Goal: Task Accomplishment & Management: Manage account settings

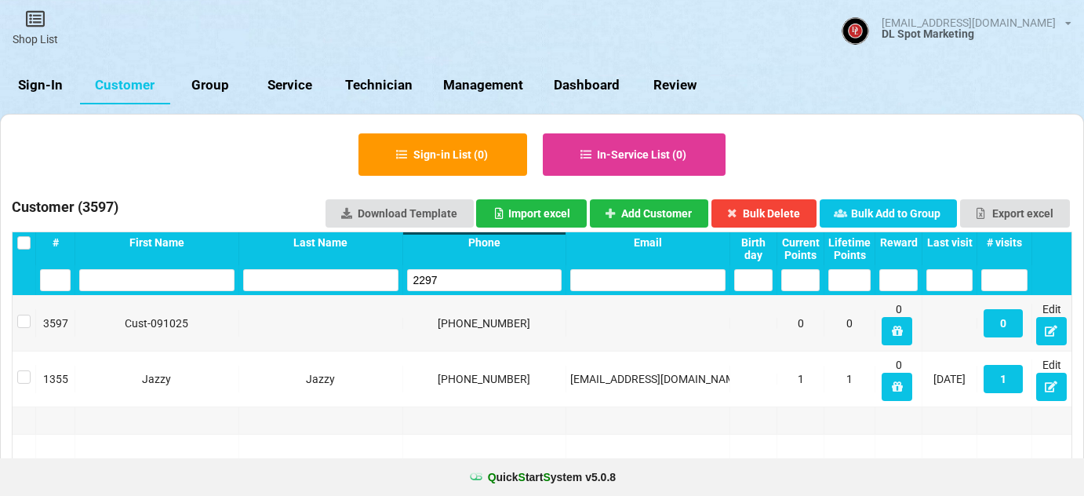
select select "25"
click at [49, 89] on link "Sign-In" at bounding box center [40, 86] width 80 height 38
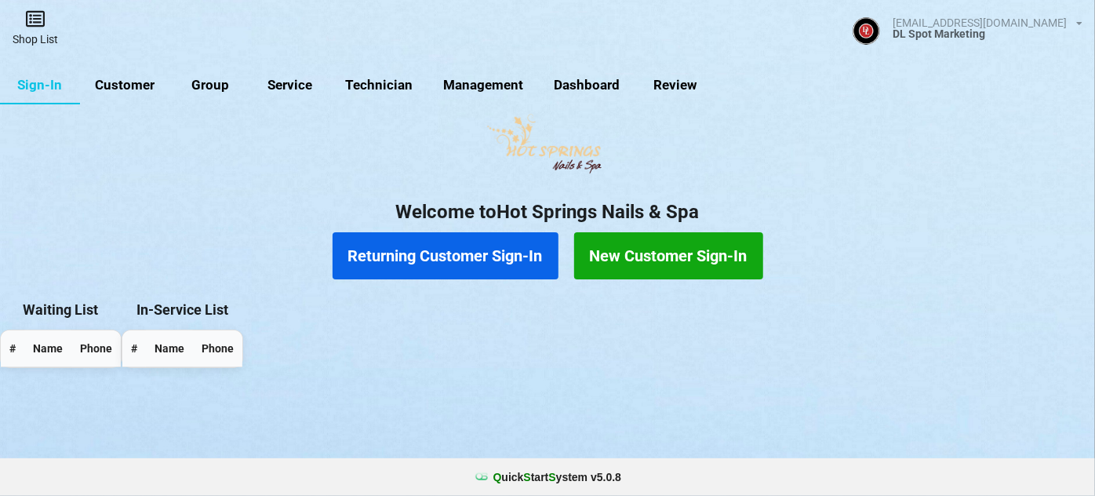
click at [38, 35] on link "Shop List" at bounding box center [35, 28] width 71 height 56
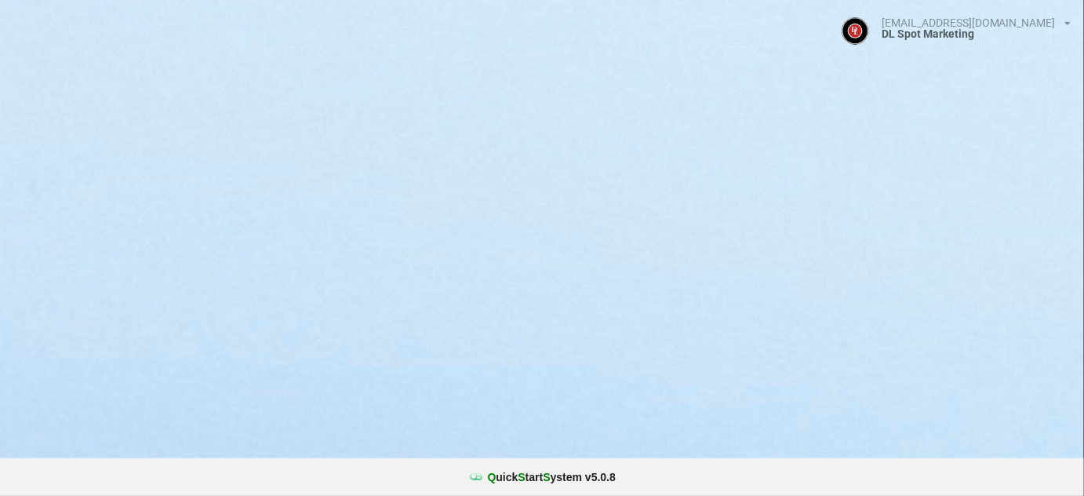
select select "25"
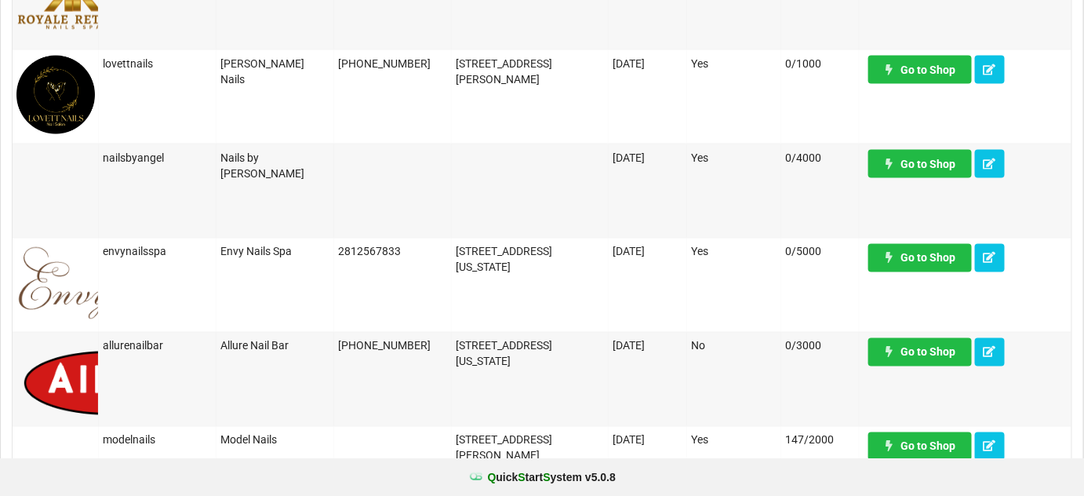
scroll to position [760, 0]
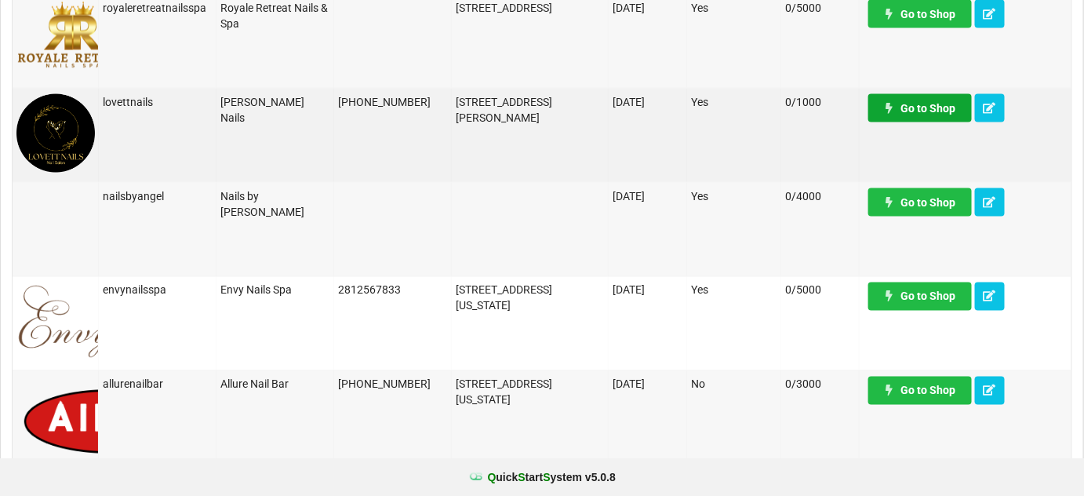
click at [943, 113] on link "Go to Shop" at bounding box center [920, 108] width 104 height 28
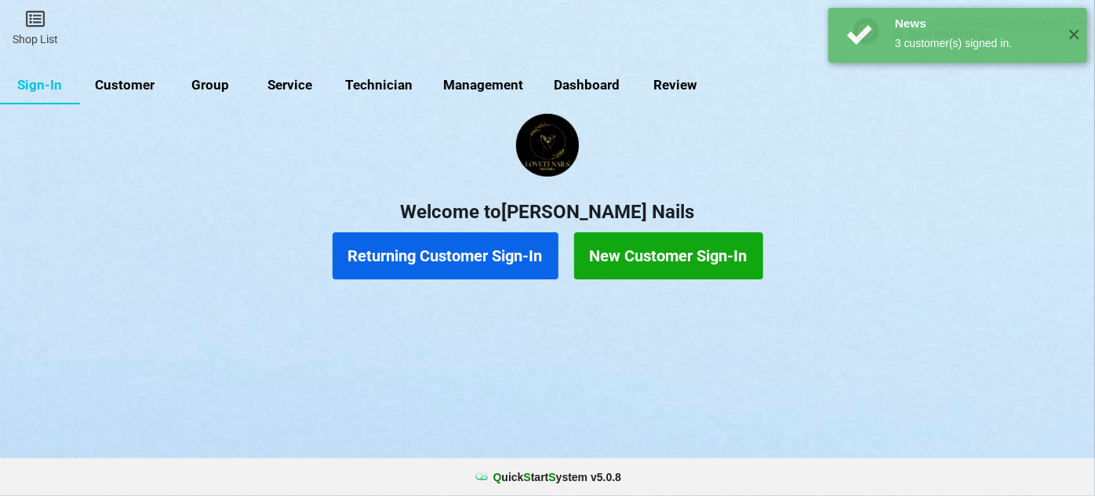
click at [123, 84] on link "Customer" at bounding box center [125, 86] width 90 height 38
select select "25"
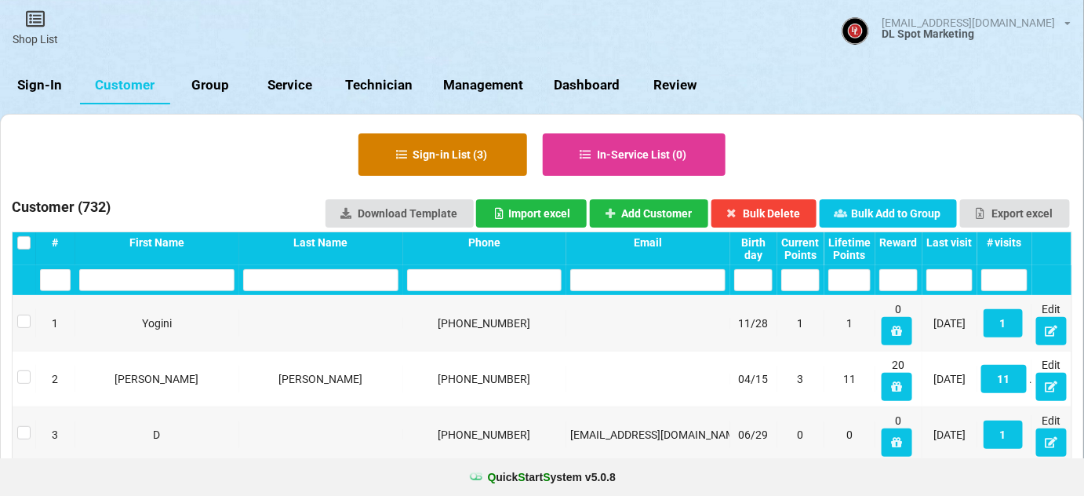
click at [441, 158] on button "Sign-in List ( 3 )" at bounding box center [442, 154] width 169 height 42
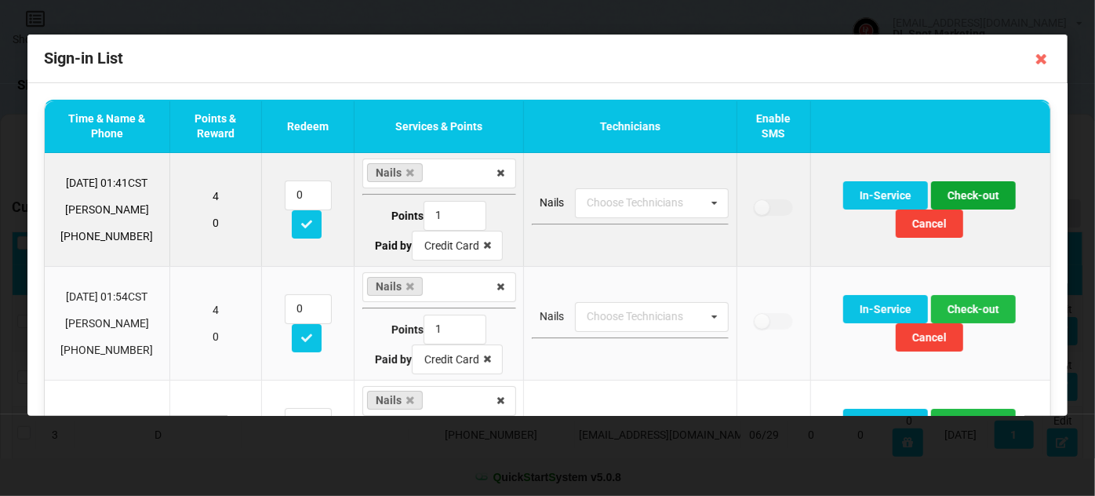
click at [970, 195] on button "Check-out" at bounding box center [973, 195] width 85 height 28
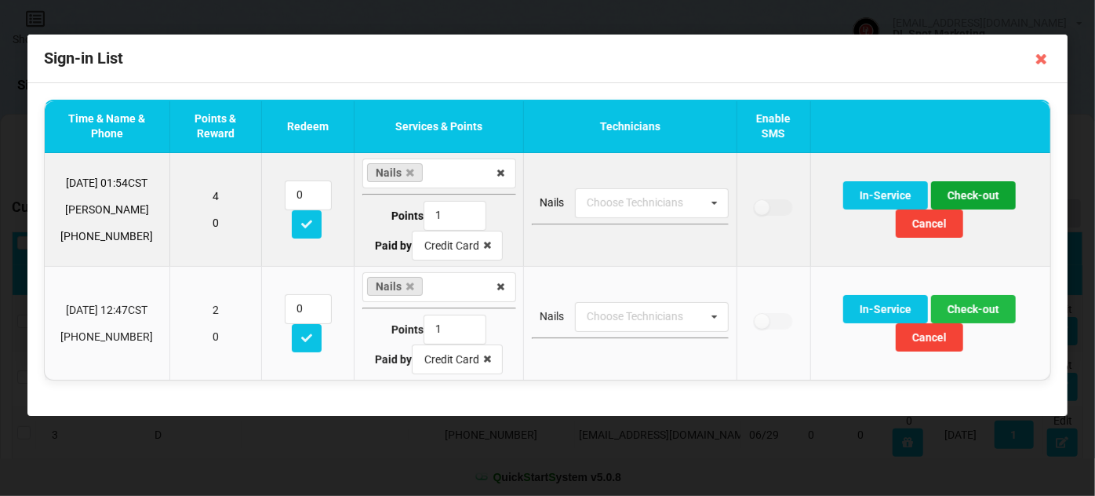
click at [969, 195] on button "Check-out" at bounding box center [973, 195] width 85 height 28
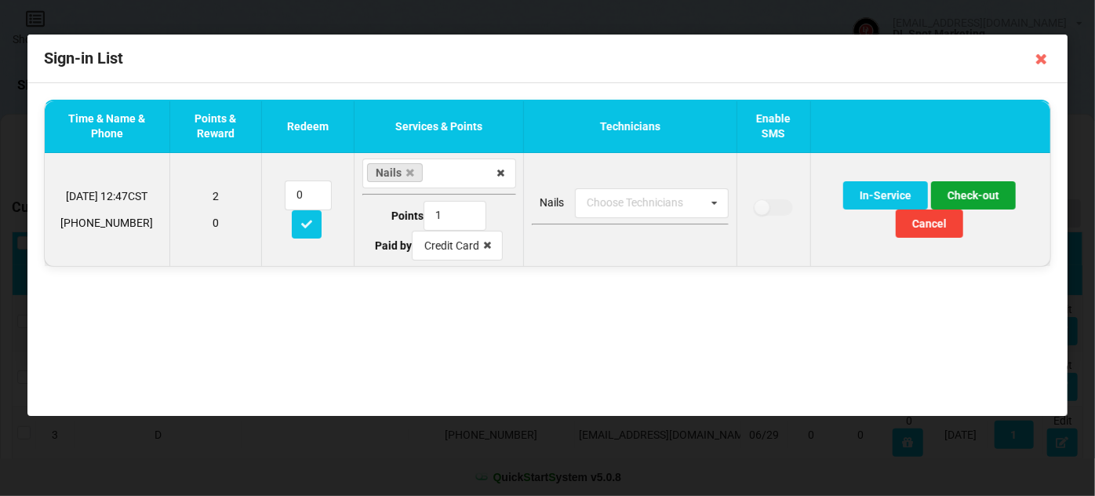
click at [971, 195] on button "Check-out" at bounding box center [973, 195] width 85 height 28
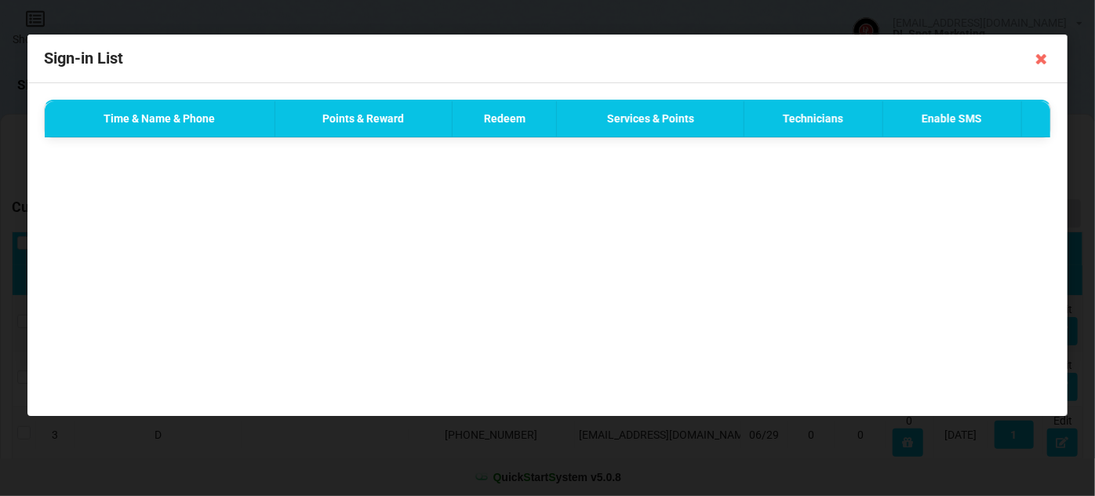
click at [1042, 60] on div "Done Successfully ✕" at bounding box center [957, 35] width 259 height 55
click at [1050, 45] on div "Done Successfully ✕" at bounding box center [957, 35] width 259 height 55
click at [1042, 59] on div "Done Successfully ✕" at bounding box center [957, 35] width 259 height 55
click at [1043, 60] on icon at bounding box center [1041, 58] width 25 height 25
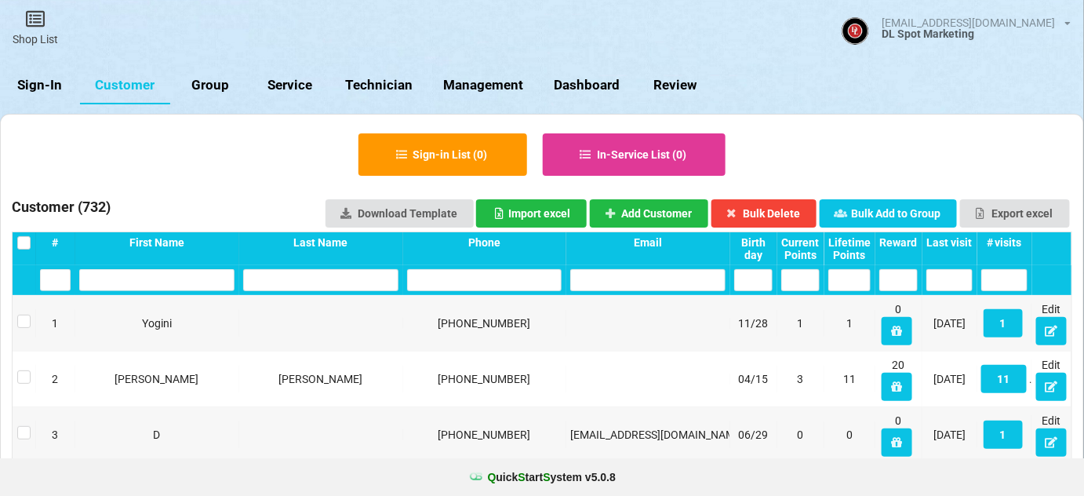
click at [40, 80] on link "Sign-In" at bounding box center [40, 86] width 80 height 38
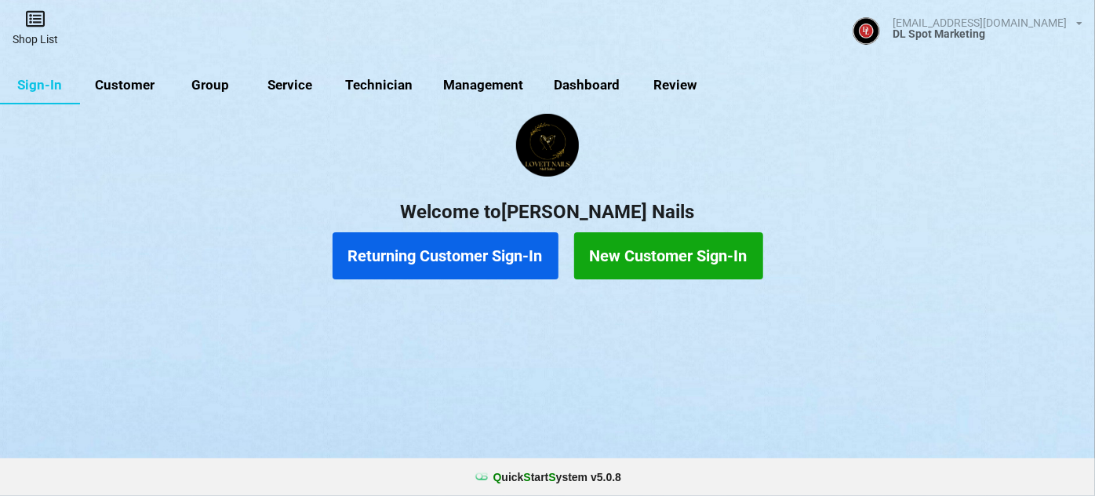
click at [35, 22] on icon at bounding box center [35, 18] width 22 height 19
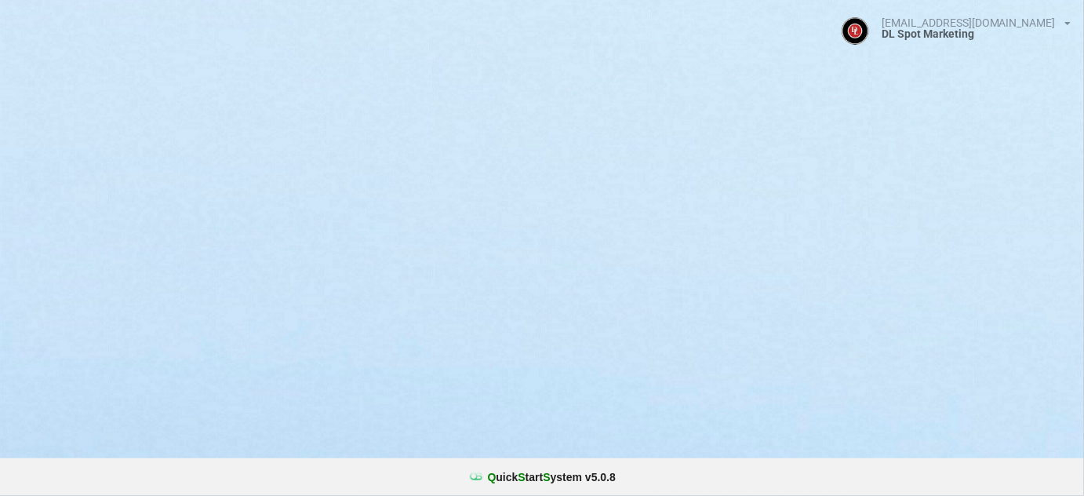
select select "25"
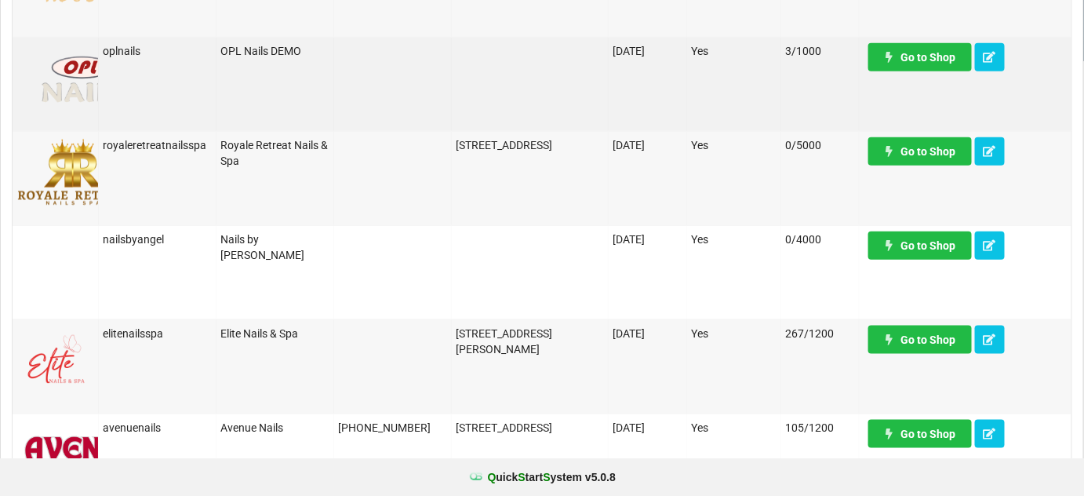
scroll to position [475, 0]
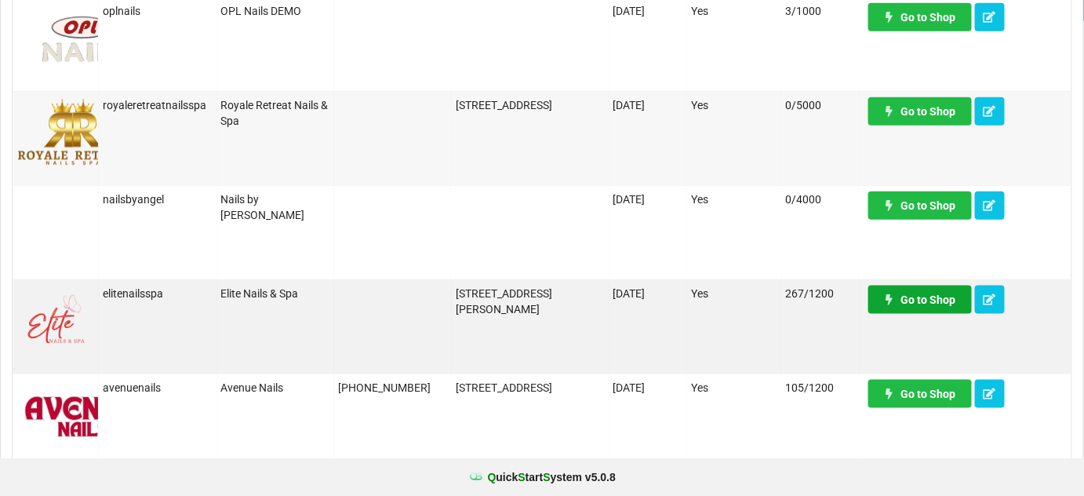
click at [923, 302] on link "Go to Shop" at bounding box center [920, 300] width 104 height 28
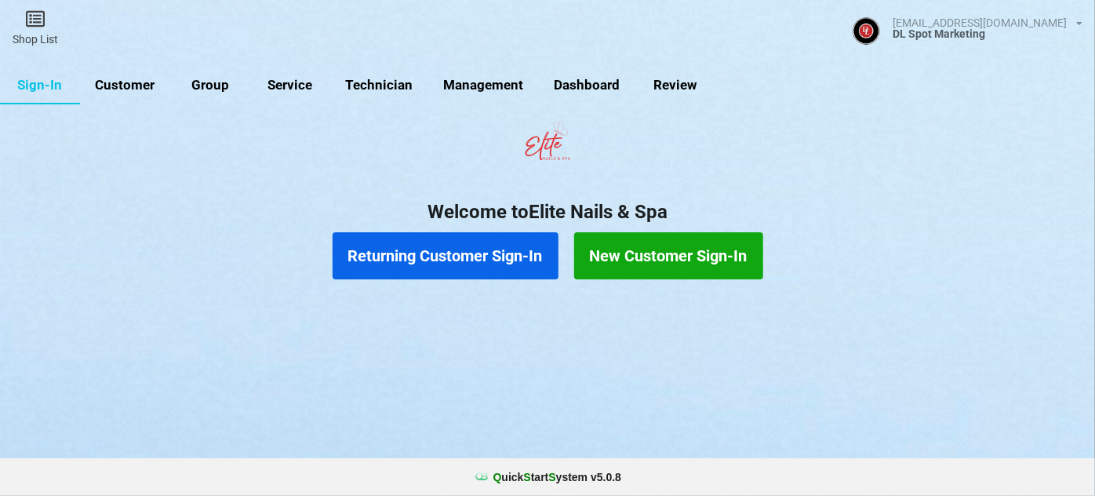
click at [132, 84] on link "Customer" at bounding box center [125, 86] width 90 height 38
select select "25"
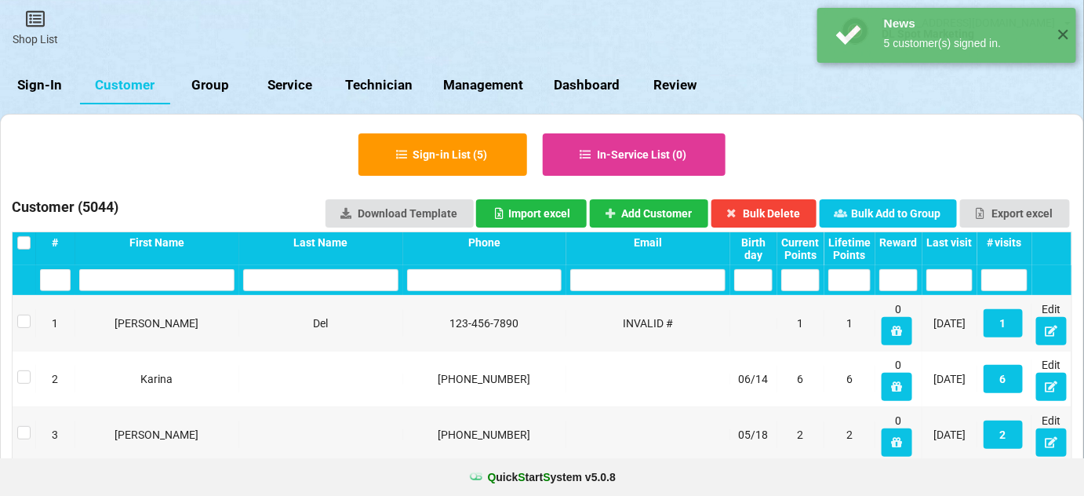
click at [962, 242] on div "Last visit" at bounding box center [949, 242] width 46 height 13
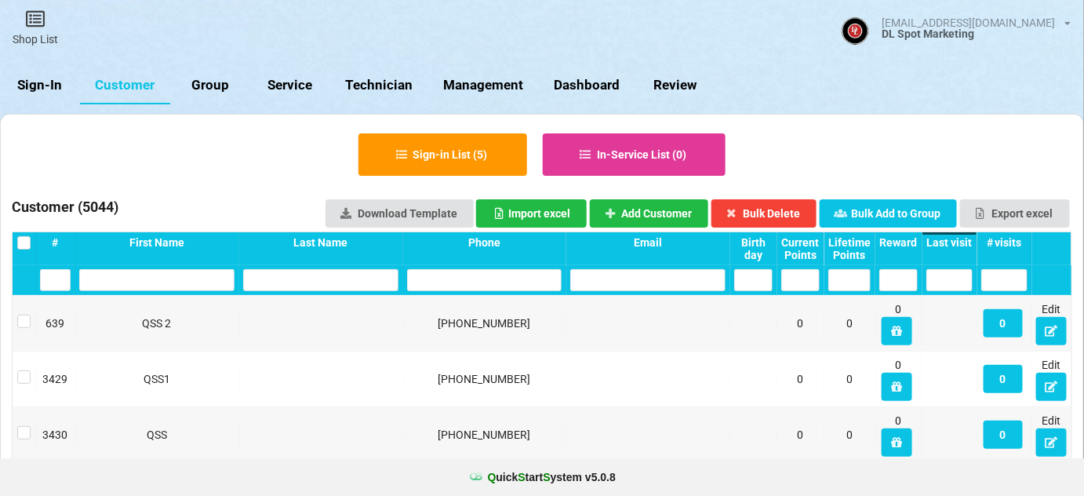
click at [962, 242] on div "Last visit" at bounding box center [949, 242] width 46 height 13
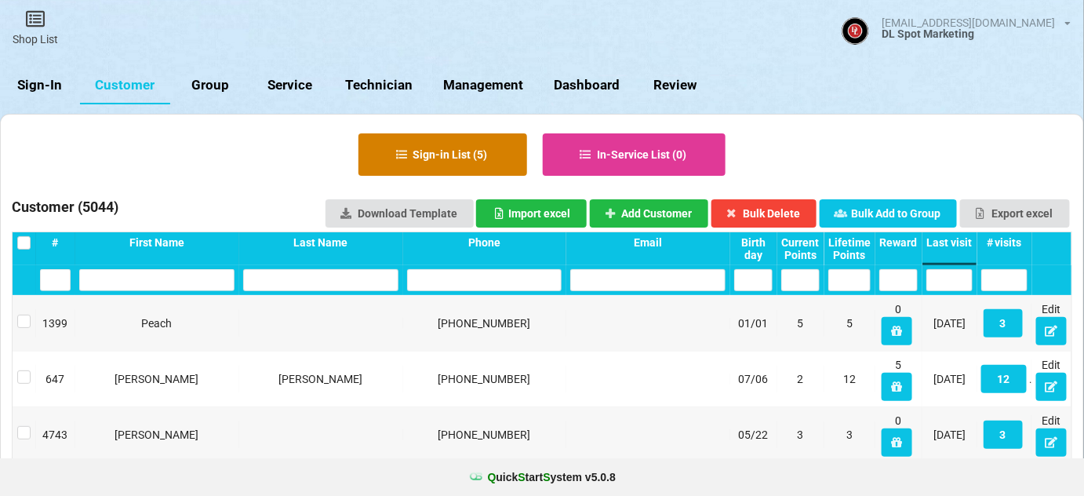
click at [456, 151] on button "Sign-in List ( 5 )" at bounding box center [442, 154] width 169 height 42
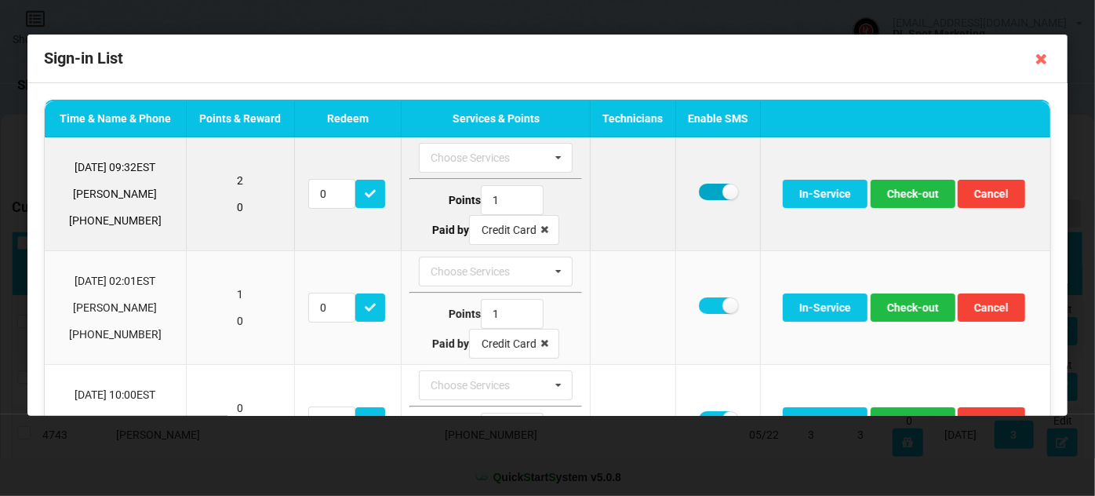
click at [707, 192] on label at bounding box center [718, 192] width 38 height 16
checkbox input "false"
click at [911, 193] on button "Check-out" at bounding box center [913, 194] width 85 height 28
click at [705, 192] on label at bounding box center [718, 192] width 38 height 16
checkbox input "false"
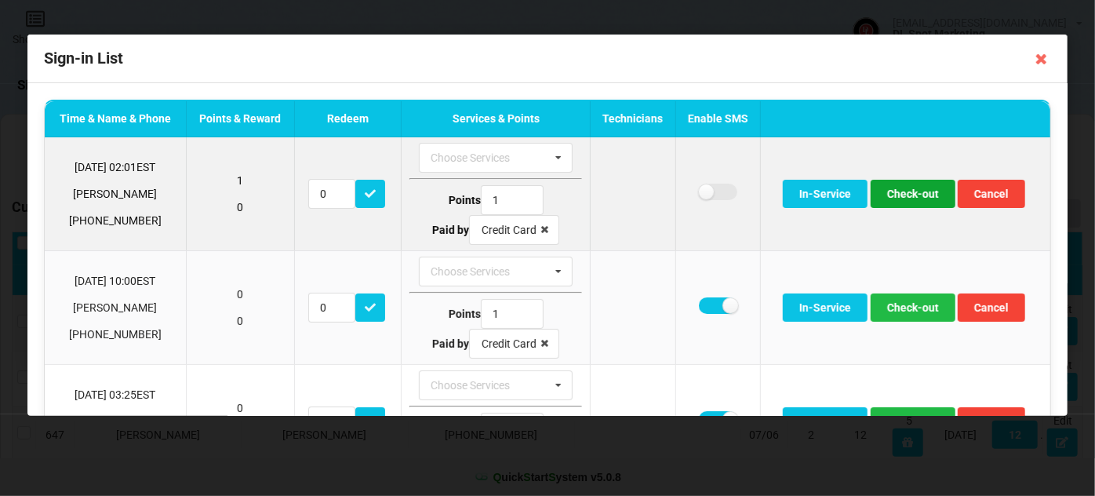
click at [910, 189] on button "Check-out" at bounding box center [913, 194] width 85 height 28
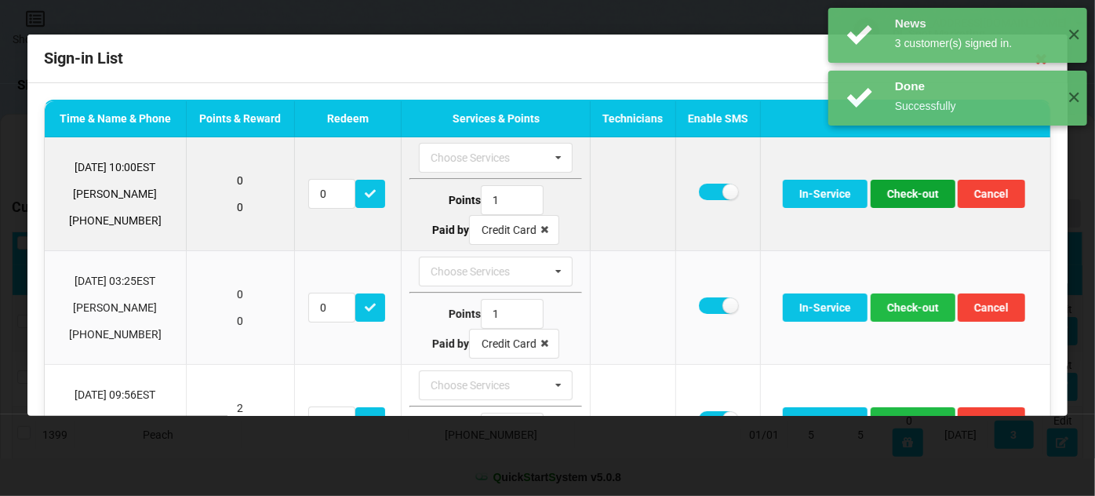
click at [908, 194] on button "Check-out" at bounding box center [913, 194] width 85 height 28
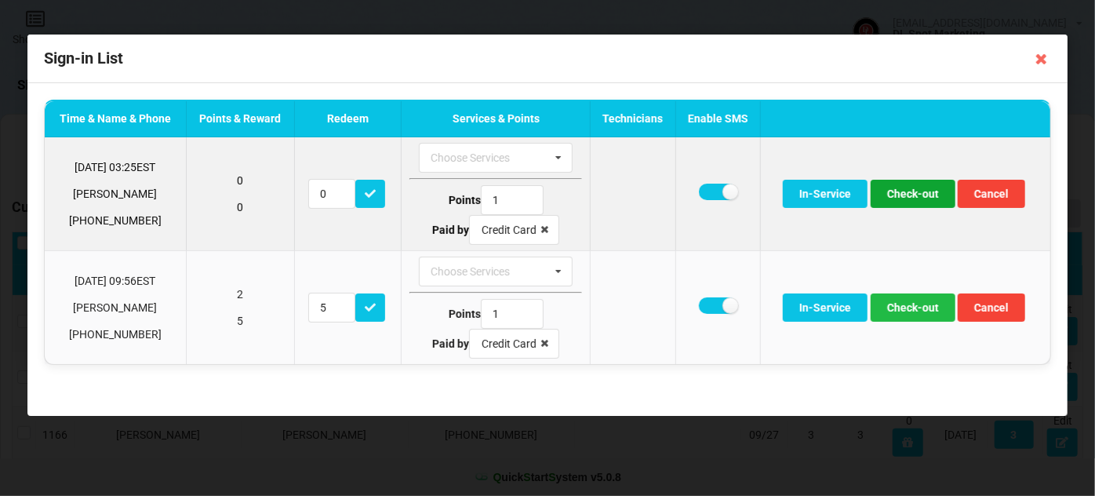
click at [918, 196] on button "Check-out" at bounding box center [913, 194] width 85 height 28
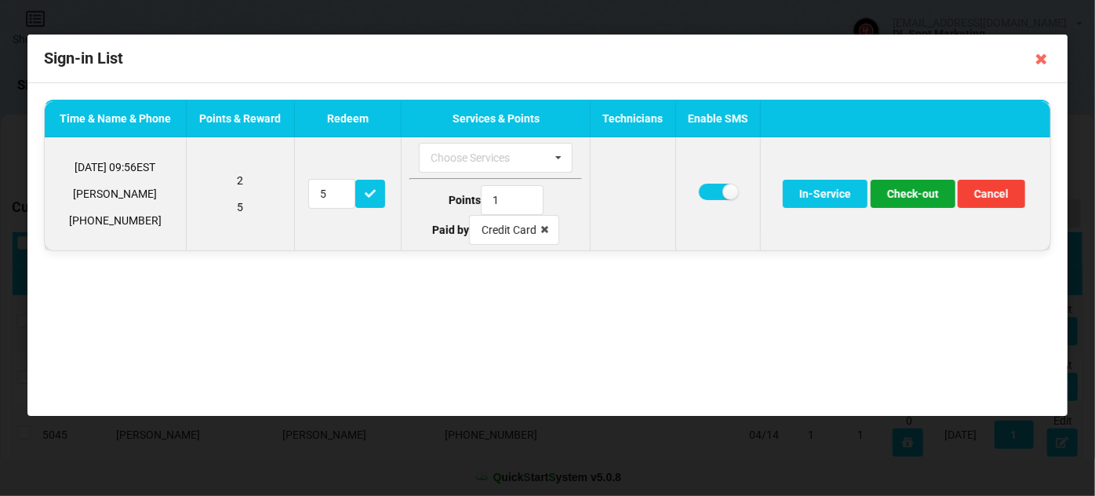
click at [917, 196] on button "Check-out" at bounding box center [913, 194] width 85 height 28
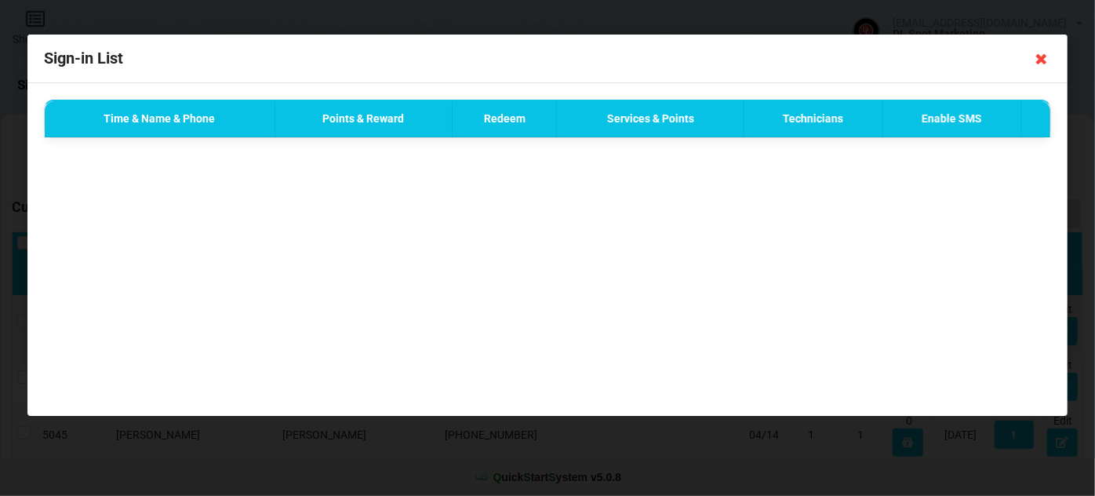
click at [1040, 60] on icon at bounding box center [1041, 58] width 25 height 25
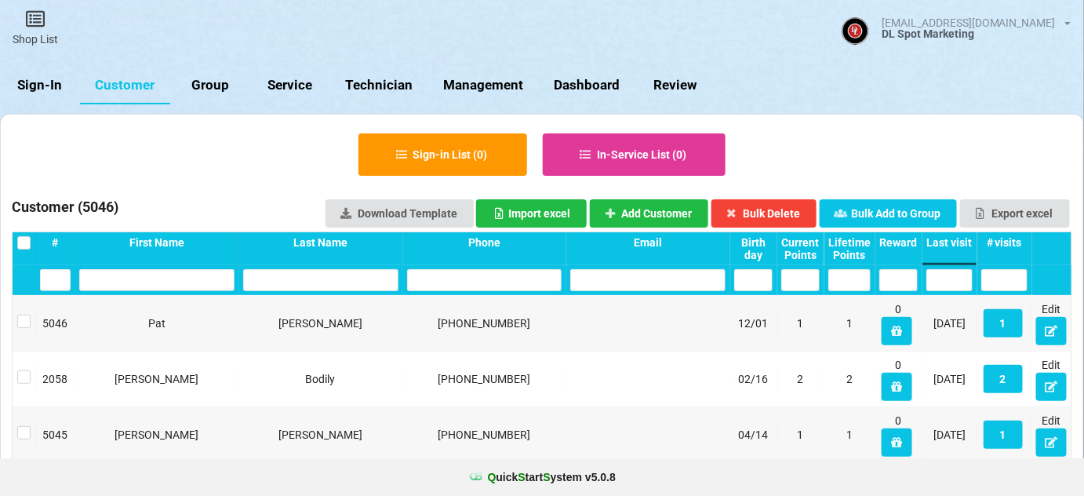
drag, startPoint x: 39, startPoint y: 83, endPoint x: 36, endPoint y: 75, distance: 9.2
click at [39, 83] on link "Sign-In" at bounding box center [40, 86] width 80 height 38
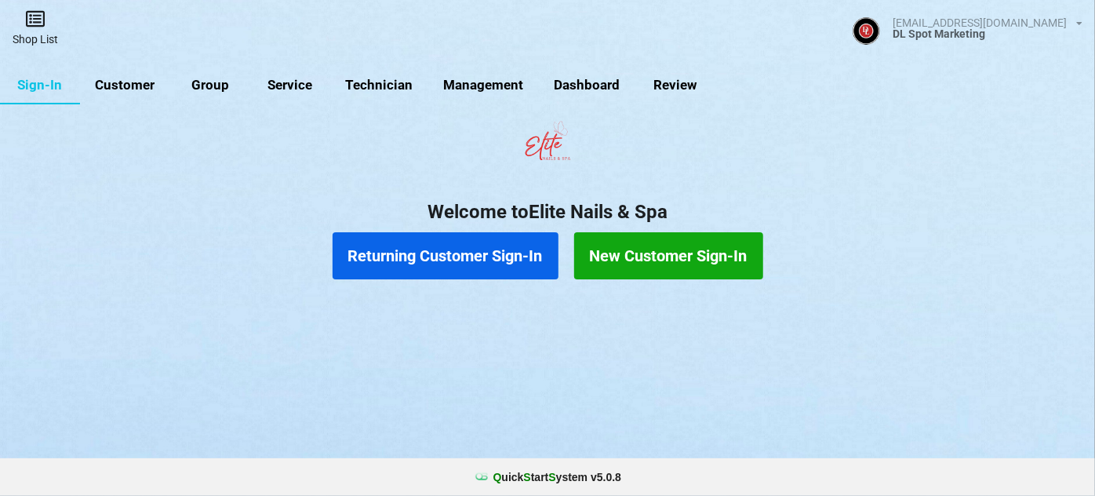
click at [39, 34] on link "Shop List" at bounding box center [35, 28] width 71 height 56
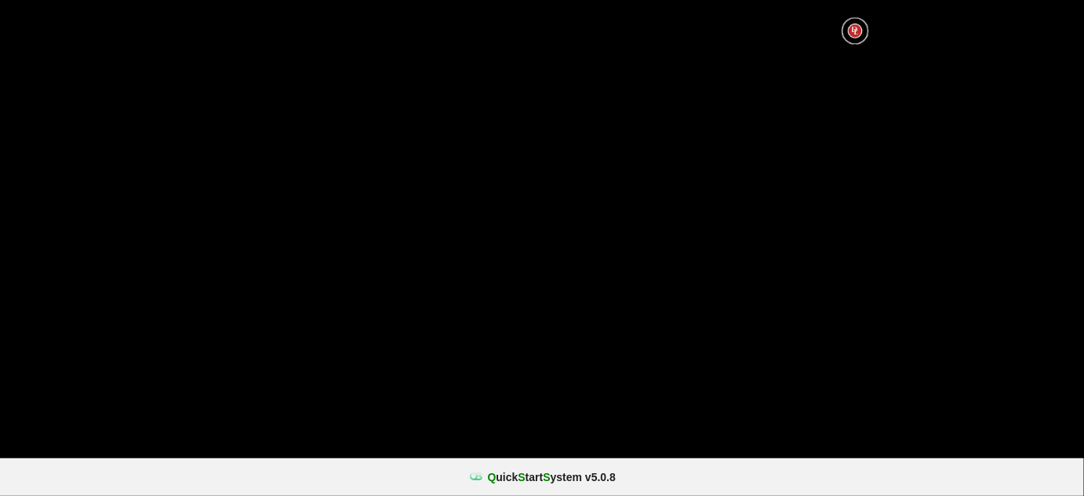
select select "25"
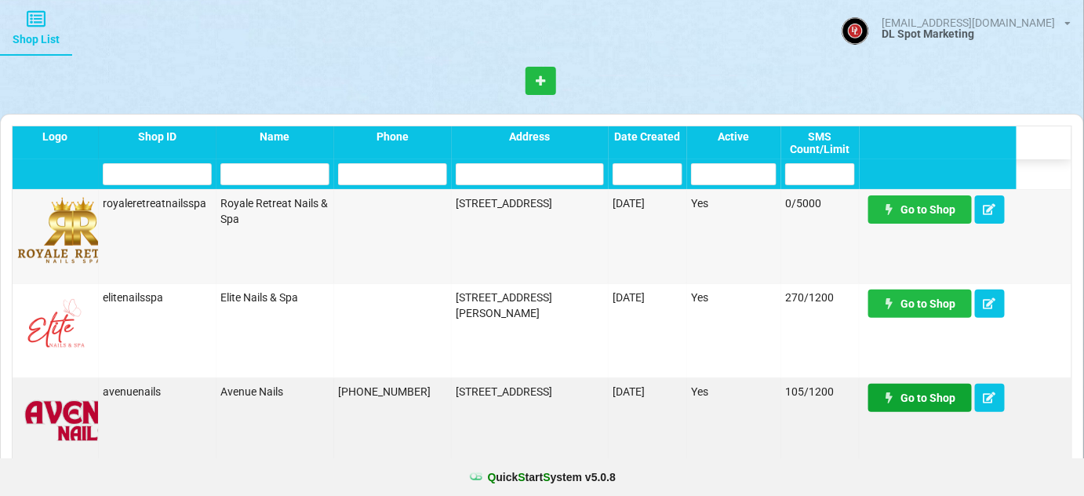
click at [924, 395] on link "Go to Shop" at bounding box center [920, 398] width 104 height 28
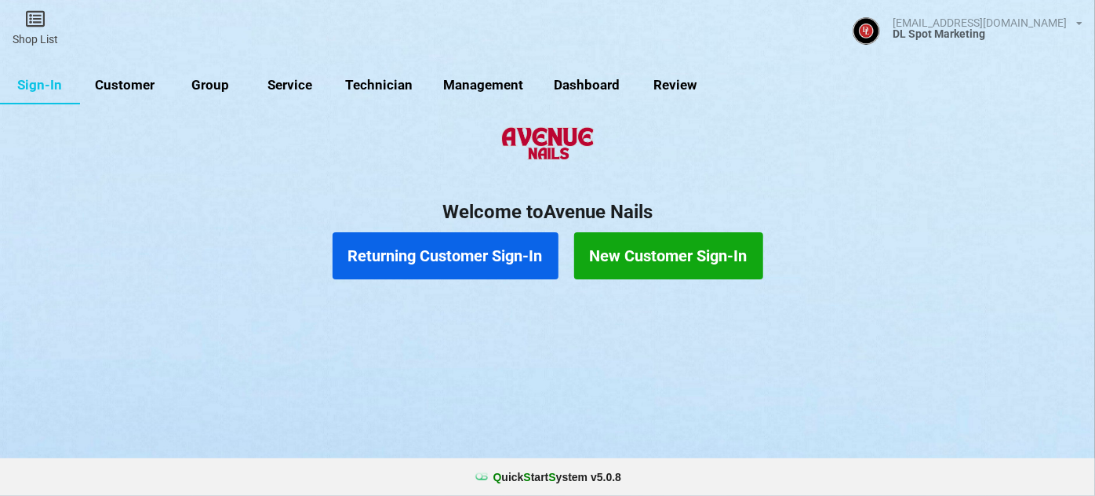
click at [123, 82] on link "Customer" at bounding box center [125, 86] width 90 height 38
select select "25"
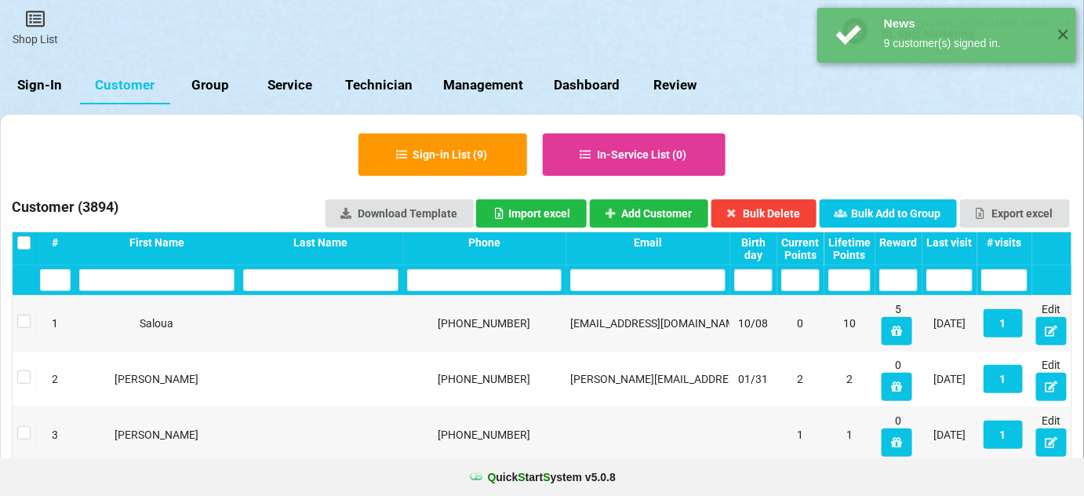
click at [953, 236] on div "Last visit" at bounding box center [949, 242] width 46 height 13
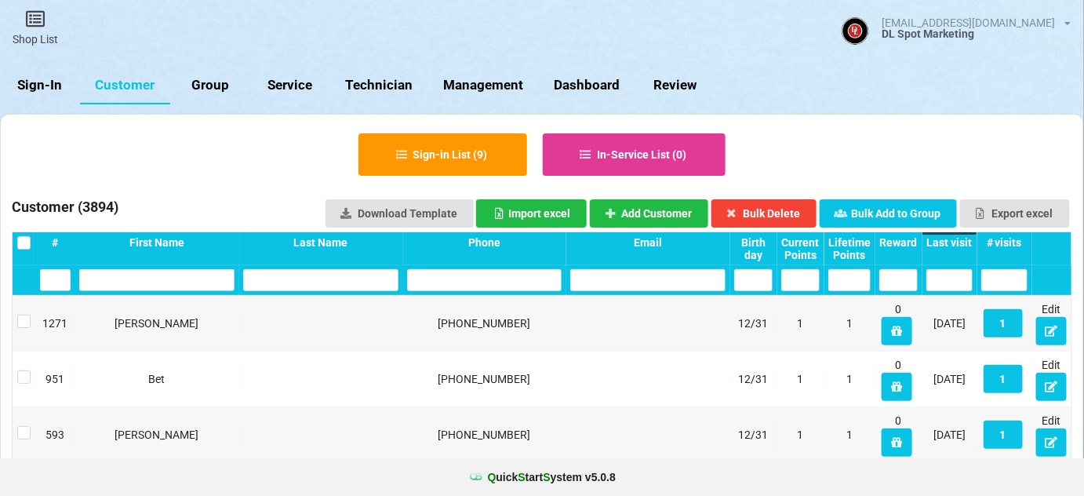
click at [953, 236] on div "Last visit" at bounding box center [949, 242] width 46 height 13
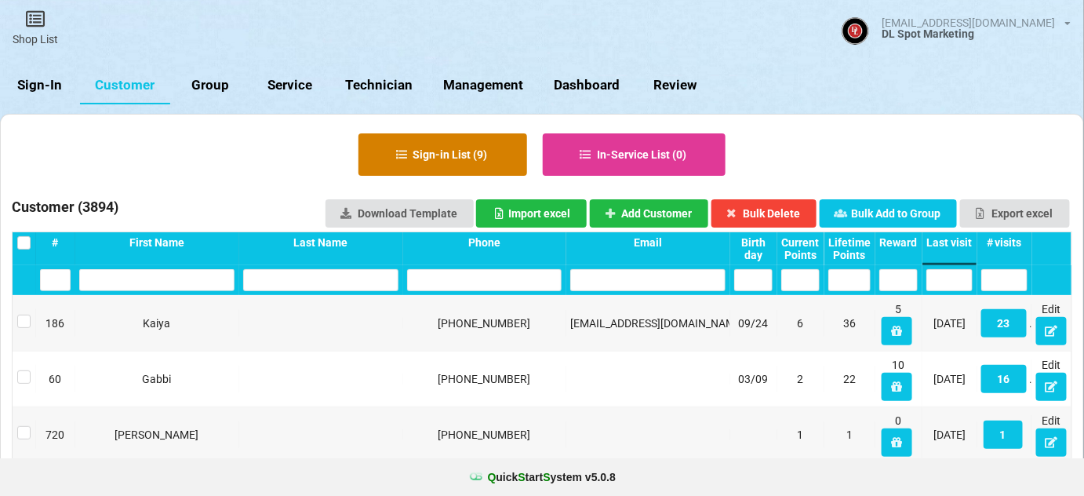
click at [486, 147] on button "Sign-in List ( 9 )" at bounding box center [442, 154] width 169 height 42
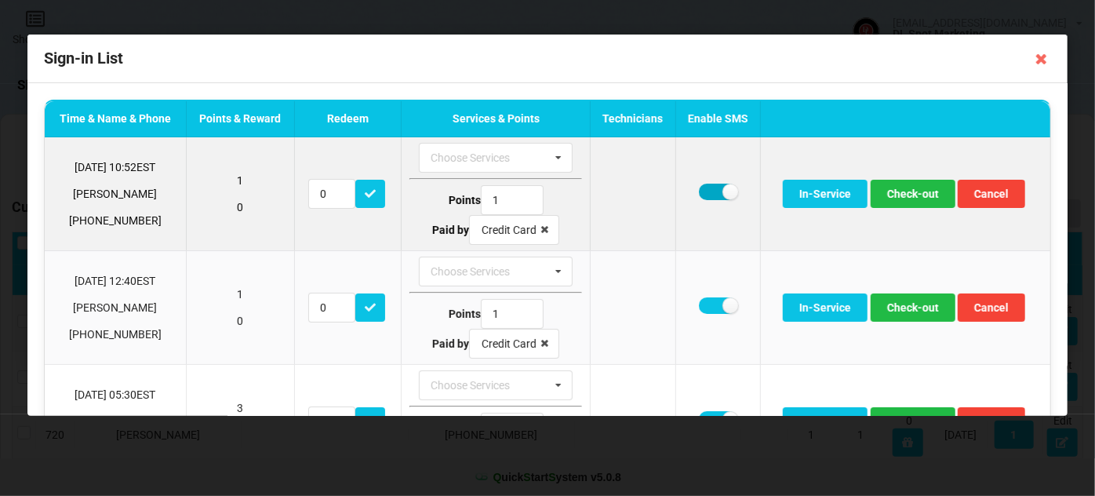
click at [710, 188] on label at bounding box center [718, 192] width 38 height 16
checkbox input "false"
click at [901, 202] on button "Check-out" at bounding box center [913, 194] width 85 height 28
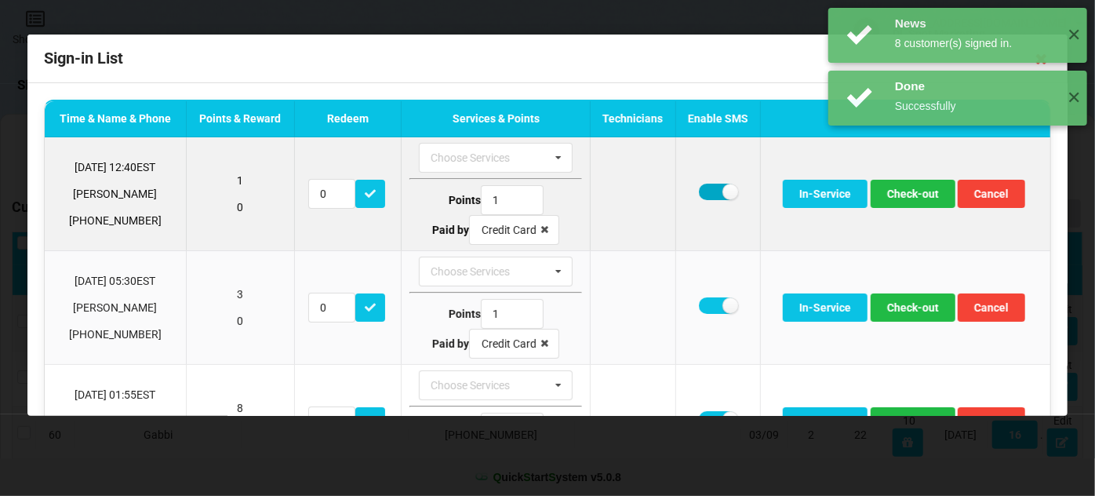
drag, startPoint x: 697, startPoint y: 191, endPoint x: 718, endPoint y: 191, distance: 21.2
click at [699, 191] on label at bounding box center [718, 192] width 38 height 16
checkbox input "false"
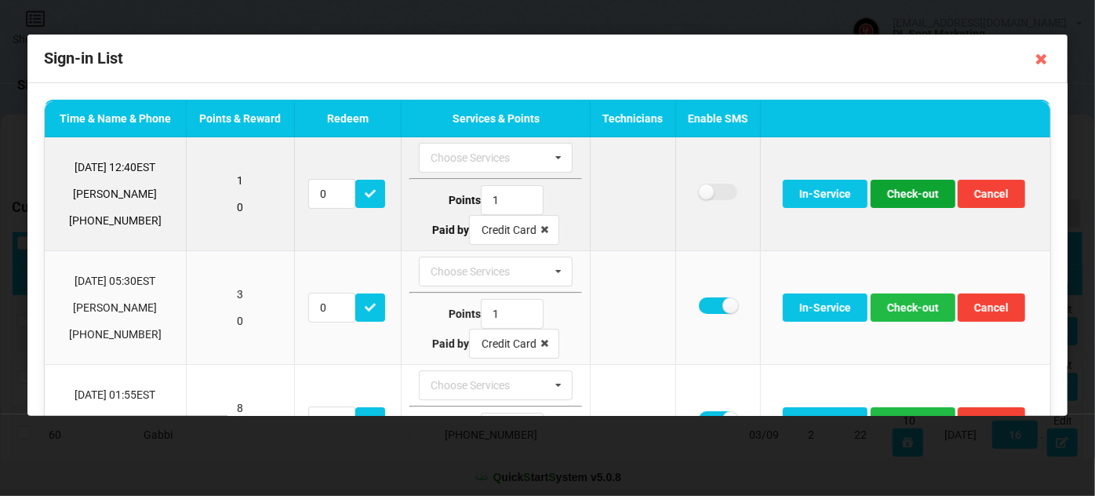
click at [910, 193] on button "Check-out" at bounding box center [913, 194] width 85 height 28
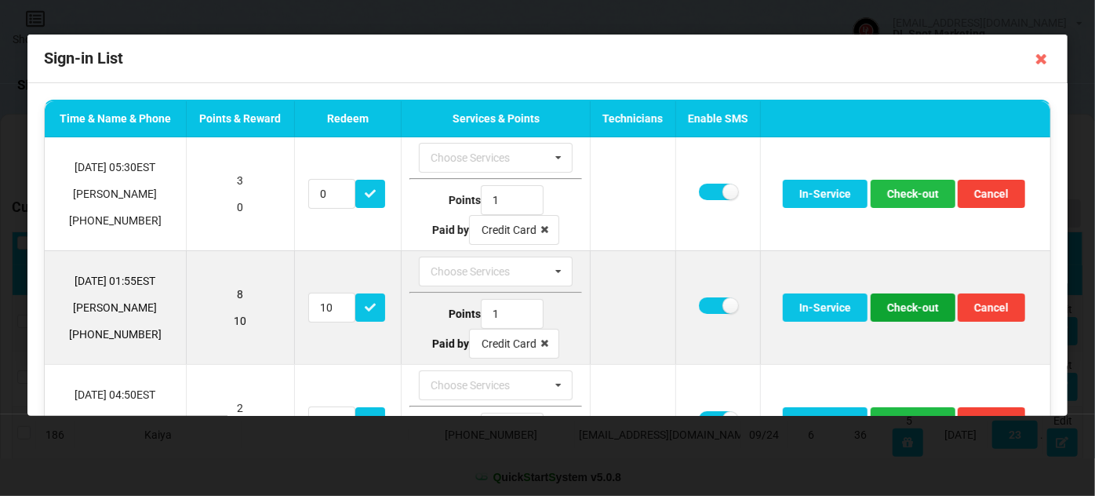
click at [923, 309] on button "Check-out" at bounding box center [913, 307] width 85 height 28
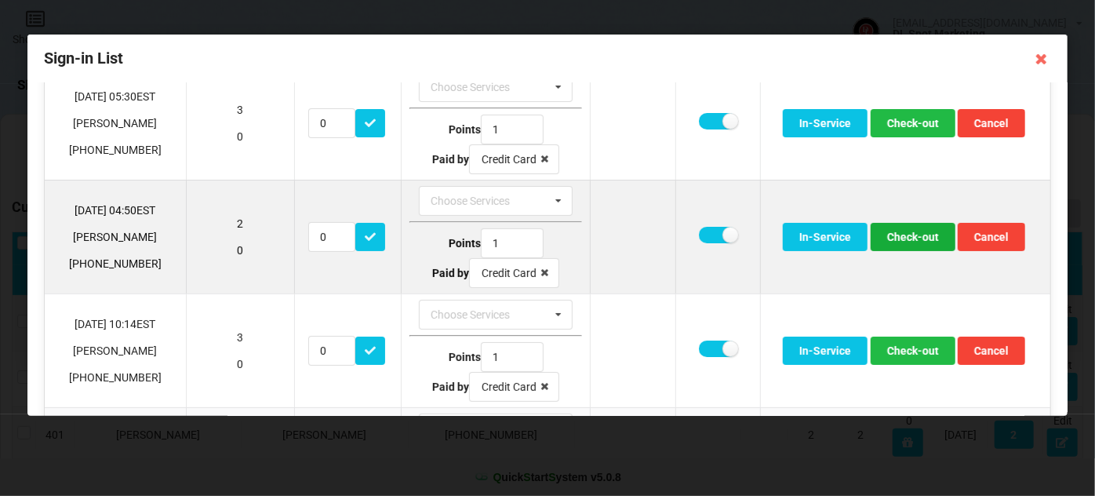
scroll to position [95, 0]
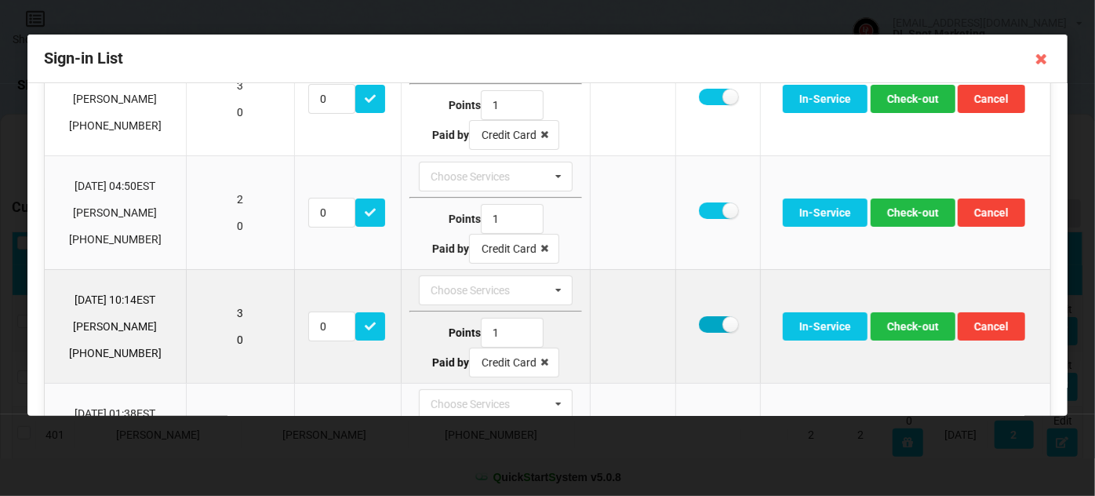
click at [709, 317] on label at bounding box center [718, 324] width 38 height 16
checkbox input "false"
click at [889, 321] on button "Check-out" at bounding box center [913, 326] width 85 height 28
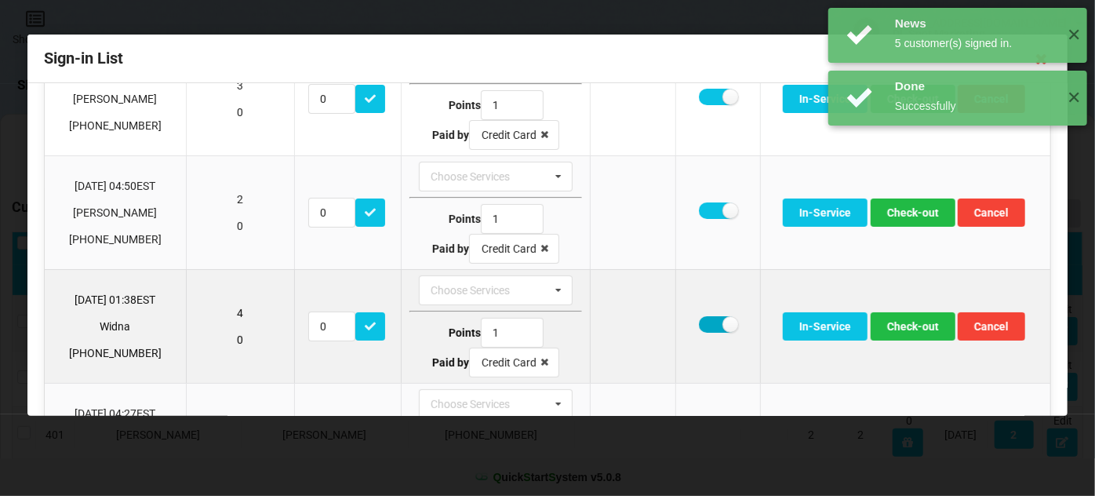
click at [712, 316] on label at bounding box center [718, 324] width 38 height 16
checkbox input "false"
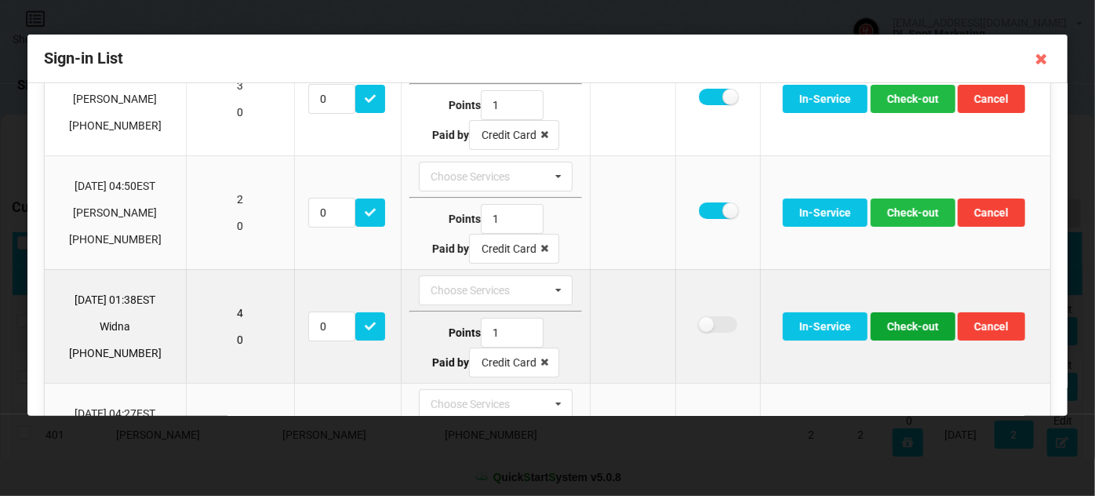
click at [897, 324] on button "Check-out" at bounding box center [913, 326] width 85 height 28
click at [705, 316] on label at bounding box center [718, 324] width 38 height 16
checkbox input "false"
click at [895, 322] on button "Check-out" at bounding box center [913, 326] width 85 height 28
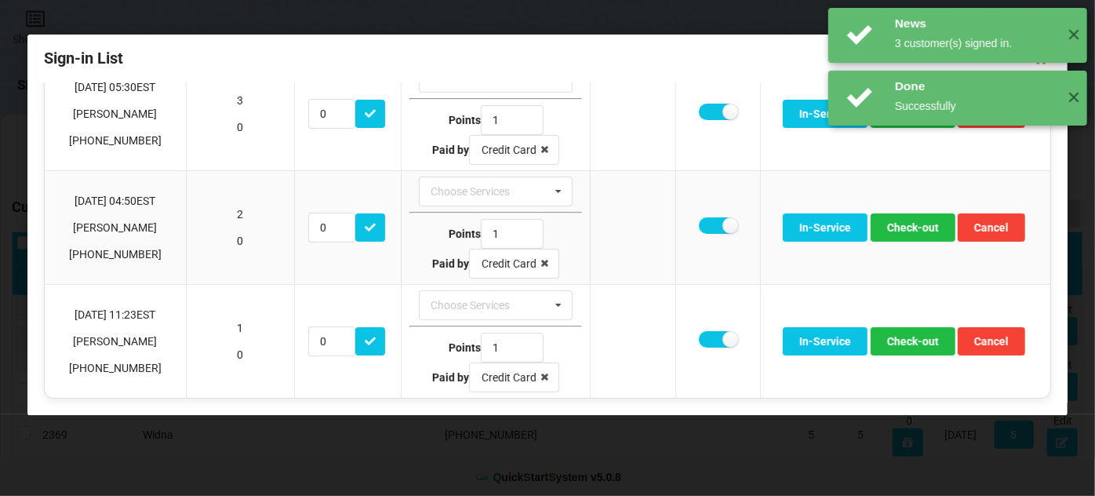
scroll to position [76, 0]
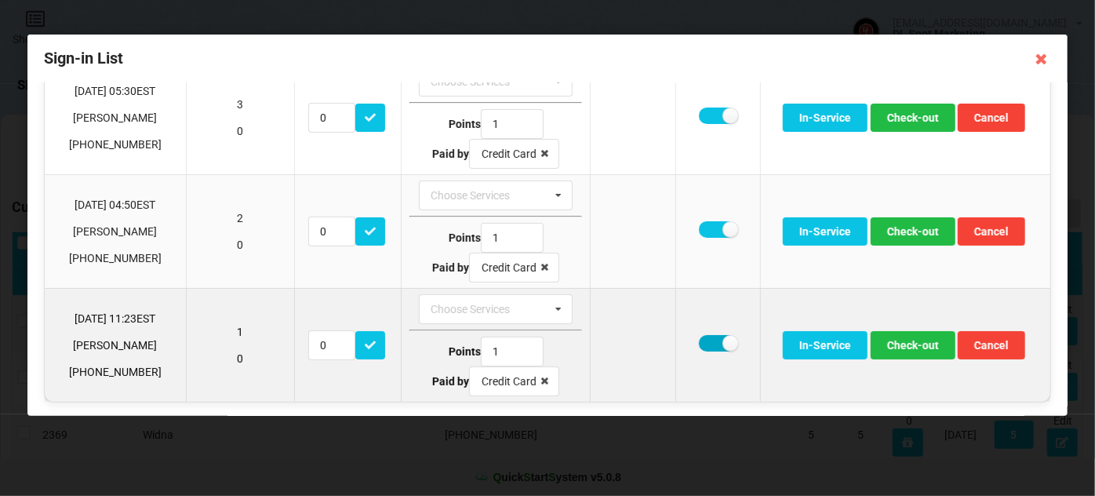
click at [709, 336] on label at bounding box center [718, 343] width 38 height 16
checkbox input "false"
click at [903, 337] on button "Check-out" at bounding box center [913, 345] width 85 height 28
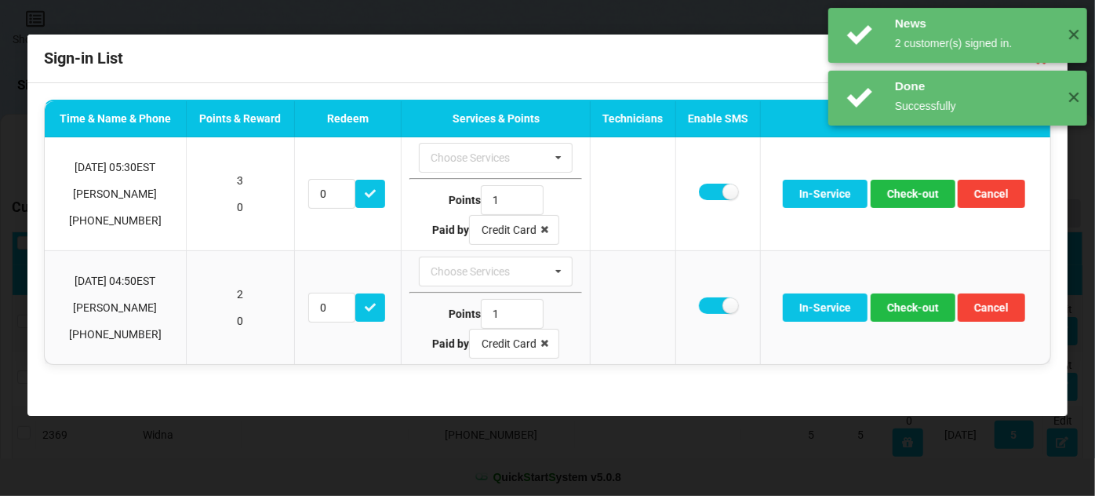
scroll to position [0, 0]
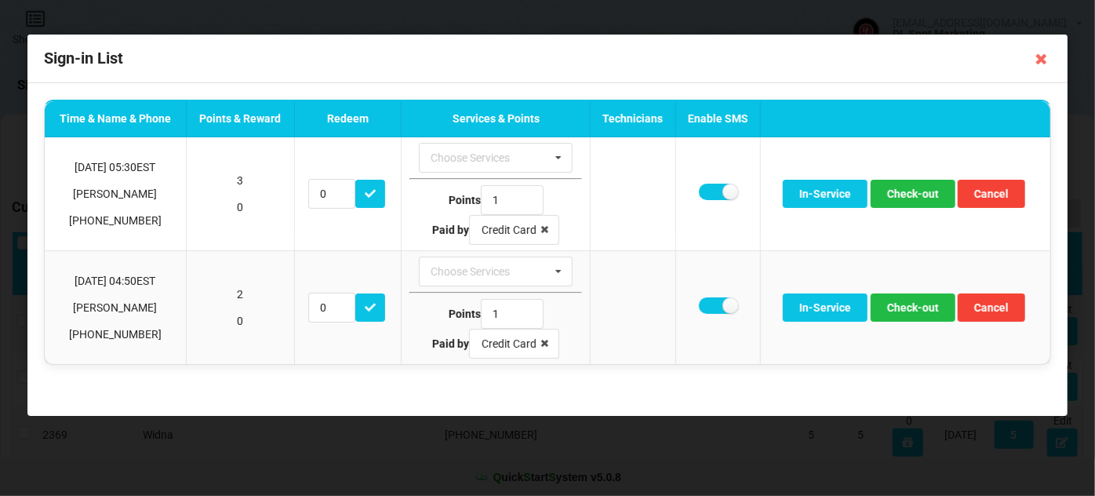
click at [1039, 62] on icon at bounding box center [1041, 58] width 25 height 25
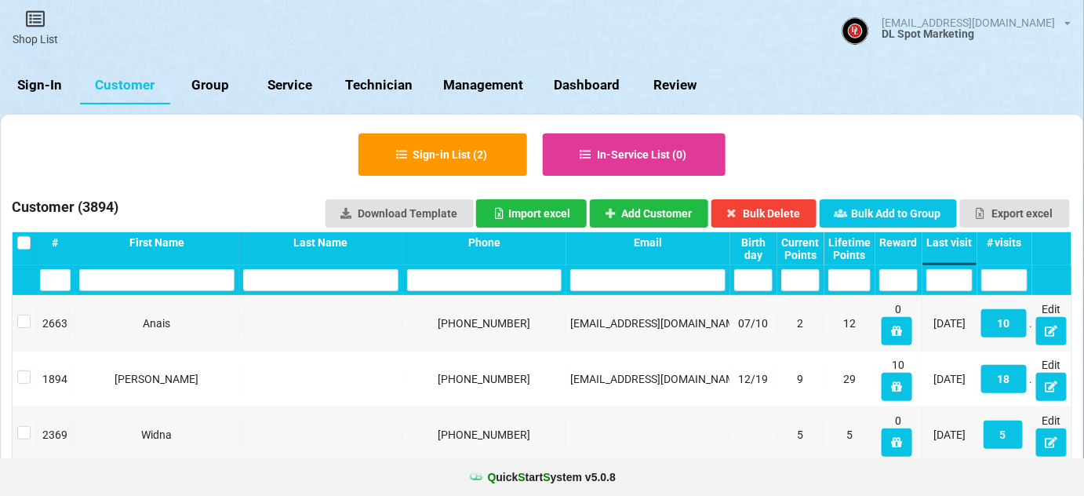
drag, startPoint x: 52, startPoint y: 83, endPoint x: 50, endPoint y: 64, distance: 18.9
click at [52, 83] on link "Sign-In" at bounding box center [40, 86] width 80 height 38
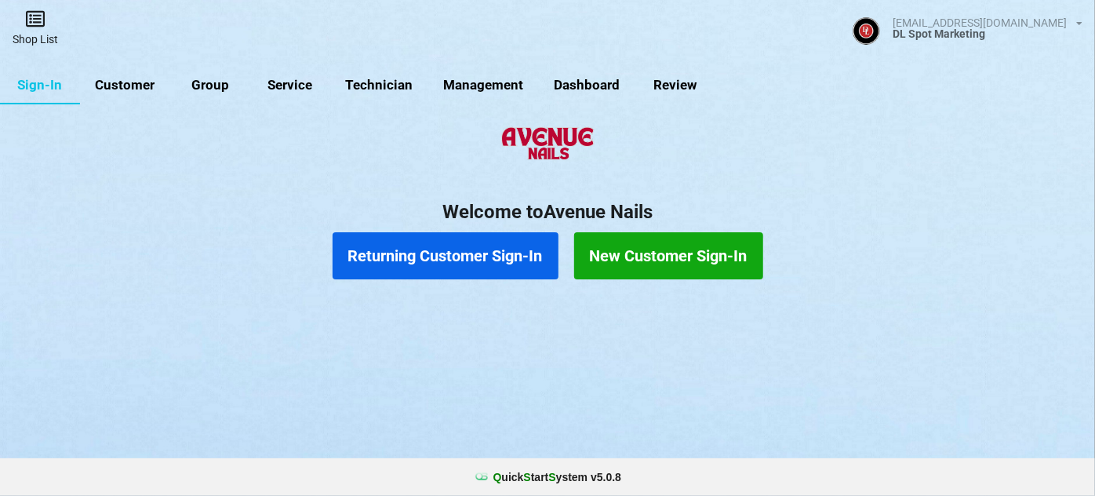
click at [45, 35] on link "Shop List" at bounding box center [35, 28] width 71 height 56
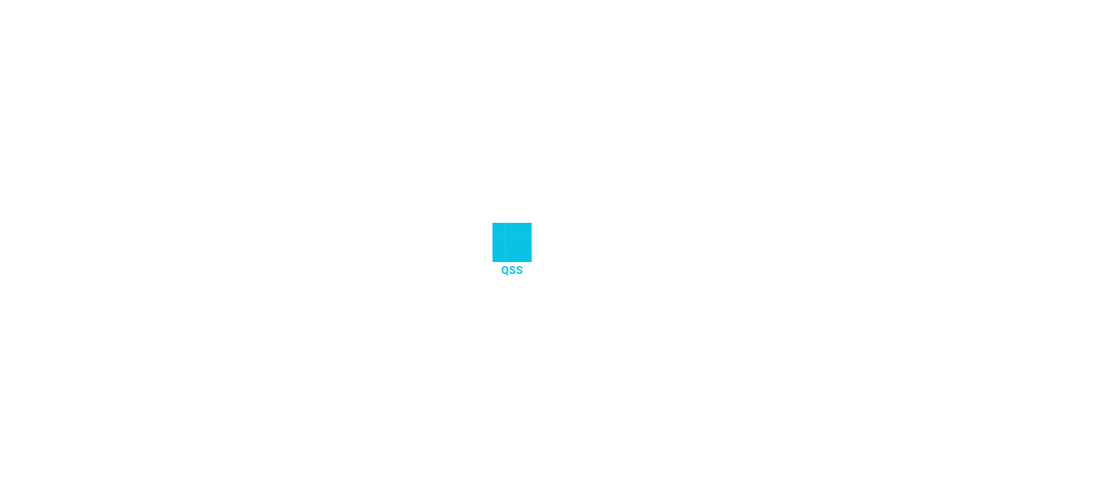
select select "25"
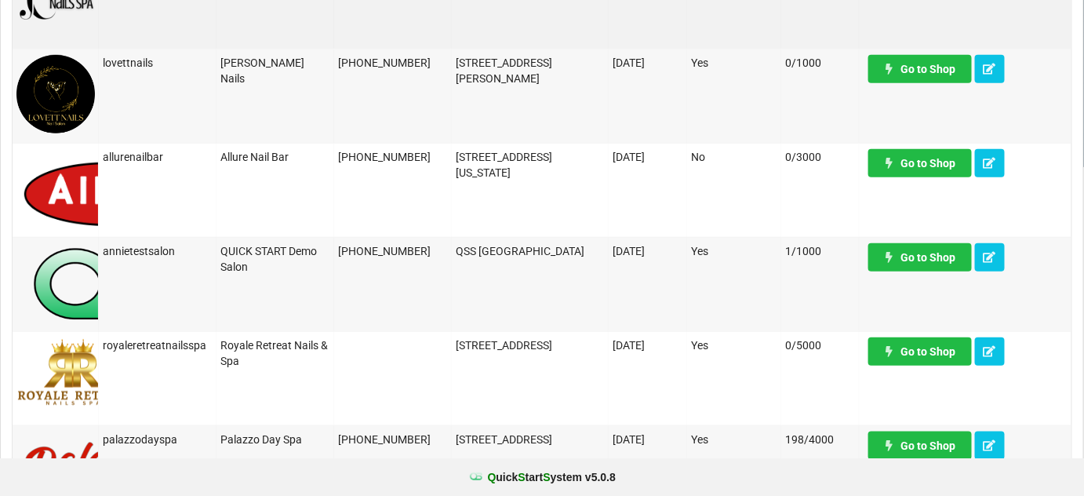
scroll to position [380, 0]
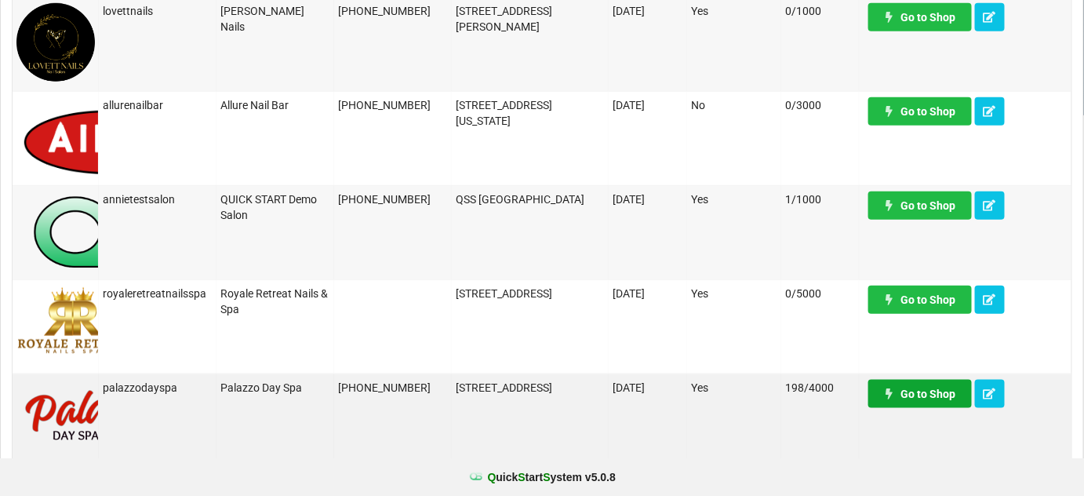
click at [933, 396] on link "Go to Shop" at bounding box center [920, 394] width 104 height 28
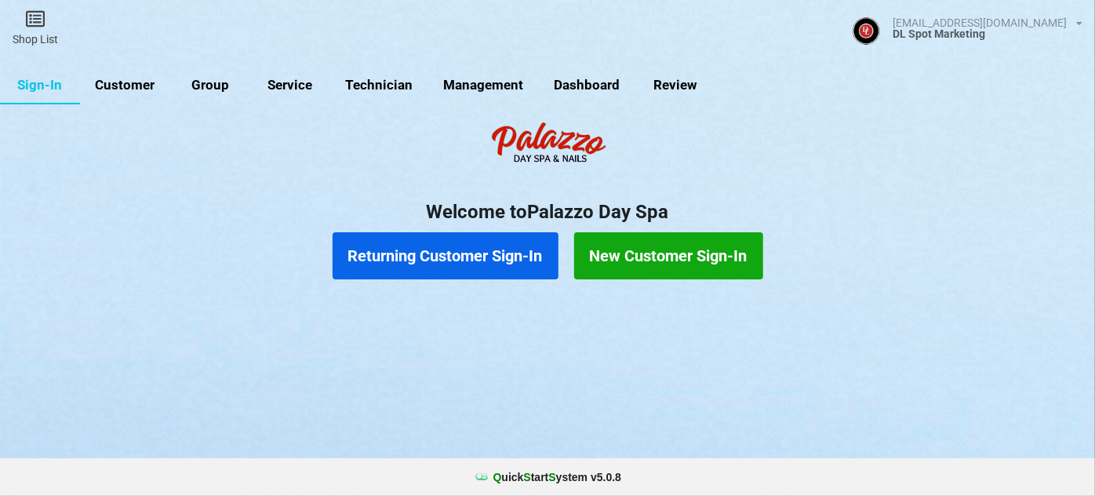
click at [137, 84] on link "Customer" at bounding box center [125, 86] width 90 height 38
select select "25"
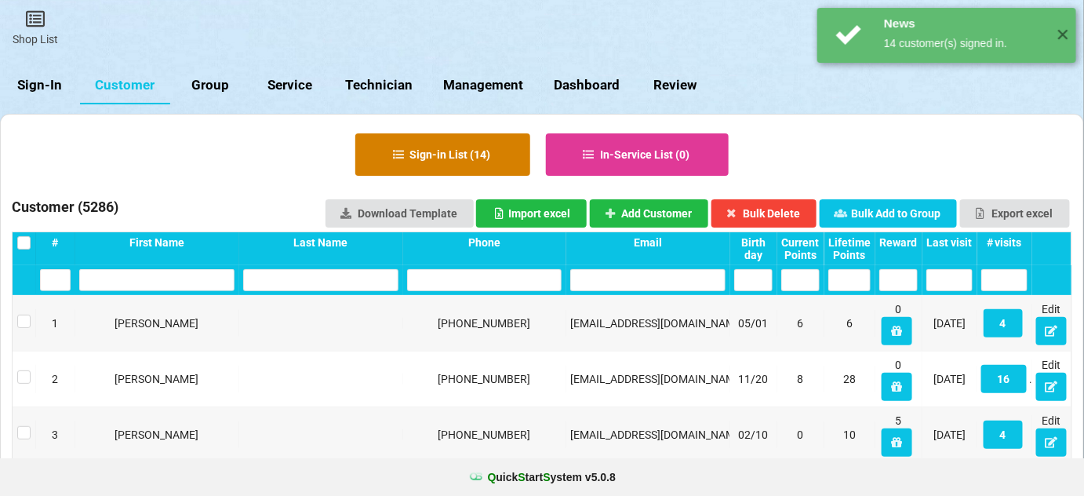
click at [457, 155] on button "Sign-in List ( 14 )" at bounding box center [442, 154] width 175 height 42
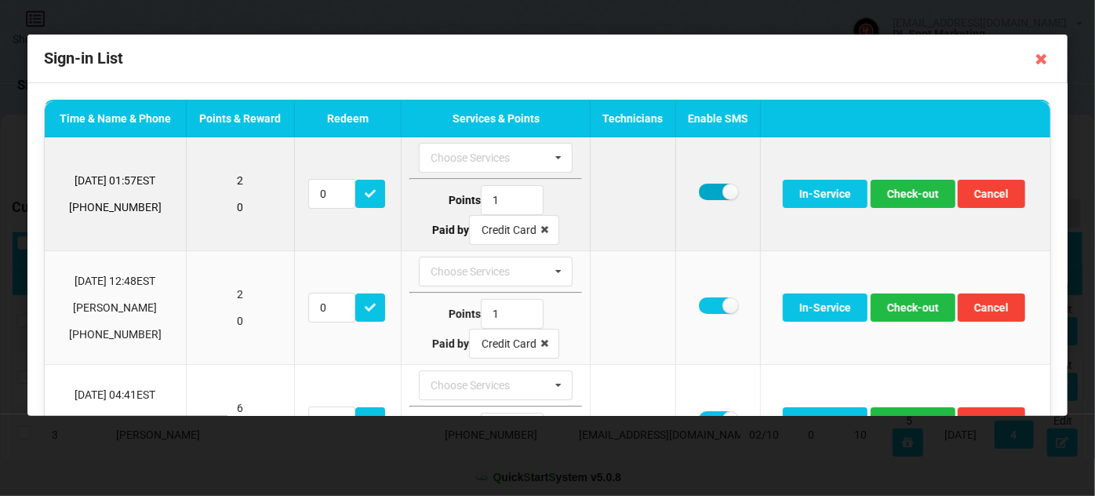
drag, startPoint x: 699, startPoint y: 184, endPoint x: 720, endPoint y: 194, distance: 23.2
click at [700, 184] on label at bounding box center [718, 192] width 38 height 16
checkbox input "false"
click at [899, 191] on button "Check-out" at bounding box center [913, 194] width 85 height 28
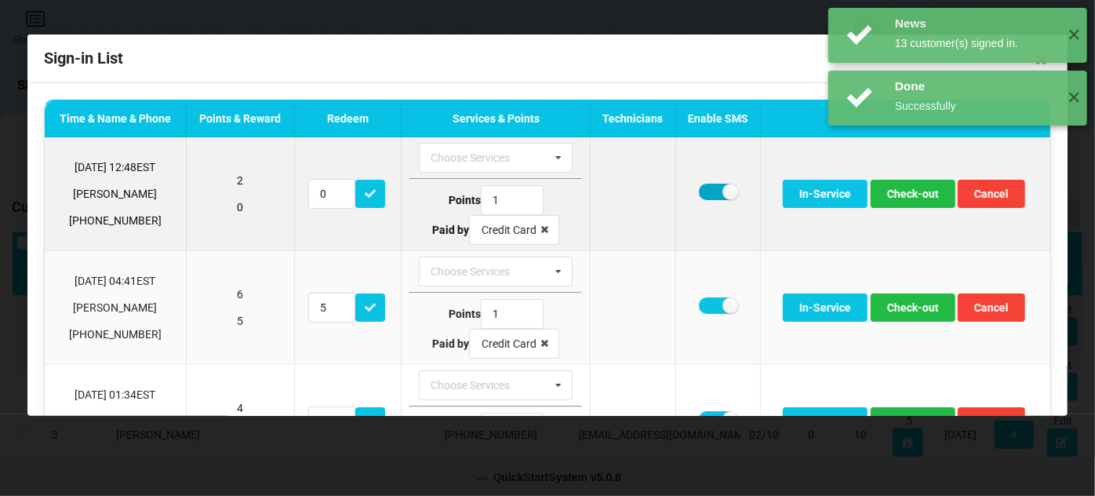
click at [701, 192] on label at bounding box center [718, 192] width 38 height 16
checkbox input "false"
click at [902, 191] on button "Check-out" at bounding box center [913, 194] width 85 height 28
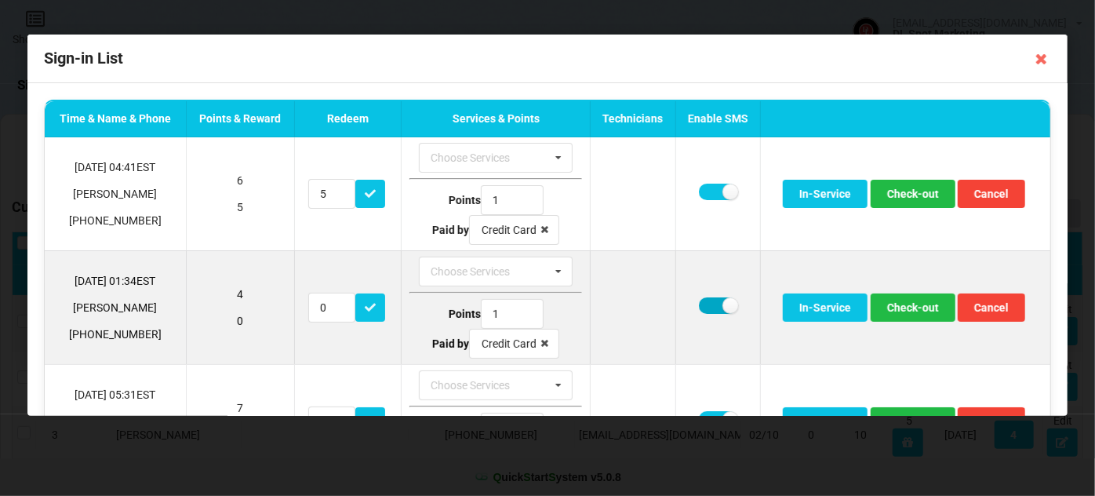
click at [701, 304] on label at bounding box center [718, 305] width 38 height 16
checkbox input "false"
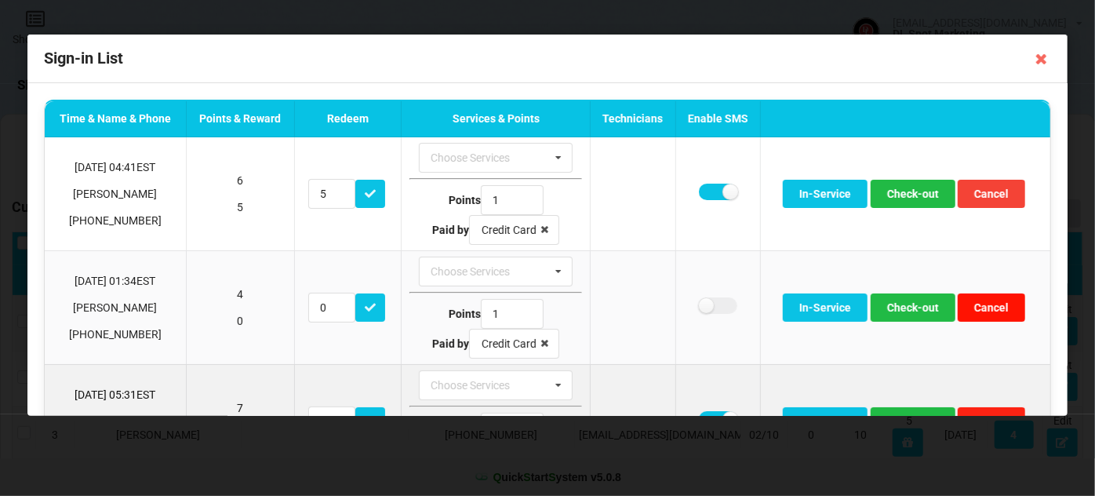
click at [958, 310] on button "Cancel" at bounding box center [991, 307] width 67 height 28
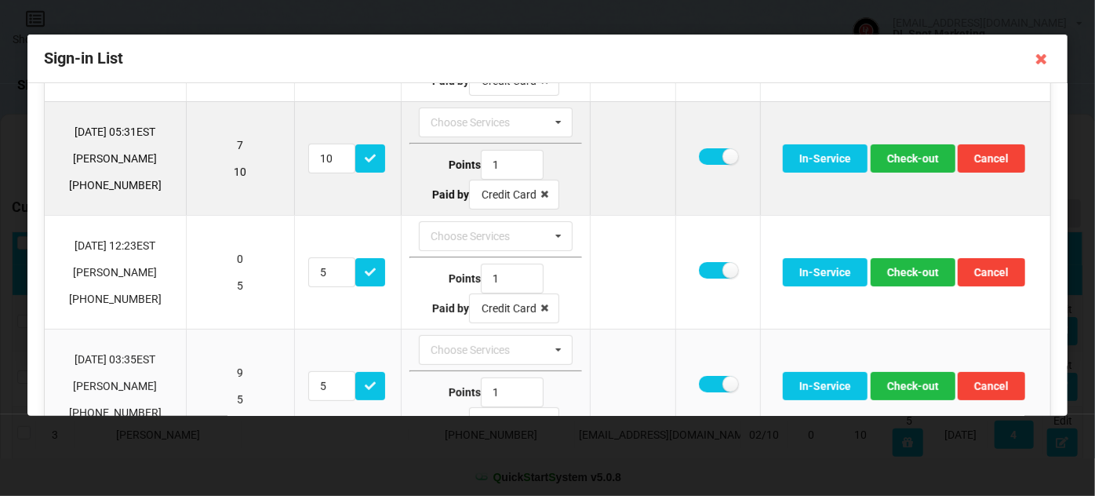
scroll to position [190, 0]
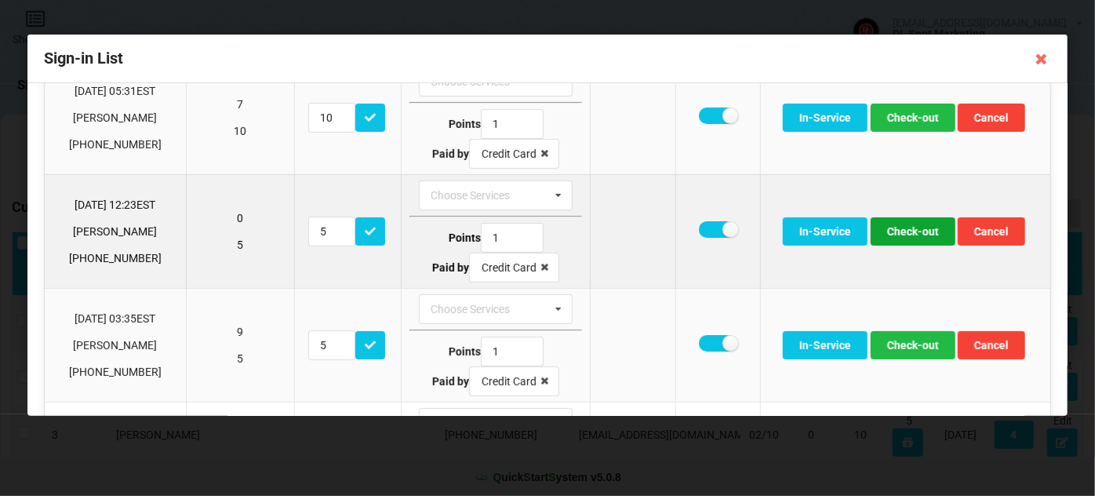
click at [905, 235] on button "Check-out" at bounding box center [913, 231] width 85 height 28
click at [905, 234] on button "Check-out" at bounding box center [913, 231] width 85 height 28
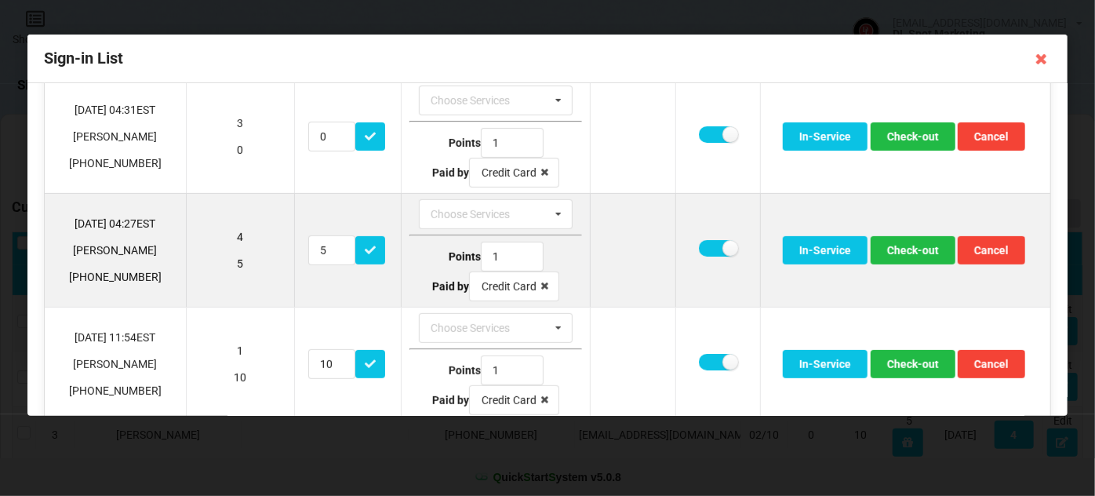
scroll to position [380, 0]
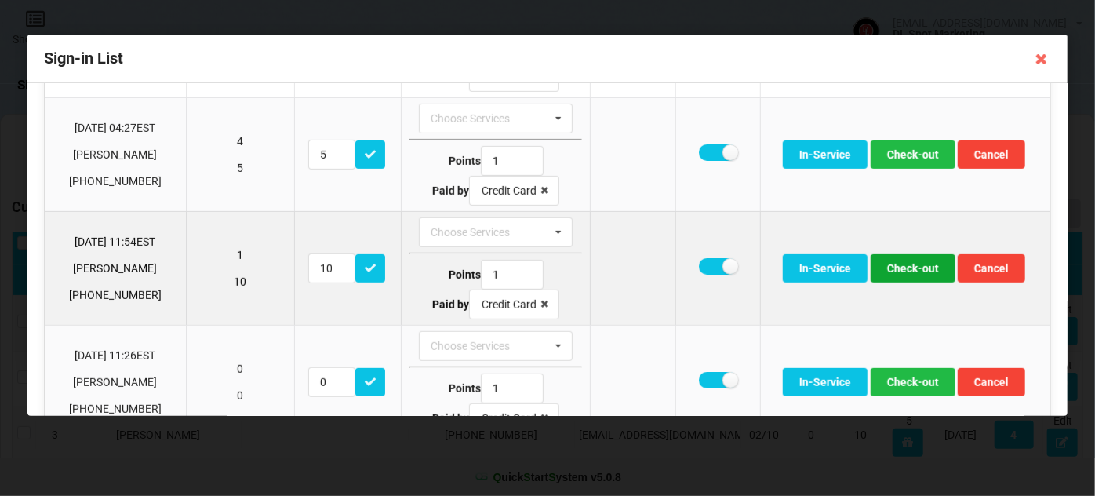
click at [916, 265] on button "Check-out" at bounding box center [913, 268] width 85 height 28
click at [896, 265] on button "Check-out" at bounding box center [913, 268] width 85 height 28
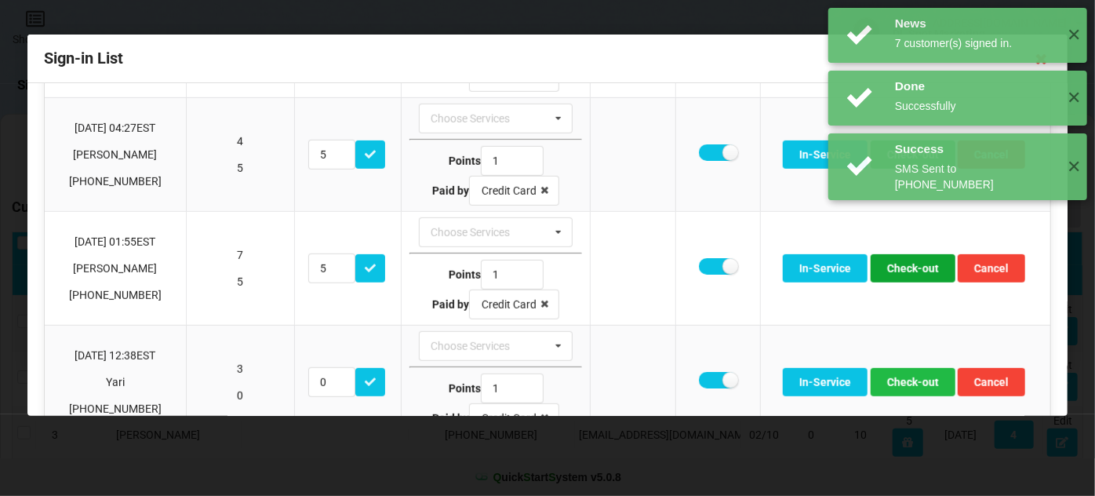
click at [896, 265] on button "Check-out" at bounding box center [913, 268] width 85 height 28
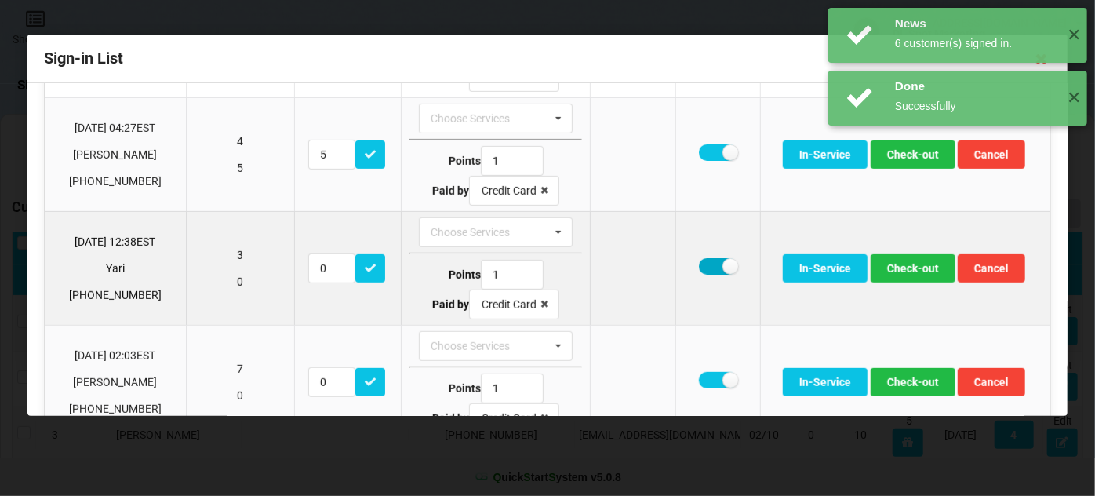
drag, startPoint x: 704, startPoint y: 260, endPoint x: 739, endPoint y: 264, distance: 35.6
click at [704, 260] on label at bounding box center [718, 266] width 38 height 16
checkbox input "false"
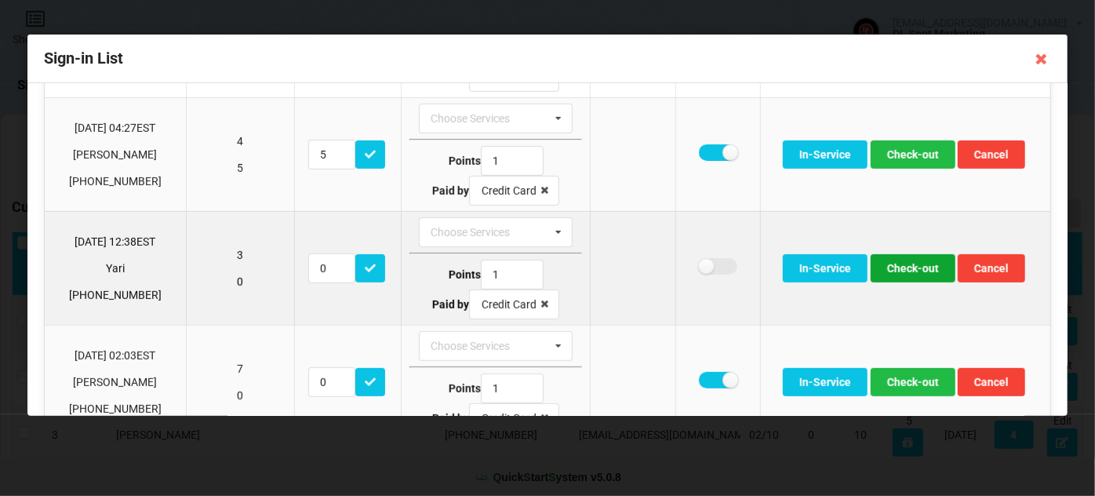
click at [886, 260] on button "Check-out" at bounding box center [913, 268] width 85 height 28
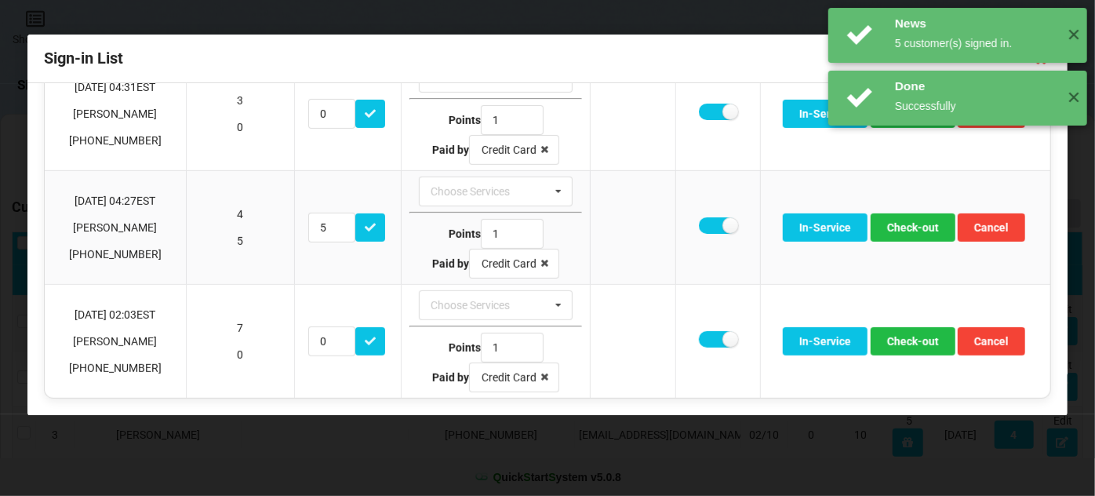
scroll to position [301, 0]
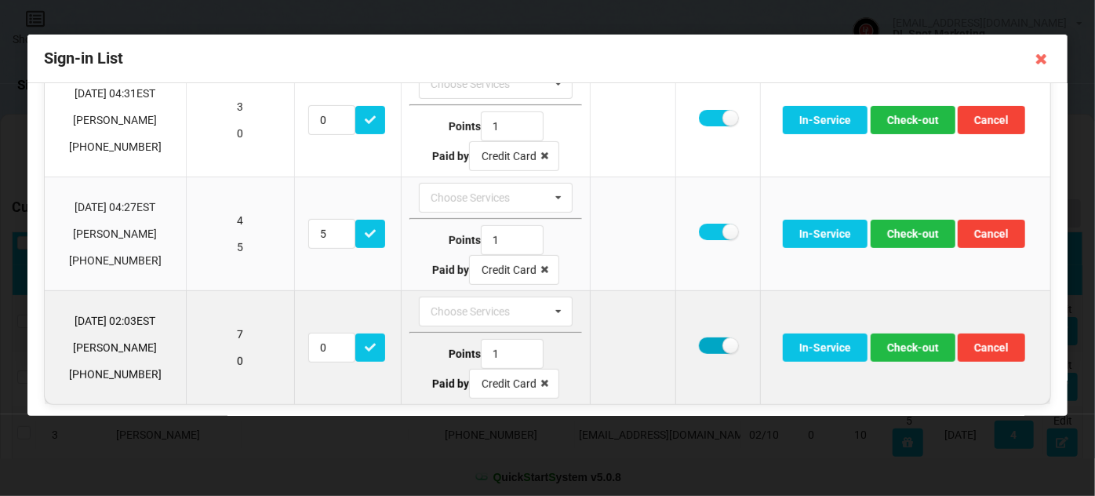
click at [711, 341] on label at bounding box center [718, 345] width 38 height 16
checkbox input "false"
click at [902, 336] on button "Check-out" at bounding box center [913, 347] width 85 height 28
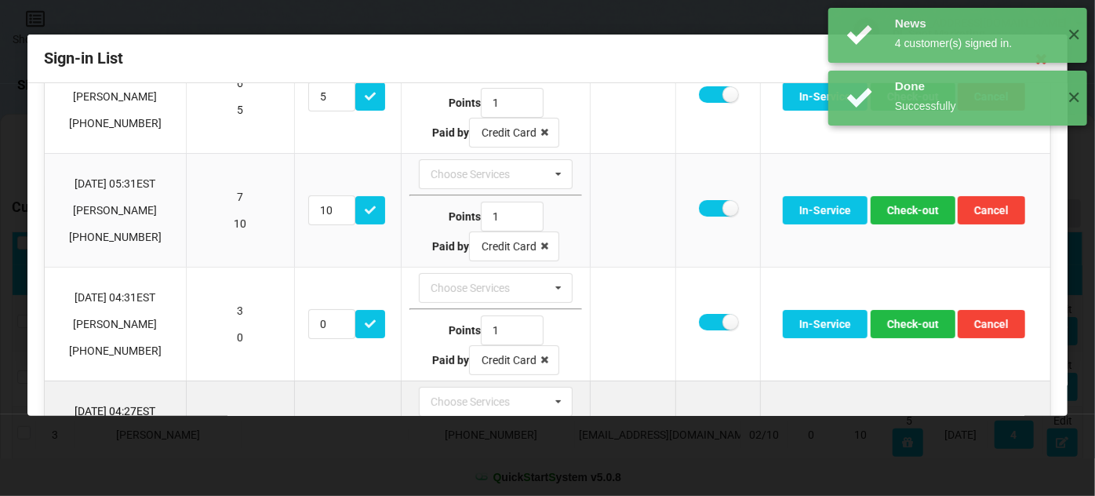
scroll to position [0, 0]
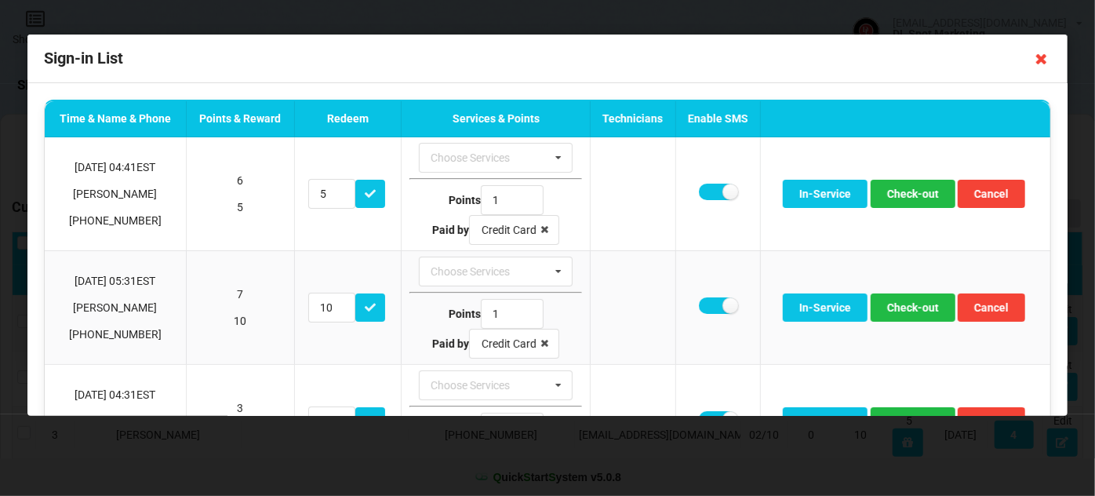
click at [1042, 62] on icon at bounding box center [1041, 58] width 25 height 25
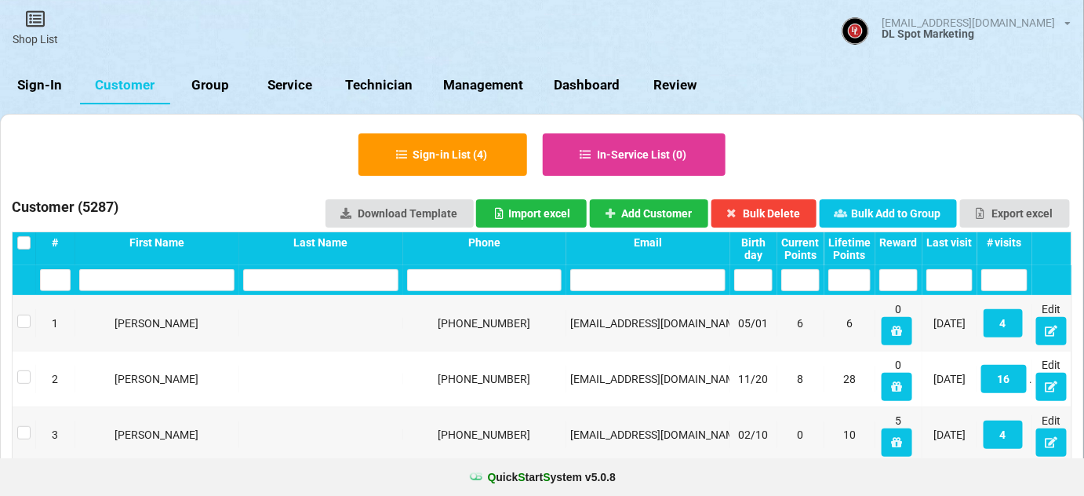
click at [46, 83] on link "Sign-In" at bounding box center [40, 86] width 80 height 38
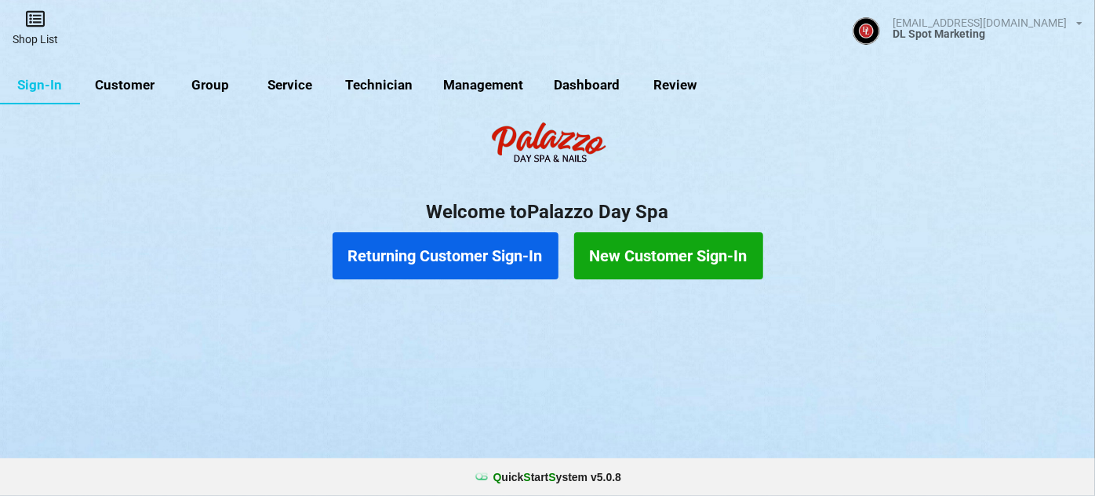
click at [43, 39] on link "Shop List" at bounding box center [35, 28] width 71 height 56
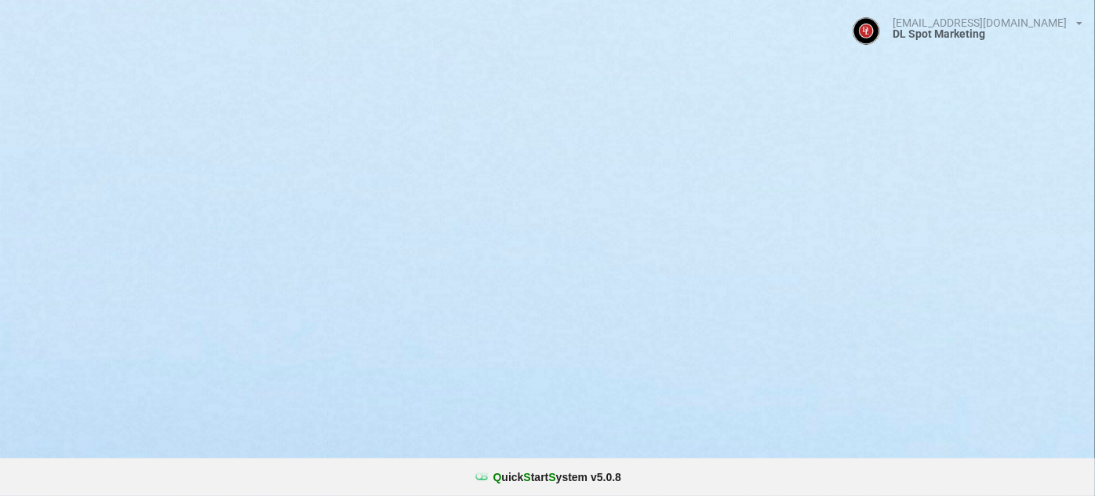
select select "25"
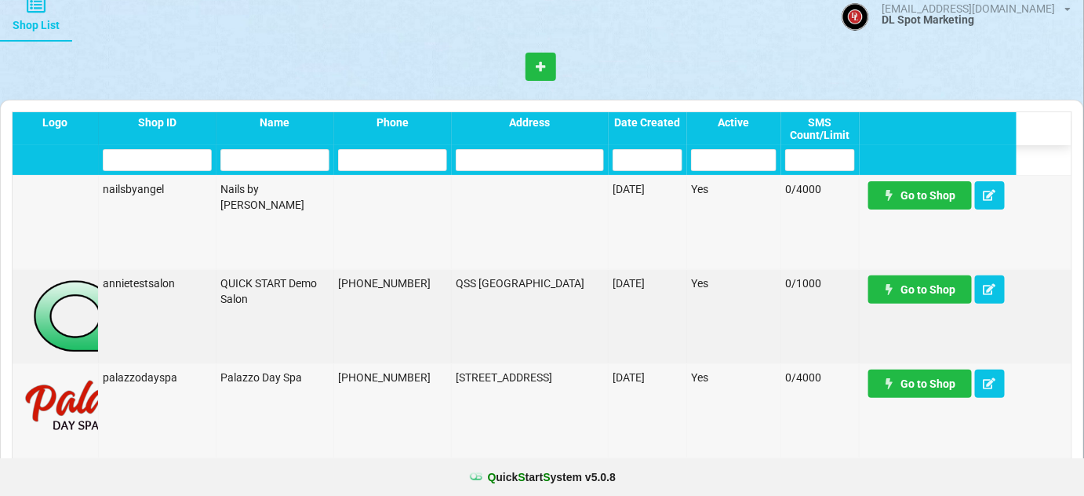
scroll to position [95, 0]
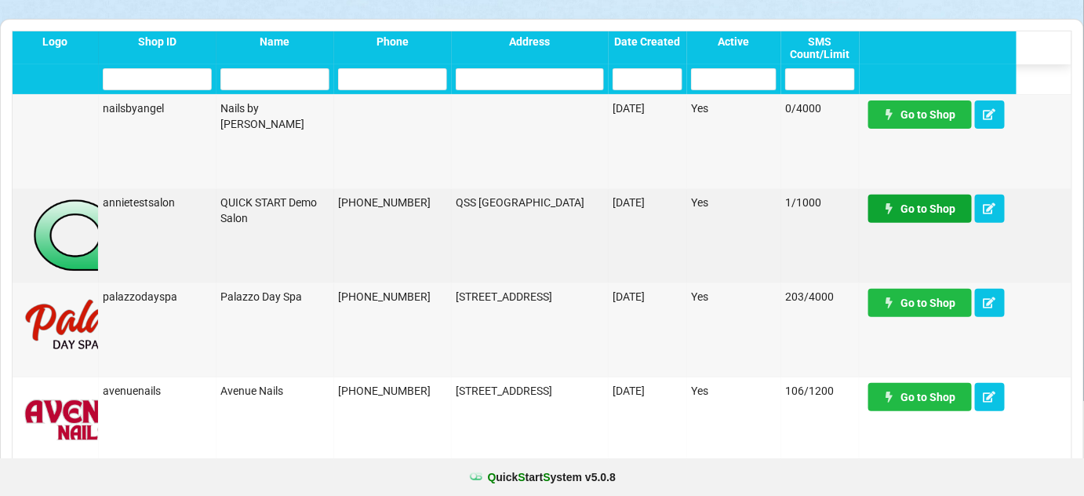
click at [926, 209] on link "Go to Shop" at bounding box center [920, 209] width 104 height 28
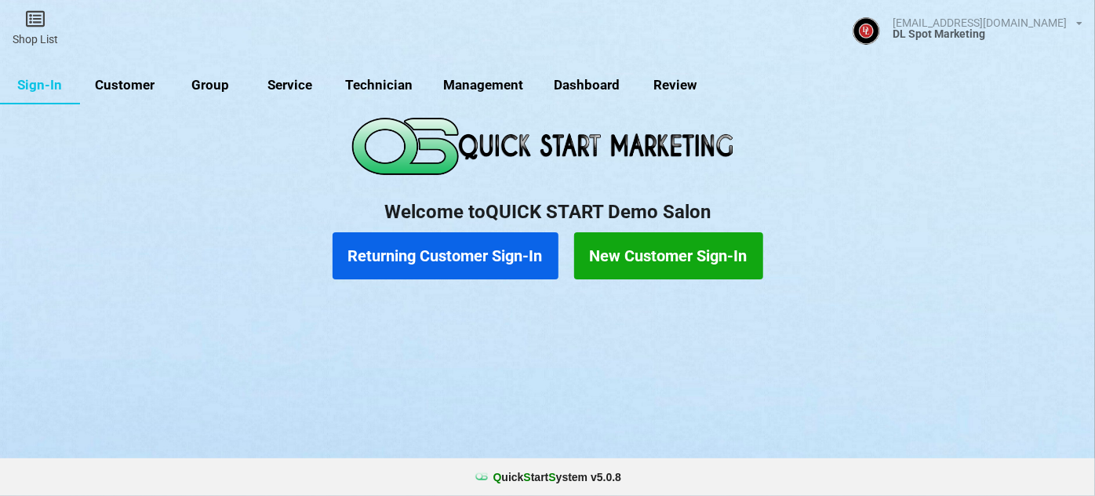
click at [133, 81] on link "Customer" at bounding box center [125, 86] width 90 height 38
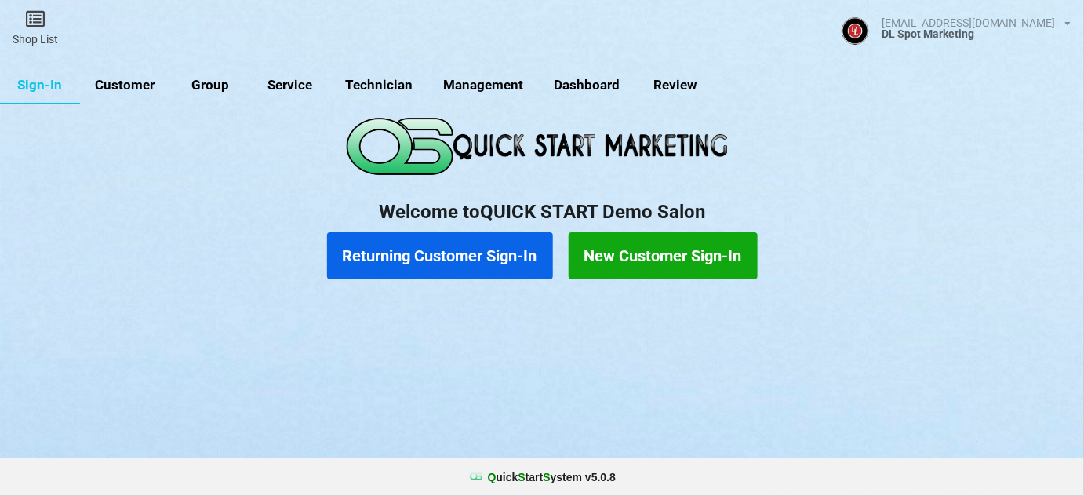
select select "25"
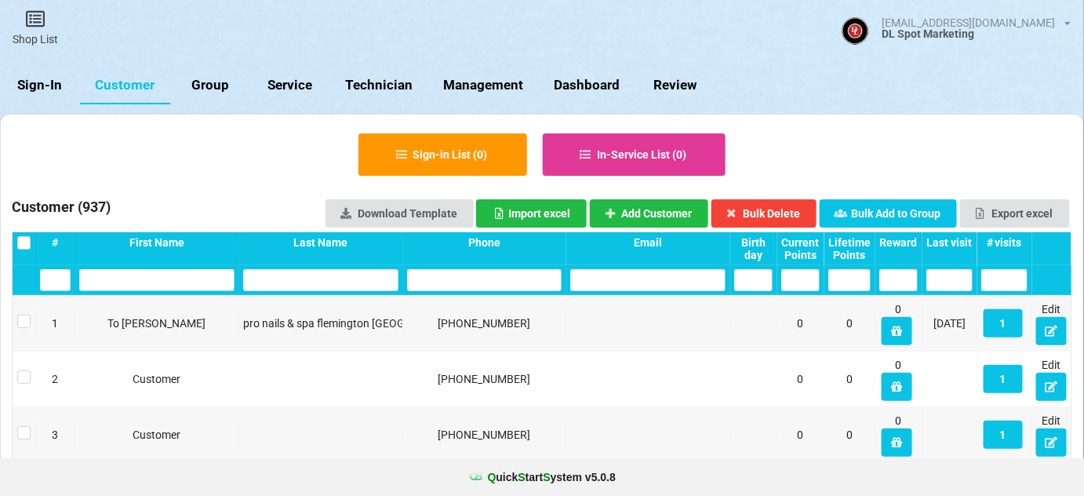
click at [464, 282] on input "text" at bounding box center [484, 280] width 155 height 22
click at [47, 75] on link "Sign-In" at bounding box center [40, 86] width 80 height 38
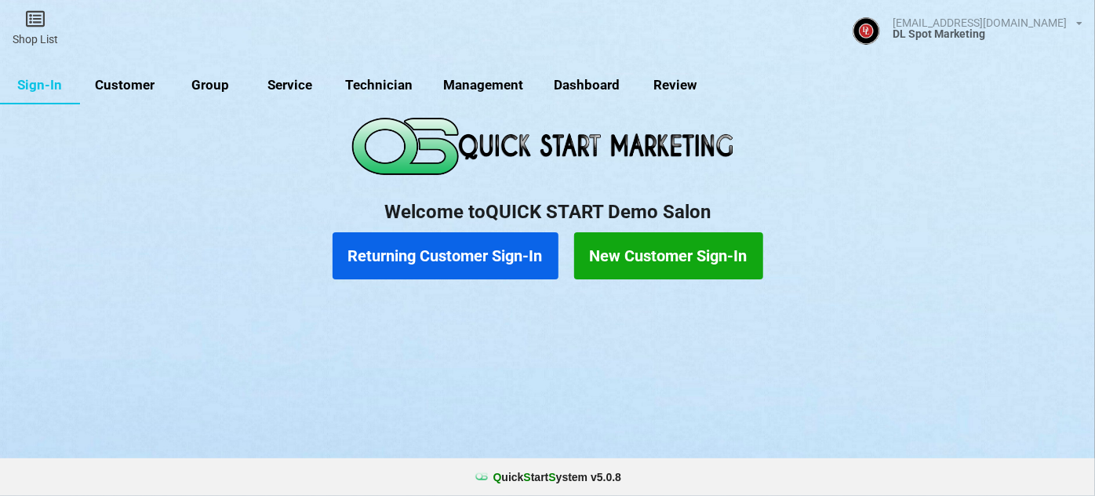
click at [515, 254] on button "Returning Customer Sign-In" at bounding box center [446, 255] width 226 height 47
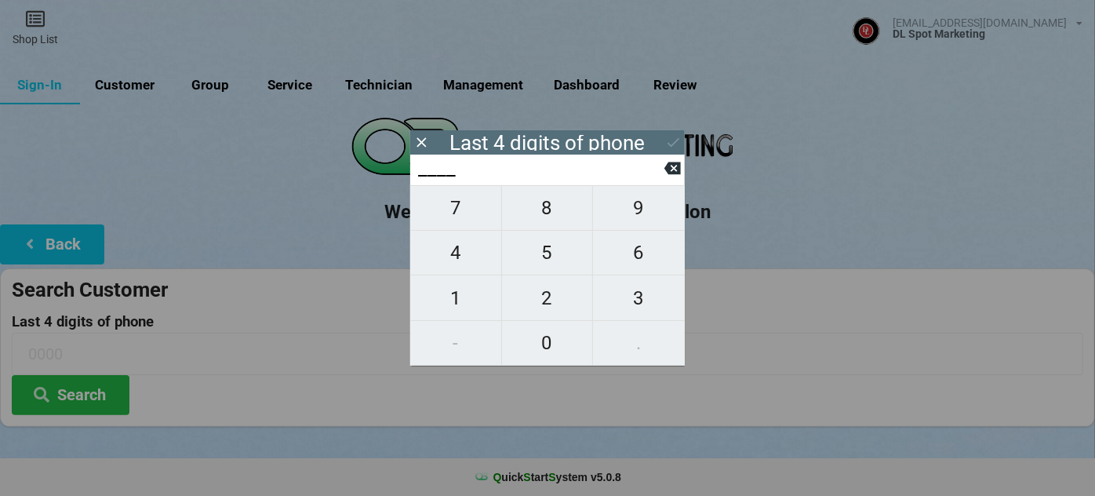
type input "7___"
type input "77__"
type input "7___"
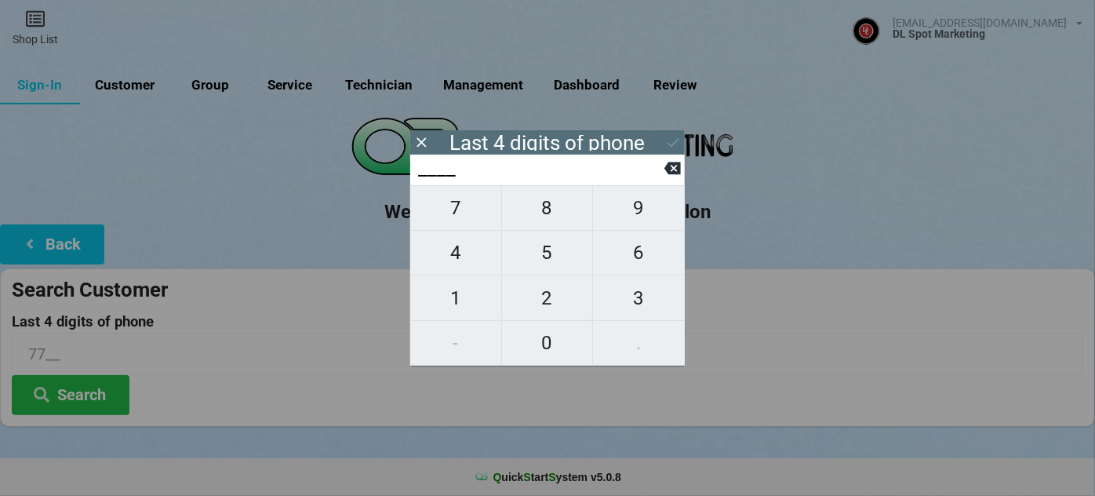
type input "7___"
type input "76__"
type input "760_"
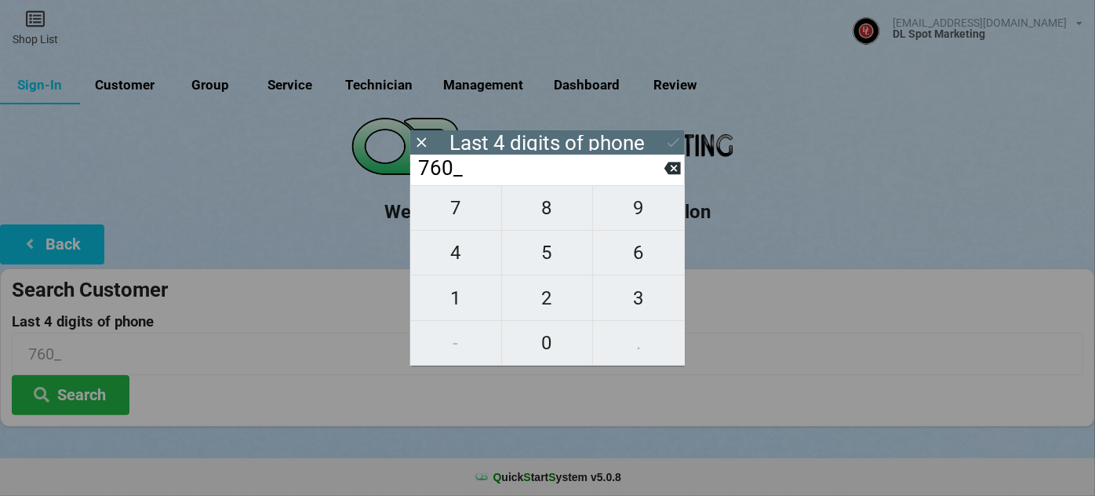
type input "7606"
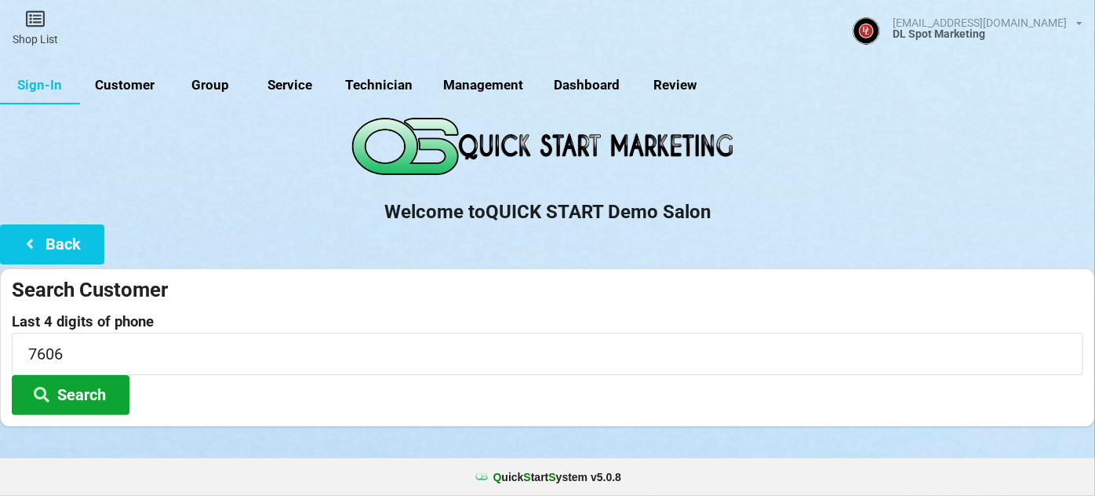
click at [81, 402] on button "Search" at bounding box center [71, 395] width 118 height 40
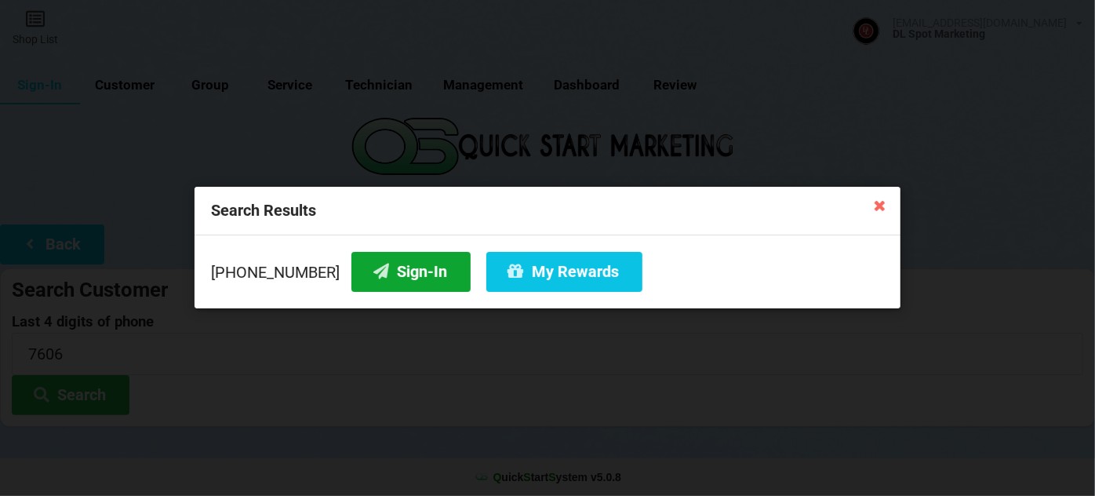
click at [395, 277] on button "Sign-In" at bounding box center [410, 272] width 119 height 40
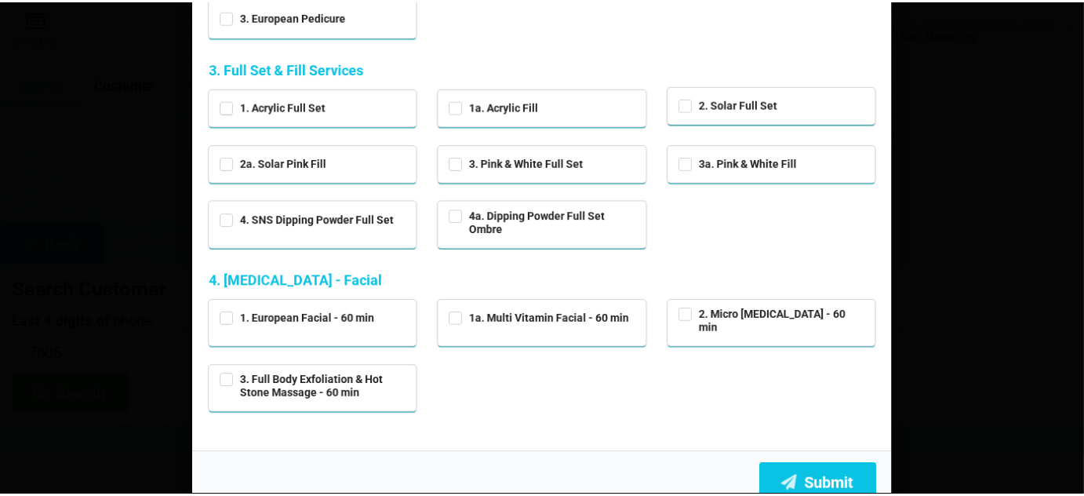
scroll to position [329, 0]
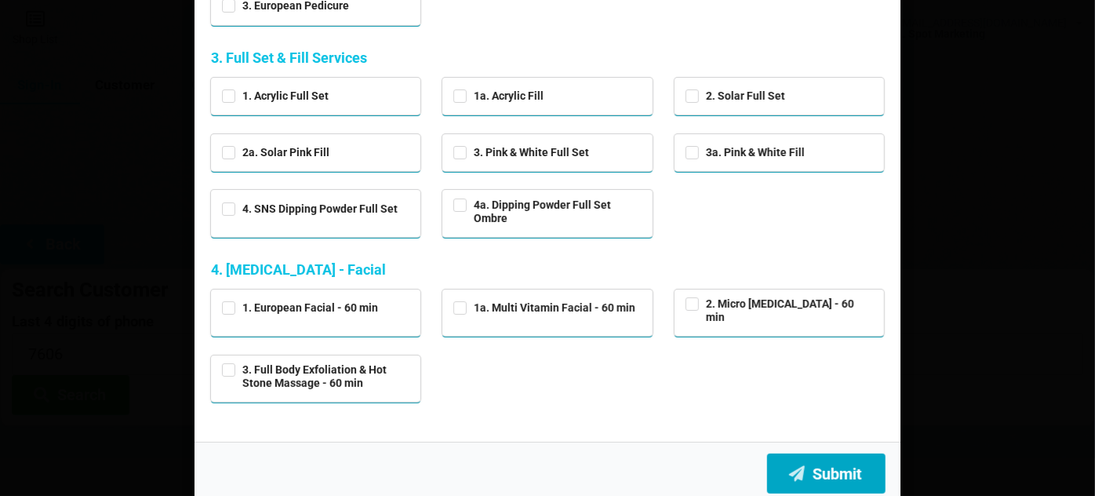
click at [836, 467] on button "Submit" at bounding box center [826, 473] width 118 height 40
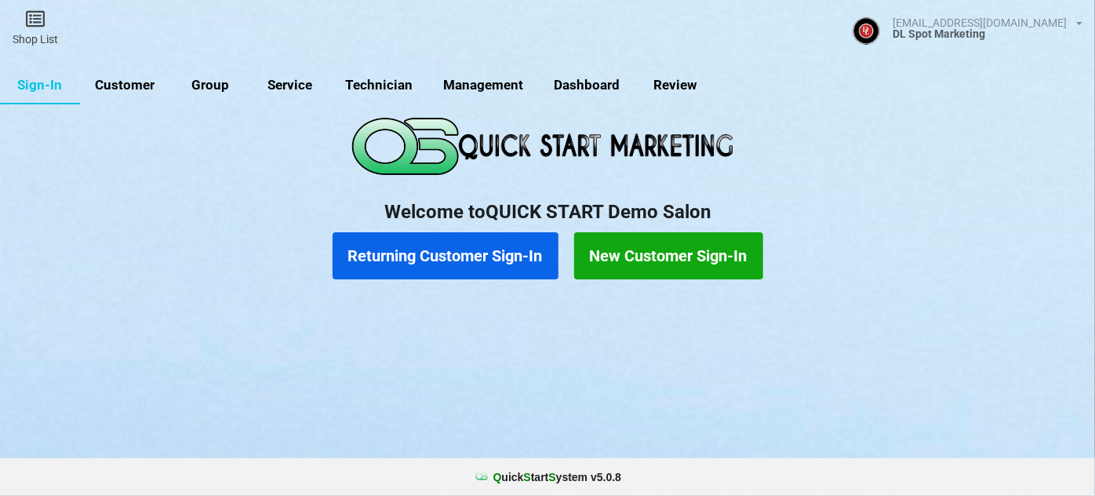
click at [136, 89] on link "Customer" at bounding box center [125, 86] width 90 height 38
select select "25"
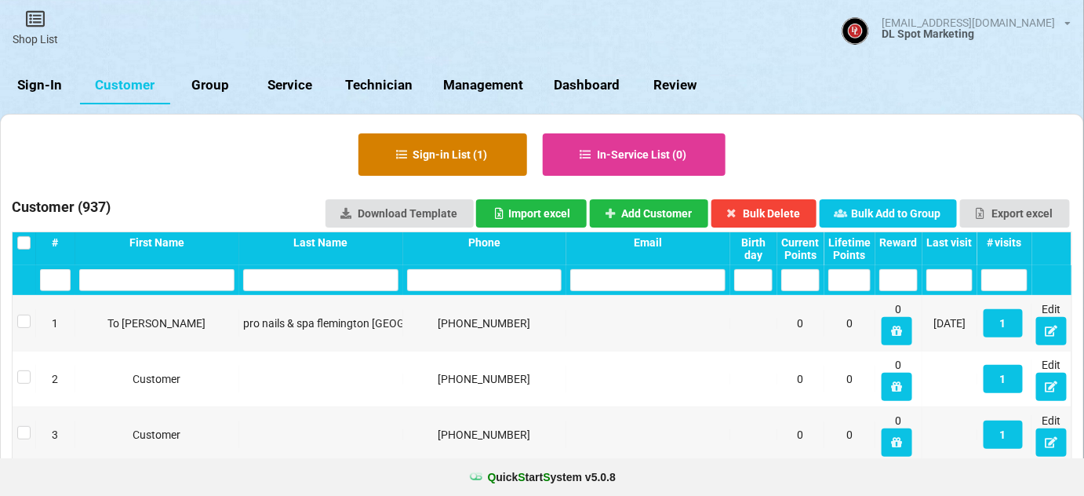
click at [483, 158] on button "Sign-in List ( 1 )" at bounding box center [442, 154] width 169 height 42
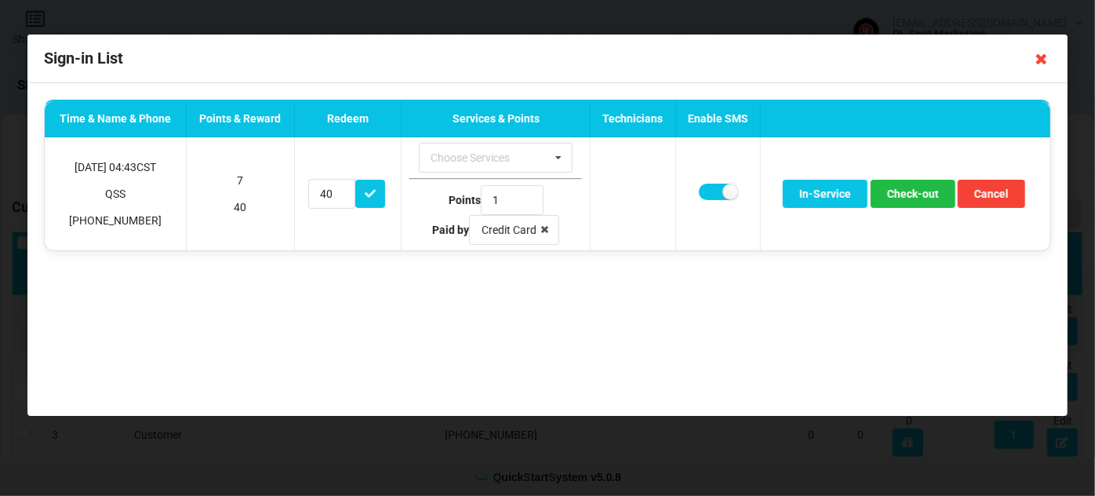
click at [1043, 57] on icon at bounding box center [1041, 58] width 25 height 25
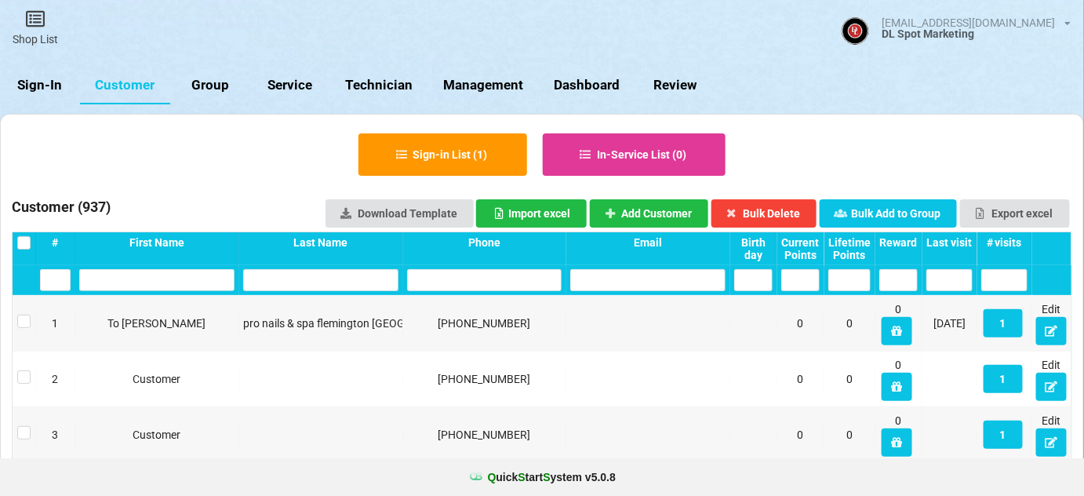
click at [45, 85] on link "Sign-In" at bounding box center [40, 86] width 80 height 38
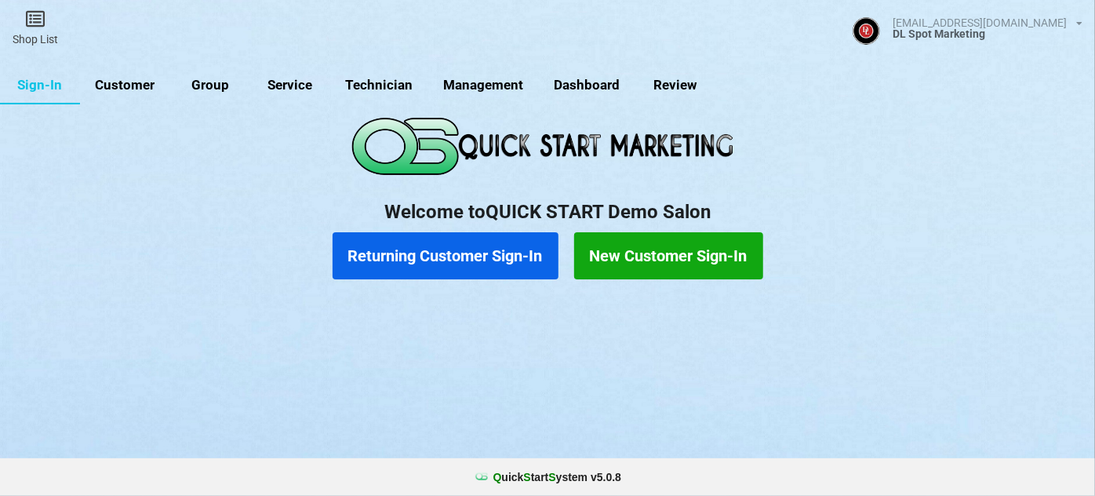
click at [470, 77] on link "Management" at bounding box center [483, 86] width 111 height 38
select select "25"
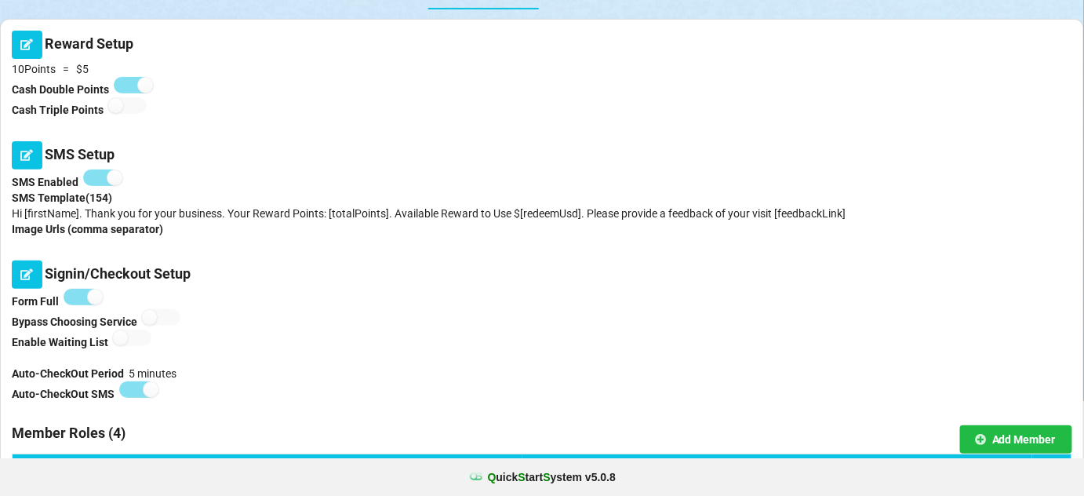
scroll to position [190, 0]
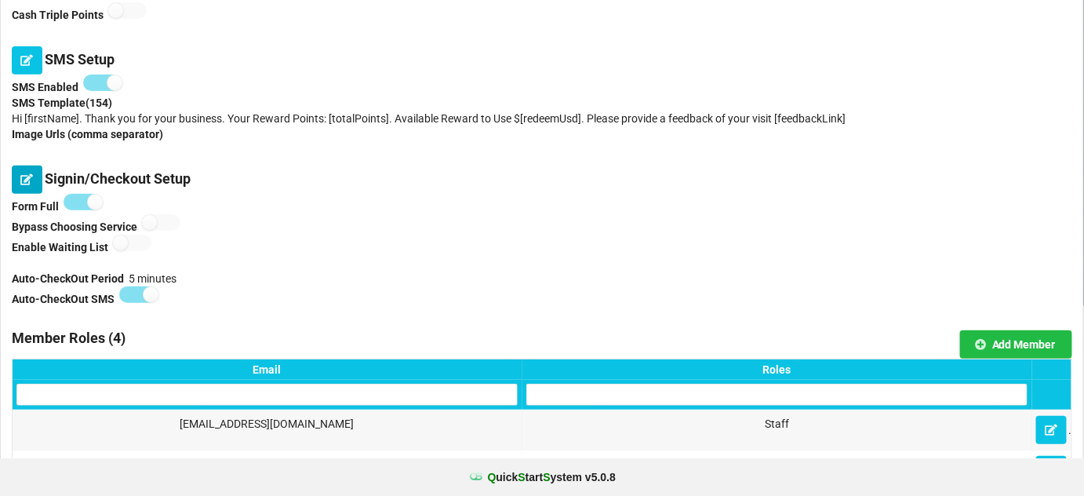
click at [31, 184] on icon at bounding box center [26, 178] width 13 height 9
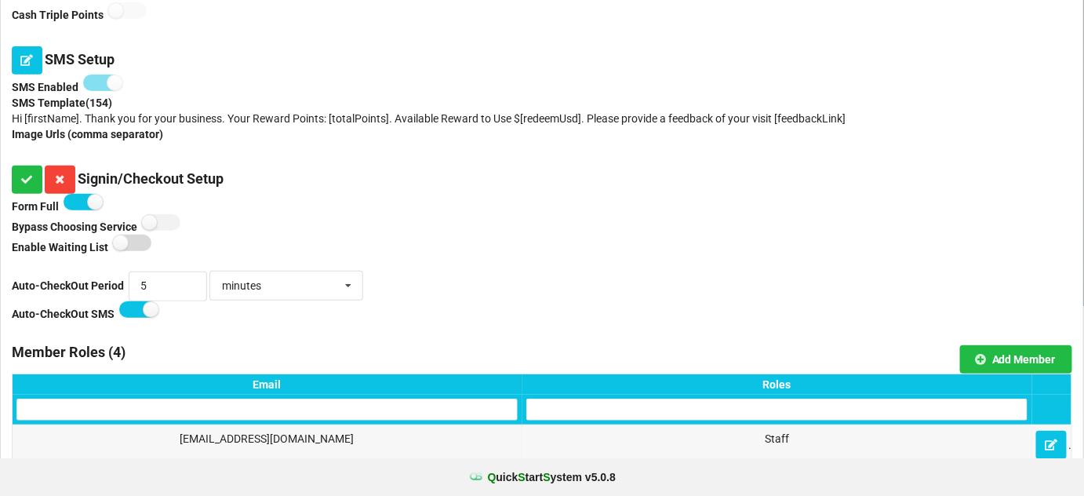
click at [138, 242] on label at bounding box center [132, 243] width 38 height 16
checkbox input "true"
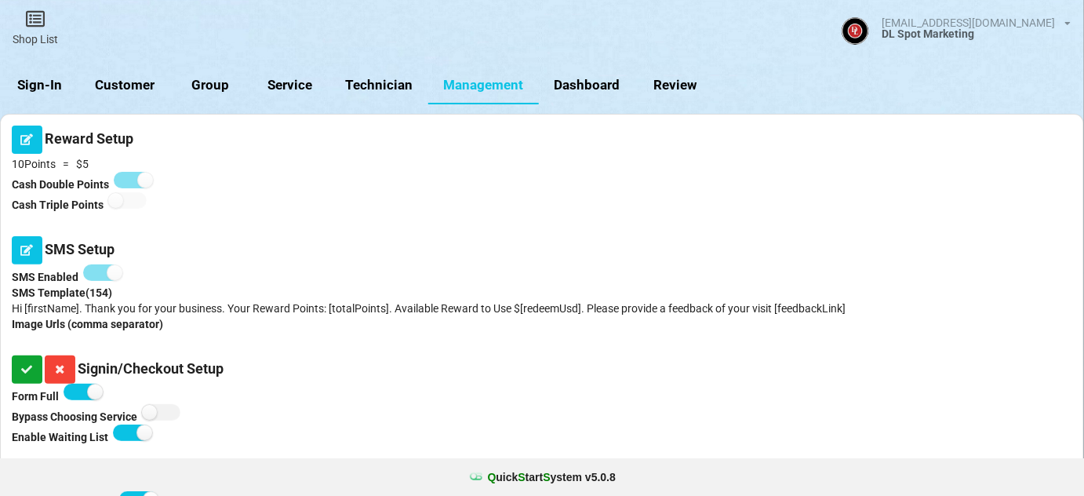
click at [27, 367] on icon at bounding box center [26, 368] width 13 height 9
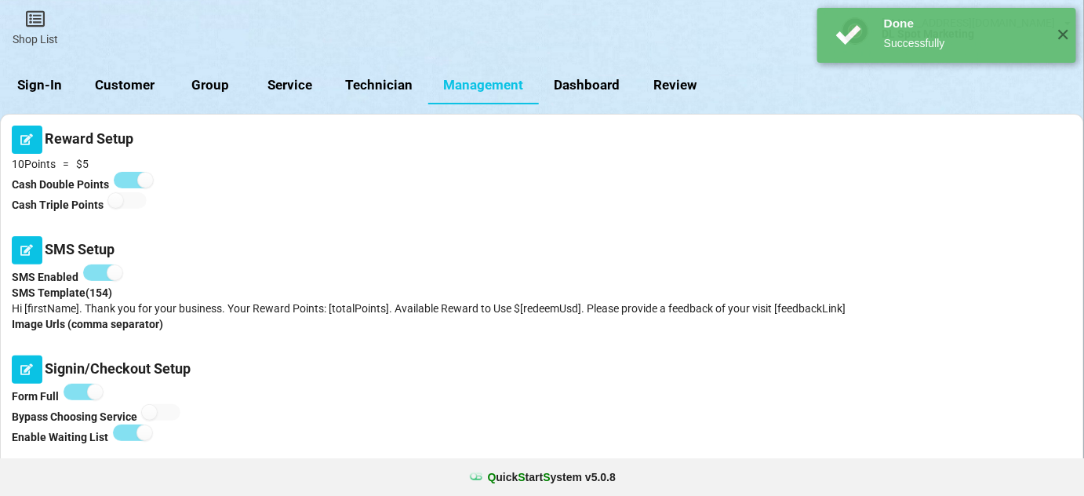
click at [127, 85] on link "Customer" at bounding box center [125, 86] width 90 height 38
select select "25"
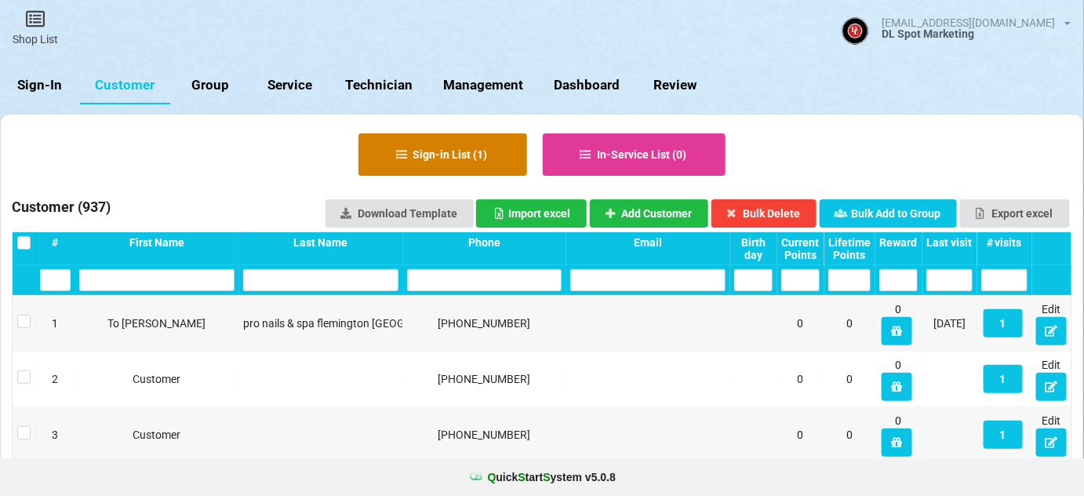
click at [466, 152] on button "Sign-in List ( 1 )" at bounding box center [442, 154] width 169 height 42
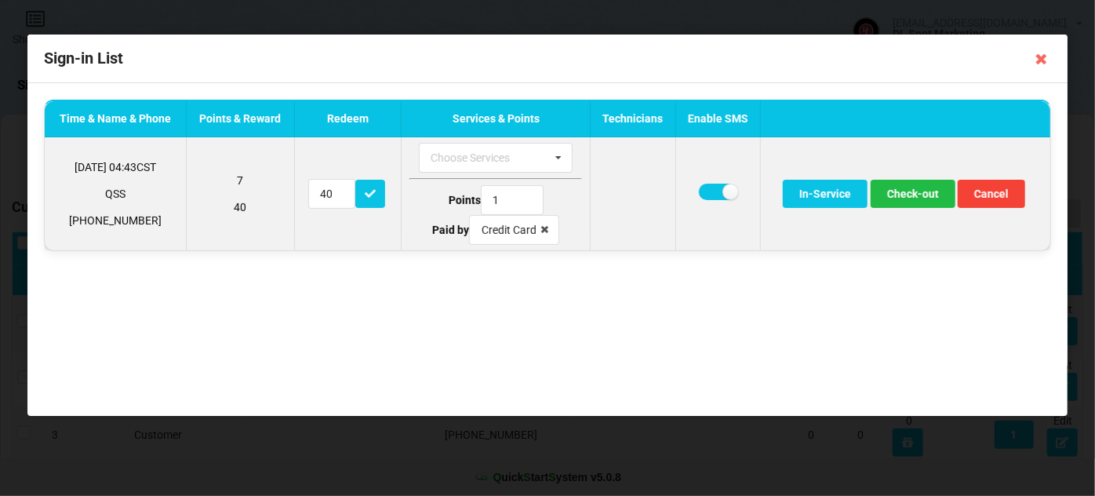
click at [628, 196] on td at bounding box center [632, 193] width 85 height 113
click at [556, 160] on icon at bounding box center [559, 158] width 24 height 29
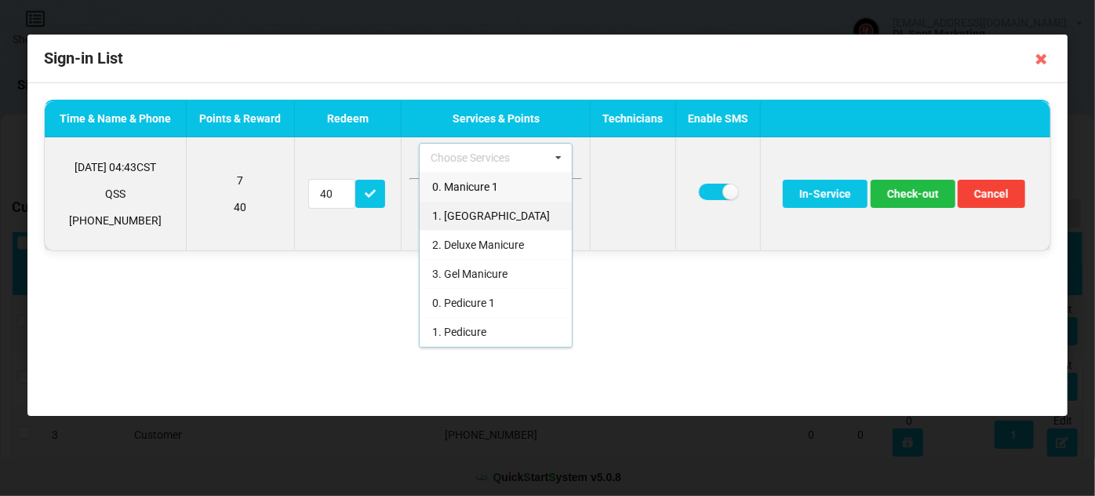
click at [471, 210] on span "1. [GEOGRAPHIC_DATA]" at bounding box center [491, 215] width 118 height 13
type input "20"
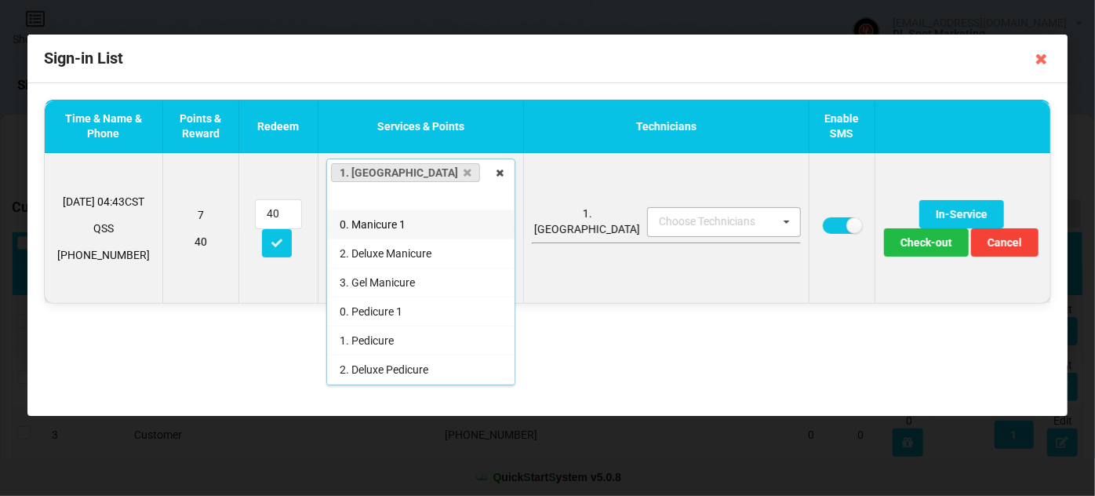
click at [661, 213] on div "Choose Technicians" at bounding box center [716, 222] width 123 height 18
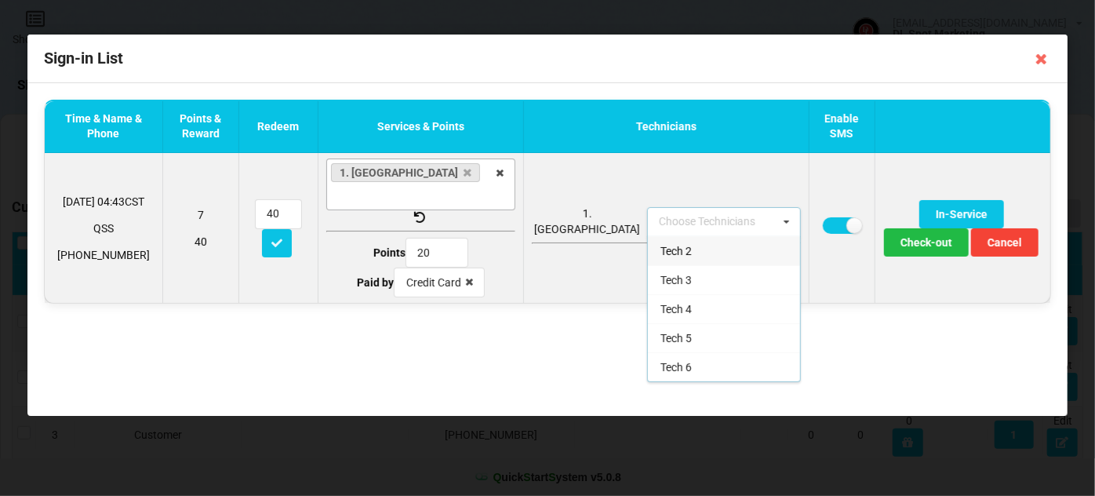
click at [648, 245] on div "Tech 2" at bounding box center [724, 250] width 152 height 29
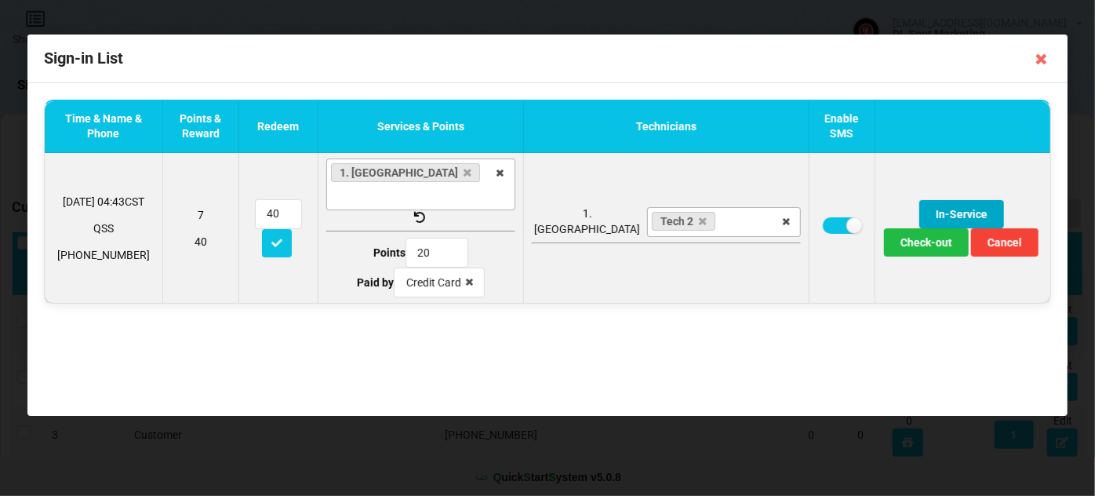
click at [919, 209] on button "In-Service" at bounding box center [961, 214] width 85 height 28
click at [919, 200] on button "In-Service" at bounding box center [961, 214] width 85 height 28
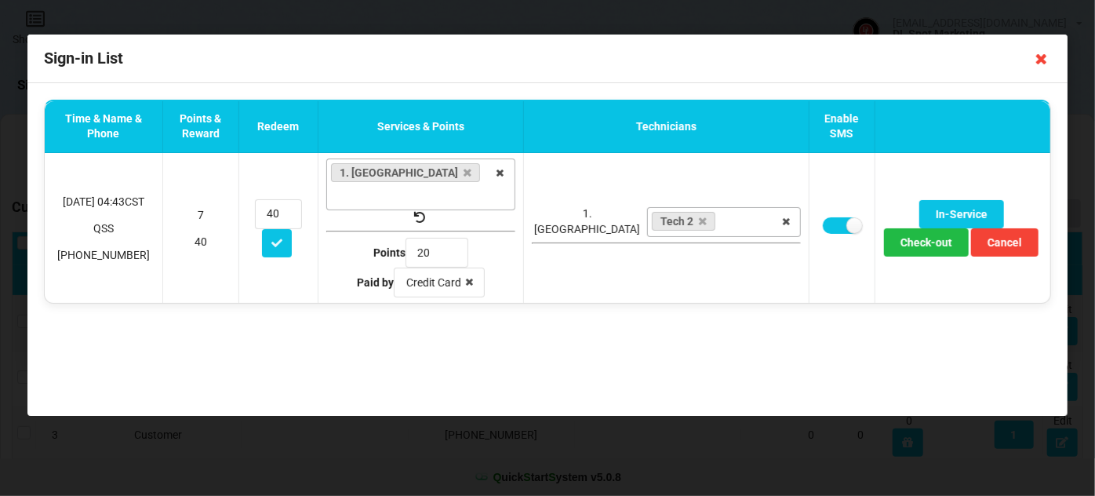
drag, startPoint x: 1043, startPoint y: 54, endPoint x: 1017, endPoint y: 77, distance: 34.5
click at [1042, 54] on icon at bounding box center [1041, 58] width 25 height 25
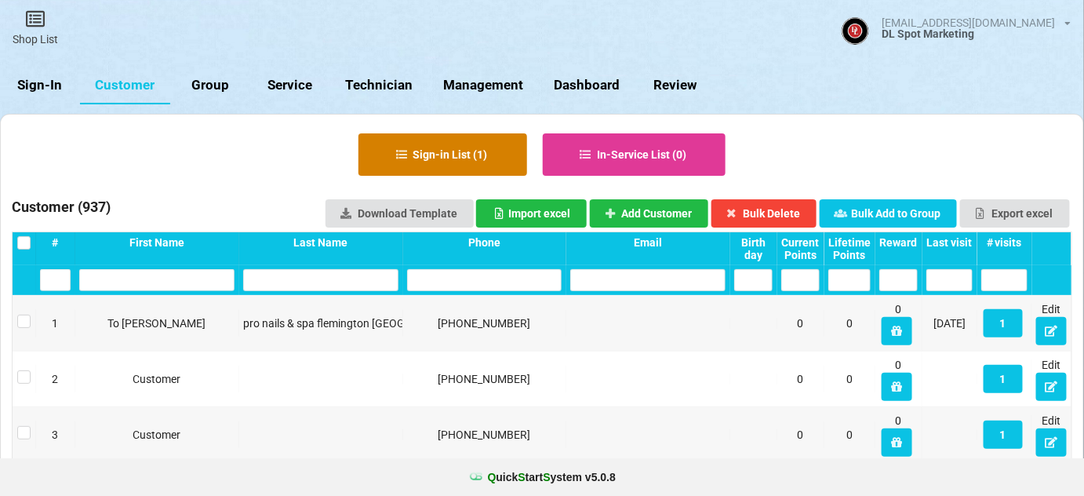
click at [493, 156] on button "Sign-in List ( 1 )" at bounding box center [442, 154] width 169 height 42
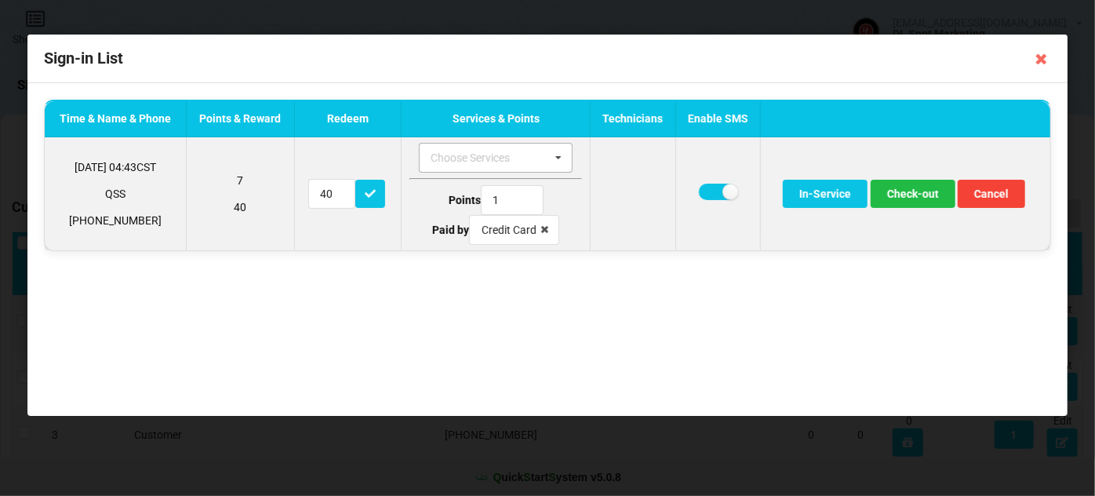
click at [556, 156] on icon at bounding box center [559, 158] width 24 height 29
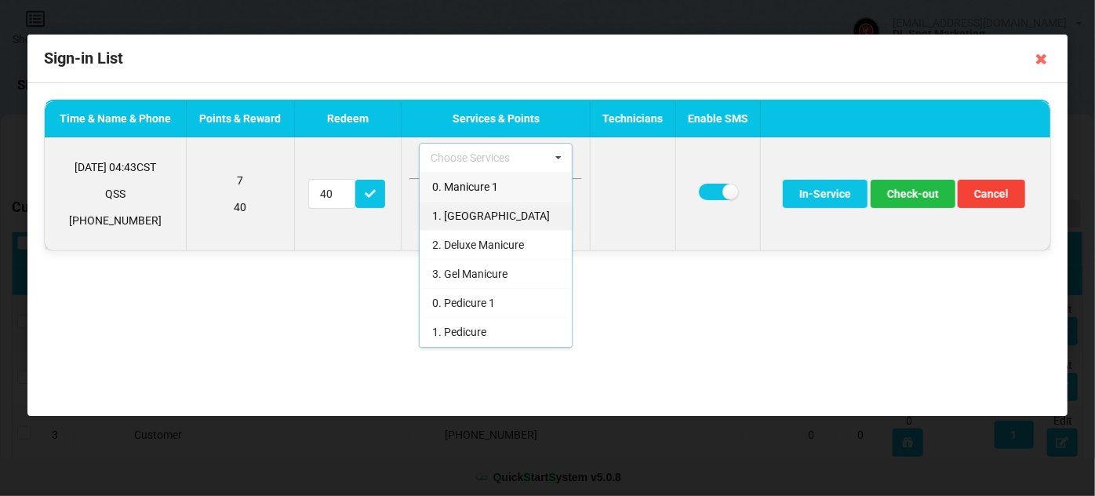
drag, startPoint x: 481, startPoint y: 213, endPoint x: 489, endPoint y: 211, distance: 8.0
click at [482, 213] on span "1. [GEOGRAPHIC_DATA]" at bounding box center [491, 215] width 118 height 13
type input "20"
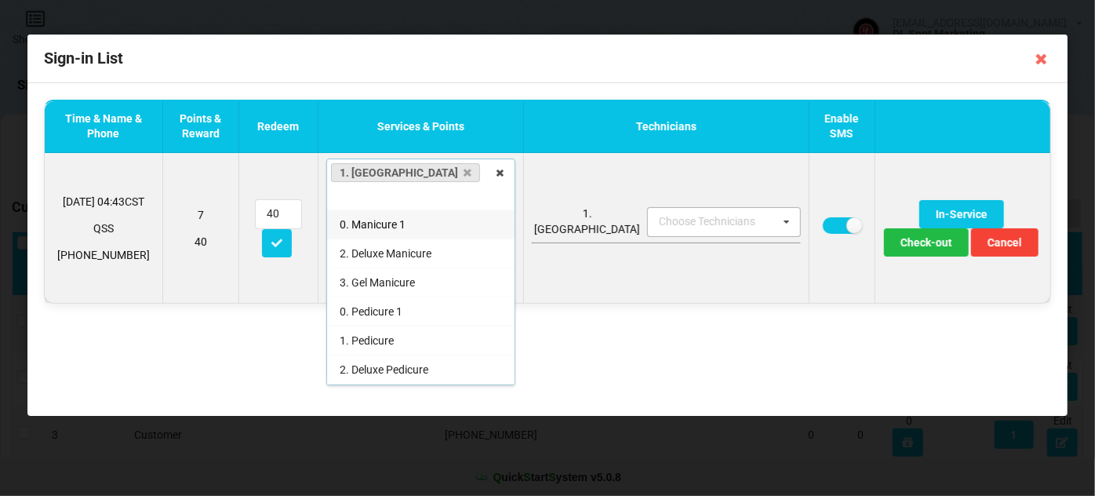
click at [655, 214] on div "Choose Technicians" at bounding box center [716, 222] width 123 height 18
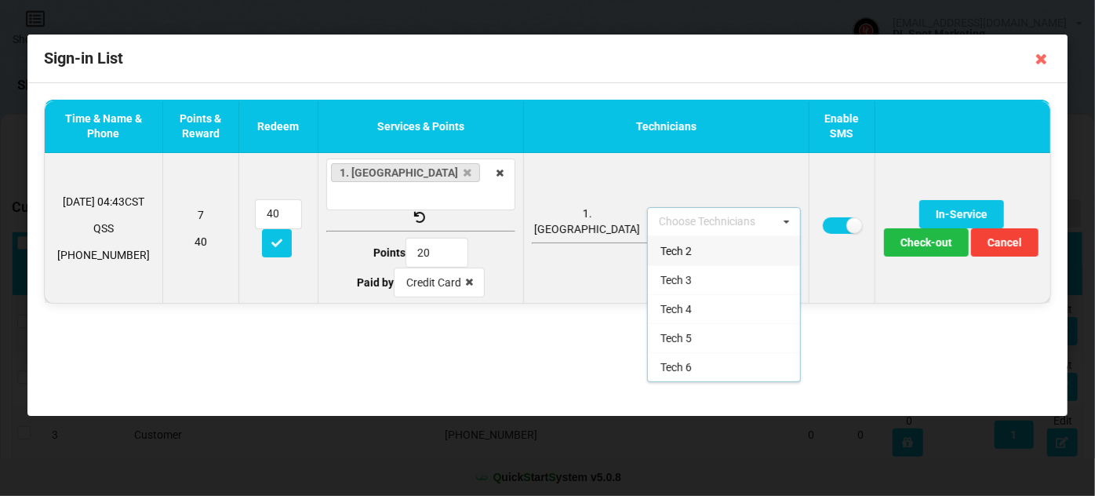
click at [648, 240] on div "Tech 2" at bounding box center [724, 250] width 152 height 29
click at [919, 202] on button "In-Service" at bounding box center [961, 214] width 85 height 28
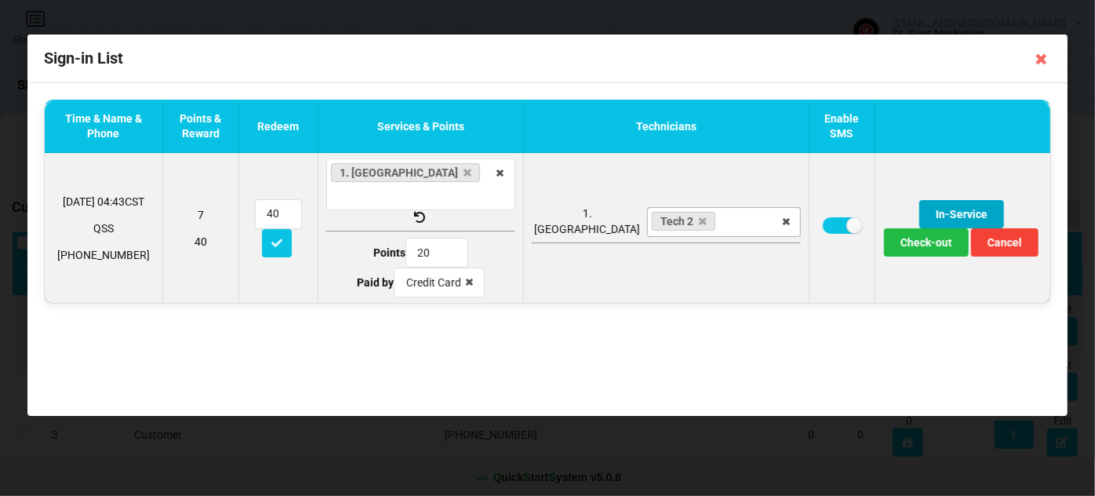
click at [919, 202] on button "In-Service" at bounding box center [961, 214] width 85 height 28
click at [919, 204] on button "In-Service" at bounding box center [961, 214] width 85 height 28
click at [919, 205] on button "In-Service" at bounding box center [961, 214] width 85 height 28
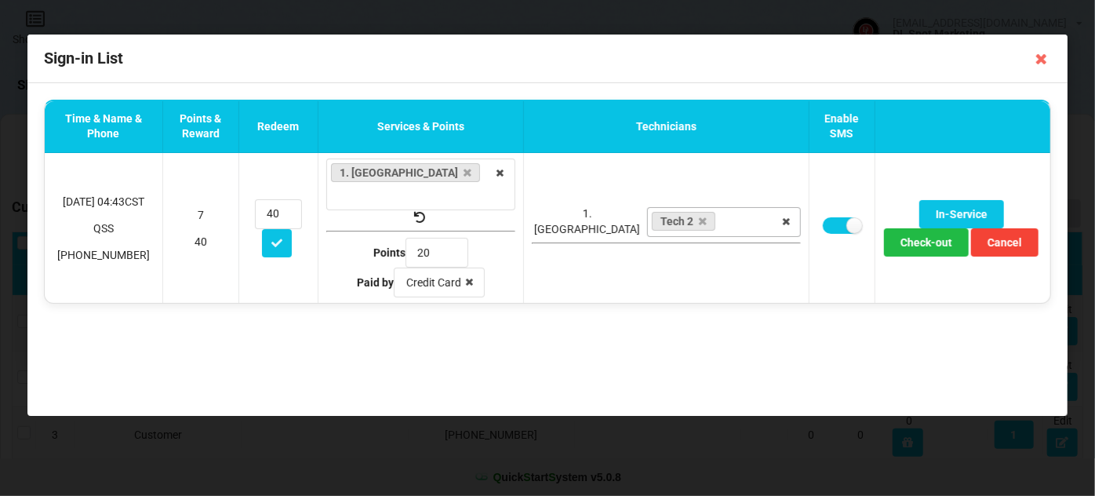
click at [1042, 58] on icon at bounding box center [1041, 58] width 25 height 25
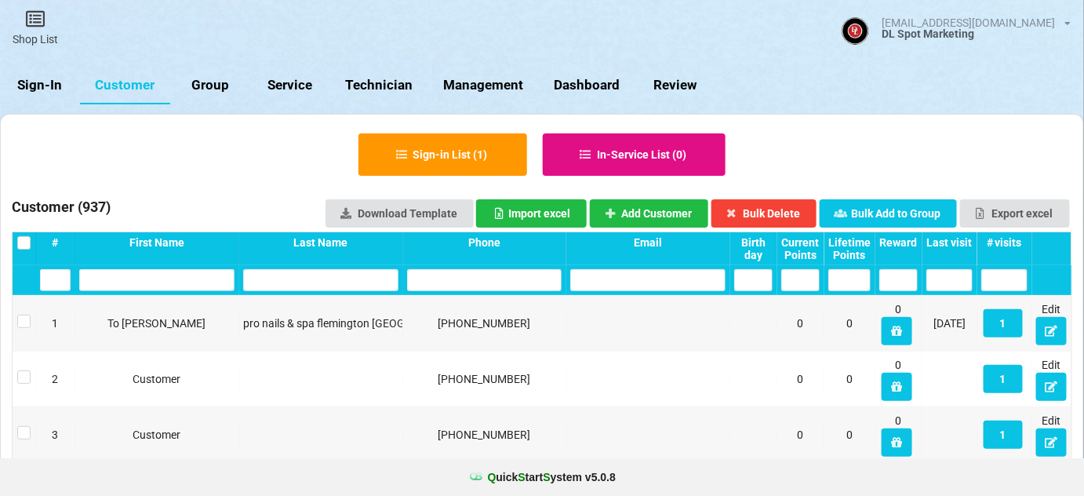
click at [671, 158] on button "In-Service List ( 0 )" at bounding box center [635, 154] width 184 height 42
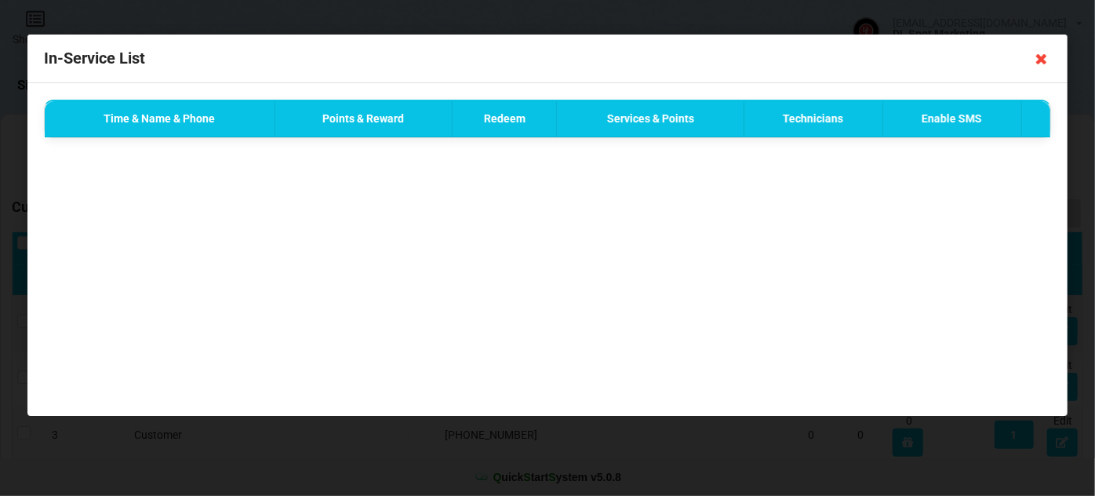
click at [1041, 60] on icon at bounding box center [1041, 58] width 25 height 25
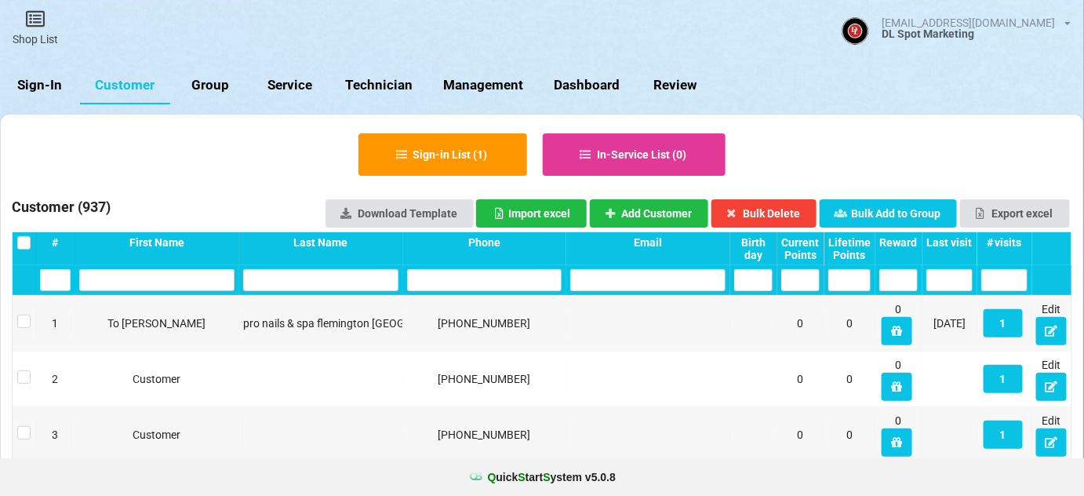
click at [486, 85] on link "Management" at bounding box center [483, 86] width 111 height 38
select select "25"
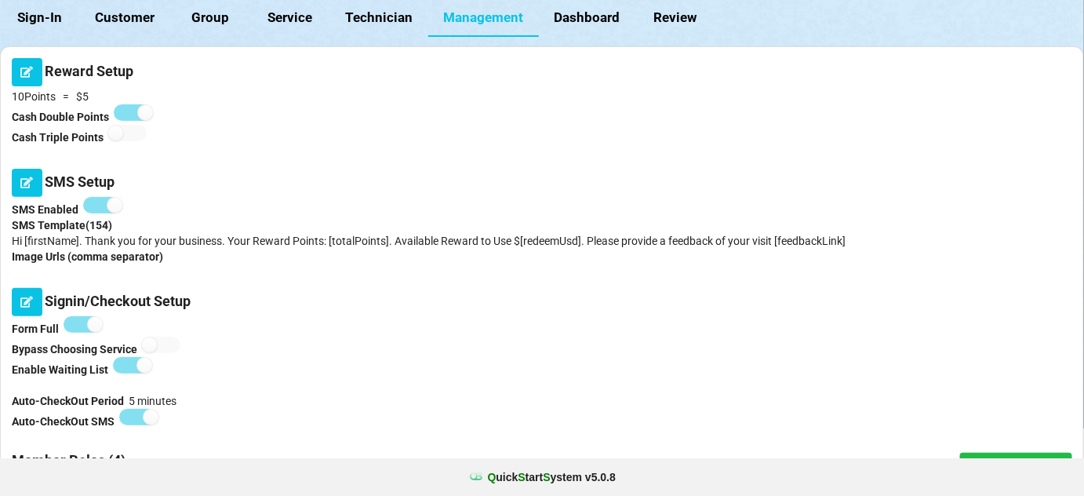
scroll to position [95, 0]
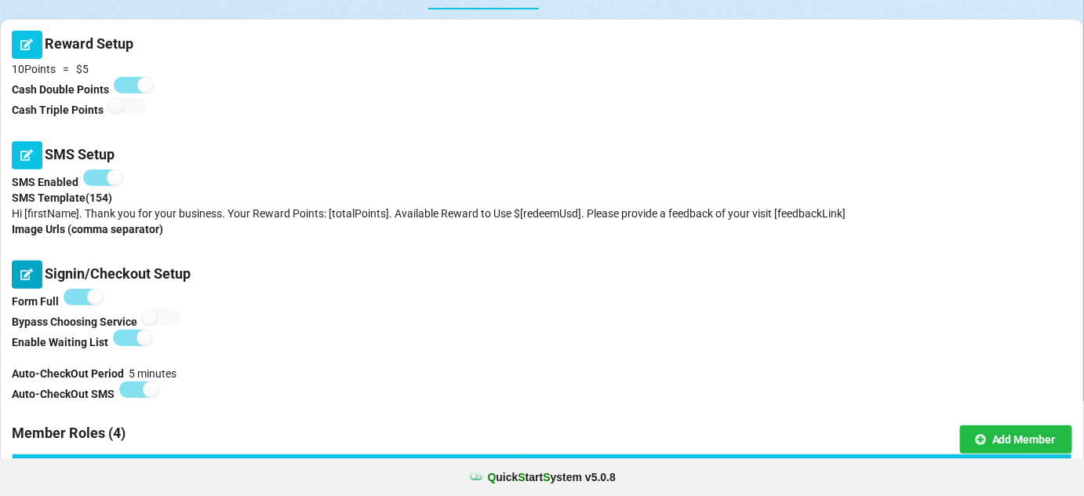
click at [25, 283] on button at bounding box center [27, 274] width 31 height 28
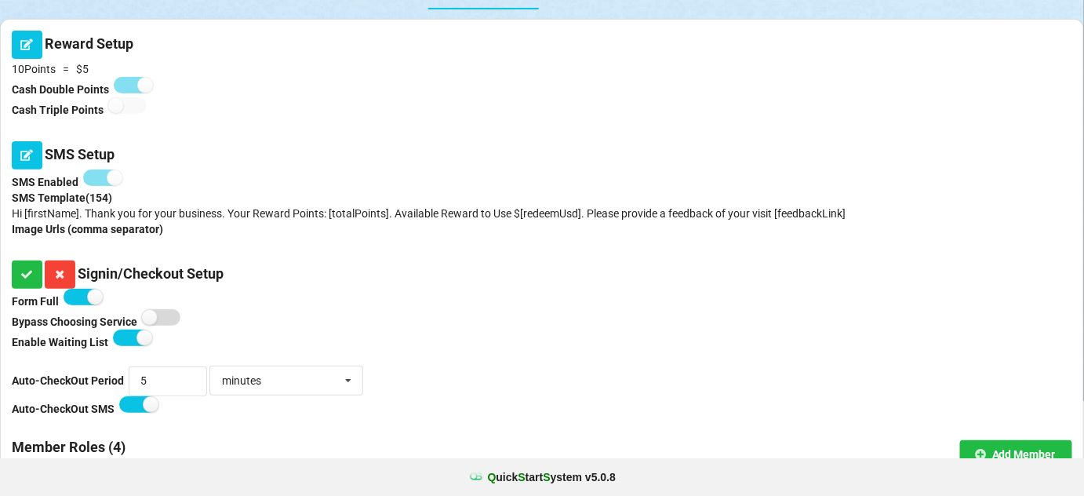
click at [169, 323] on label at bounding box center [161, 317] width 38 height 16
checkbox input "true"
click at [29, 277] on icon at bounding box center [26, 273] width 13 height 9
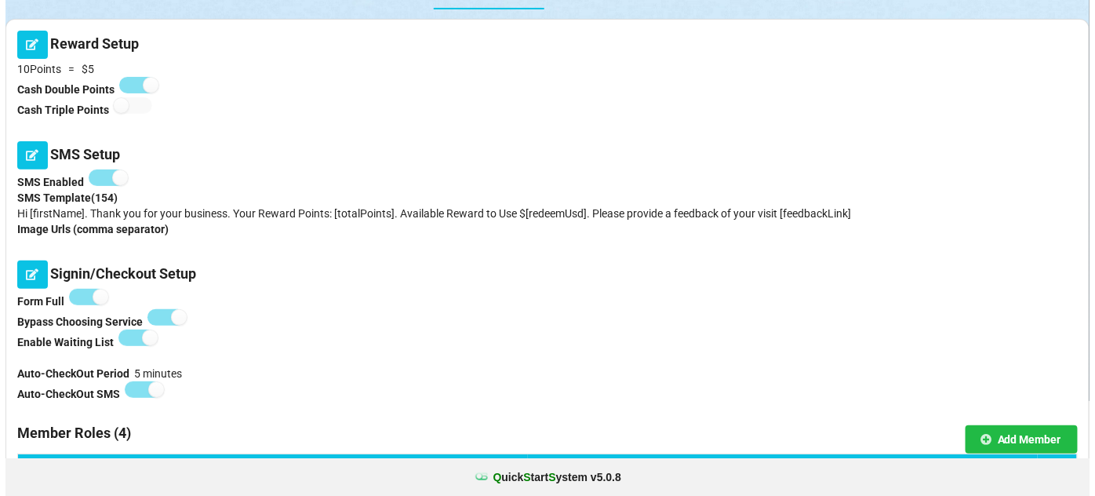
scroll to position [0, 0]
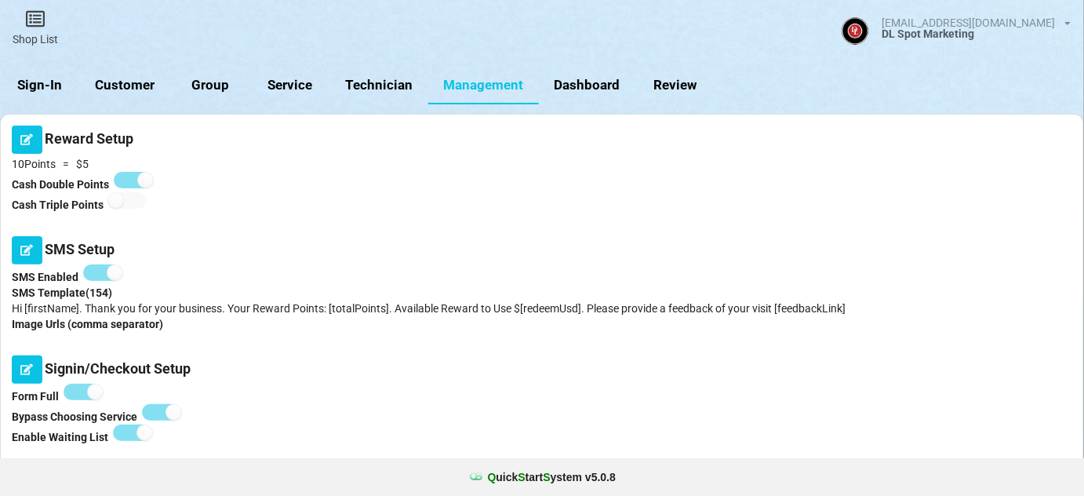
click at [400, 89] on link "Technician" at bounding box center [379, 86] width 98 height 38
select select "25"
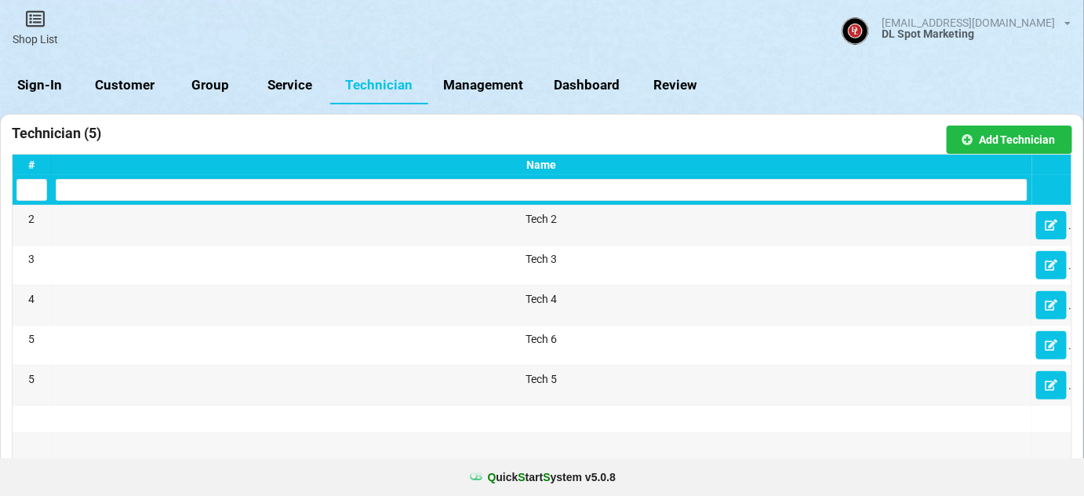
click at [29, 85] on link "Sign-In" at bounding box center [40, 86] width 80 height 38
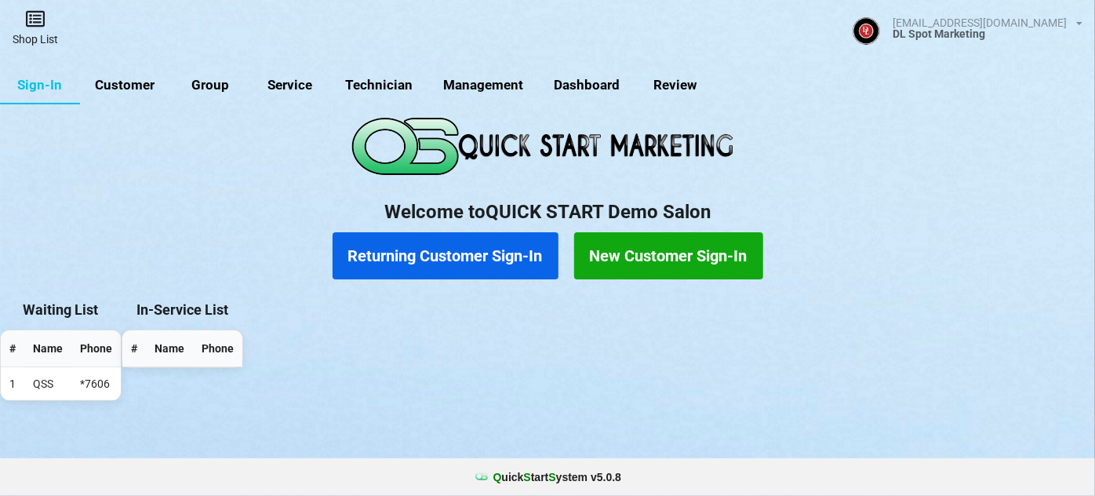
click at [39, 35] on link "Shop List" at bounding box center [35, 28] width 71 height 56
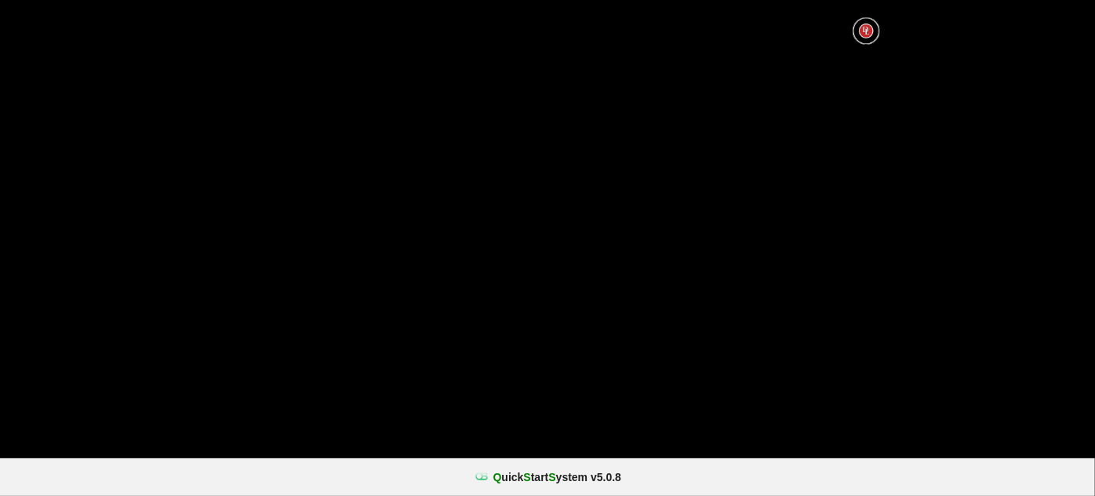
select select "25"
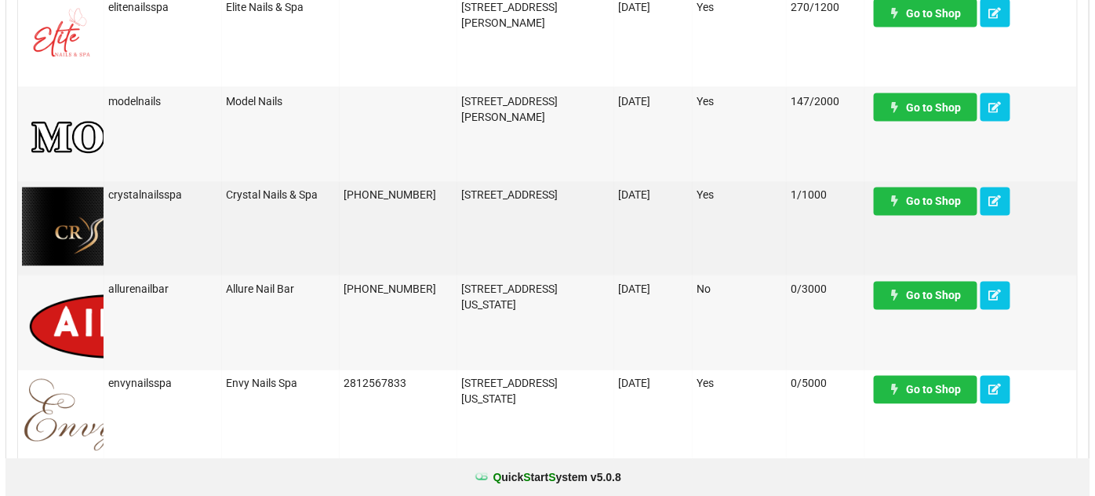
scroll to position [1140, 0]
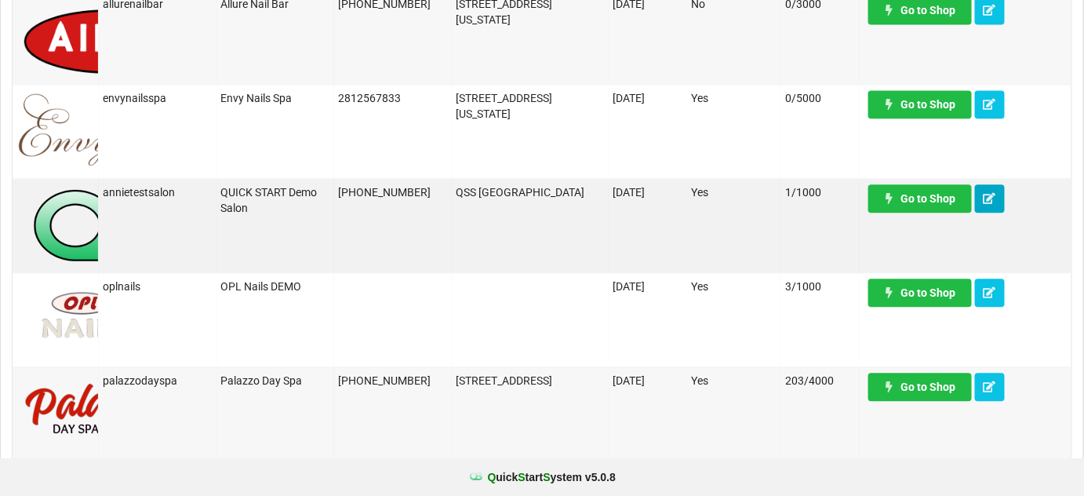
click at [986, 194] on icon at bounding box center [990, 197] width 13 height 9
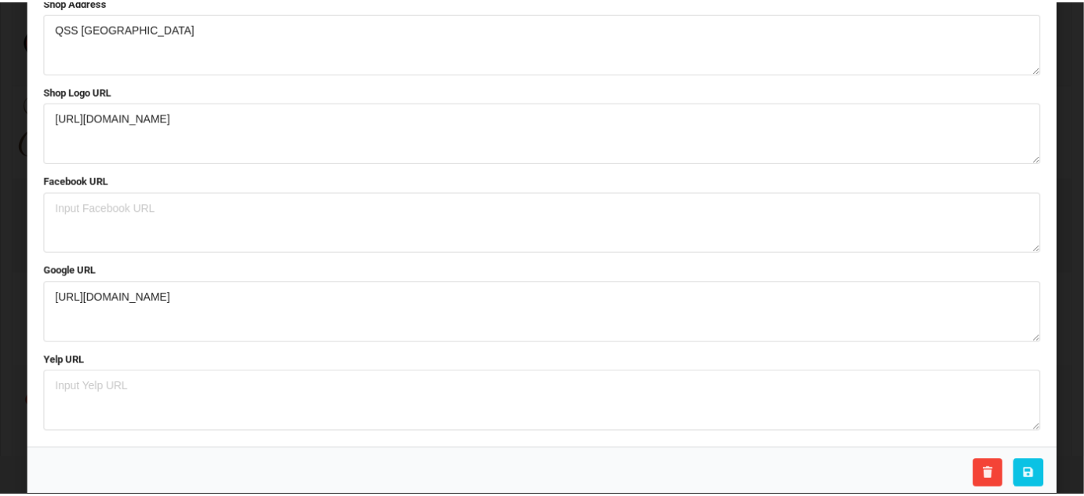
scroll to position [0, 0]
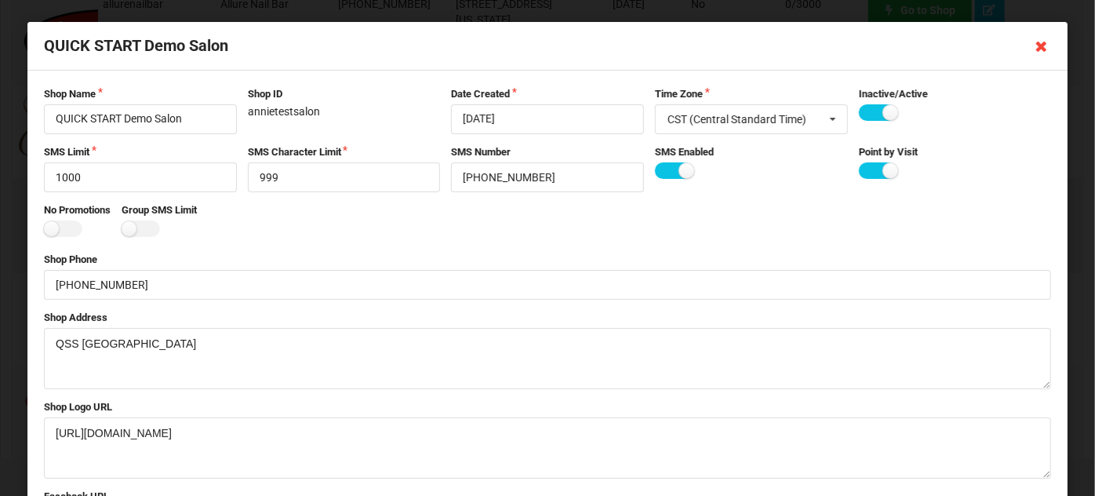
click at [1029, 49] on icon at bounding box center [1041, 46] width 25 height 25
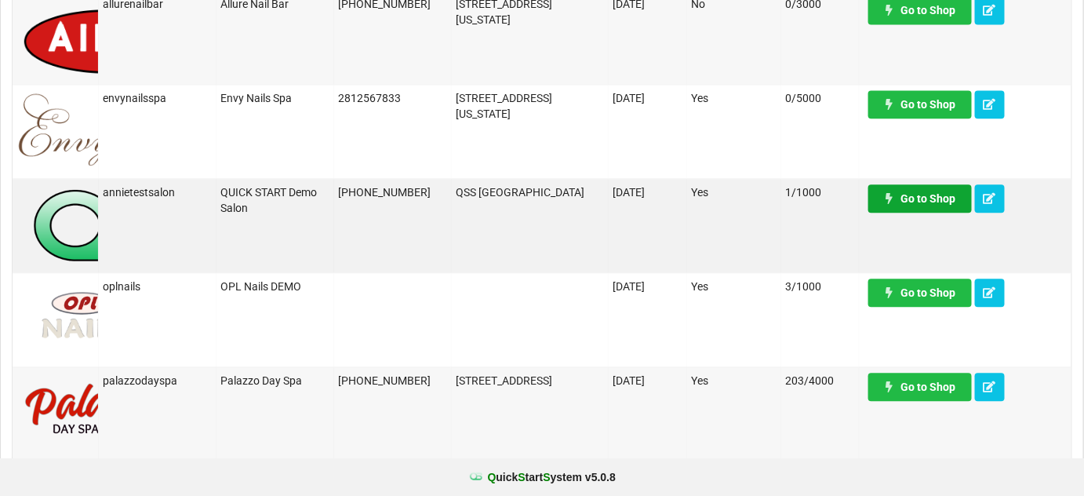
click at [914, 198] on link "Go to Shop" at bounding box center [920, 198] width 104 height 28
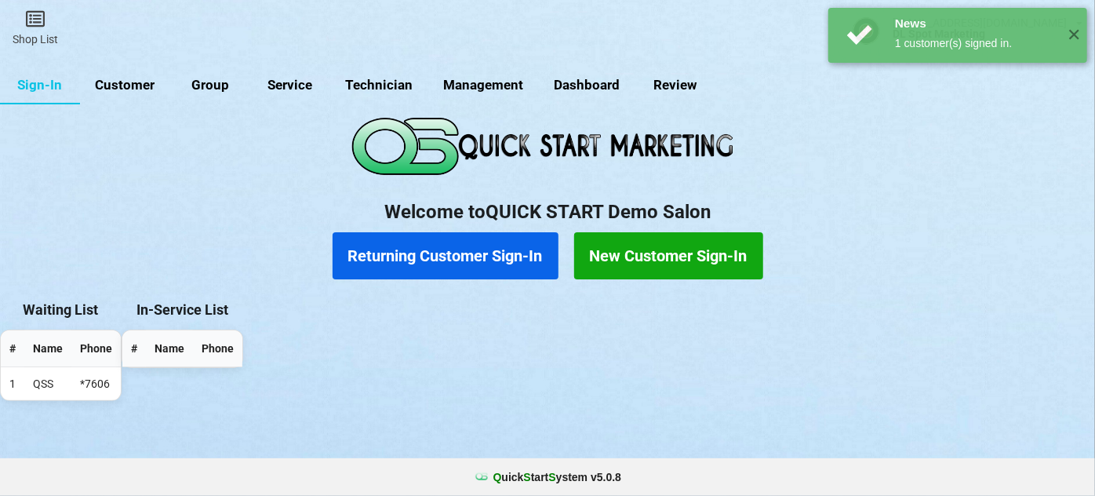
click at [391, 91] on link "Technician" at bounding box center [402, 107] width 85 height 33
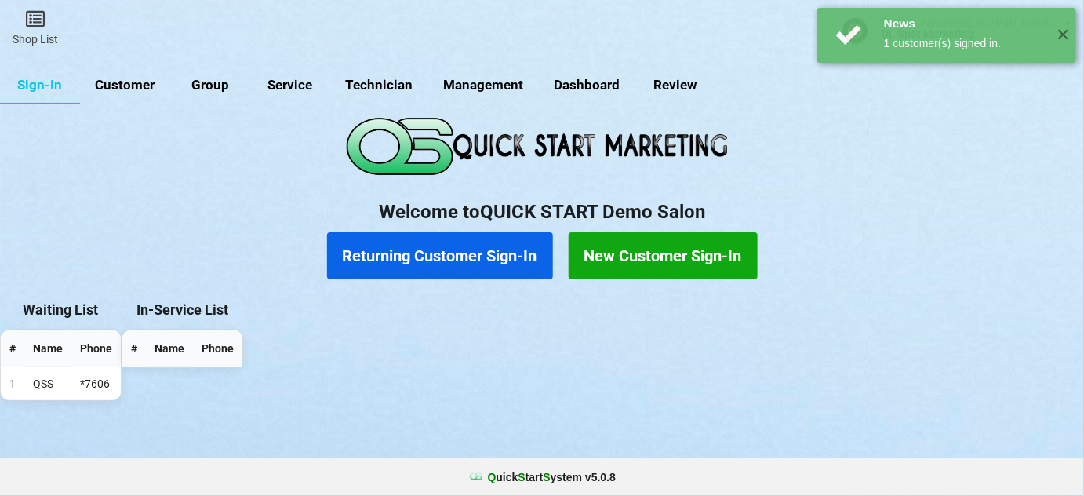
select select "25"
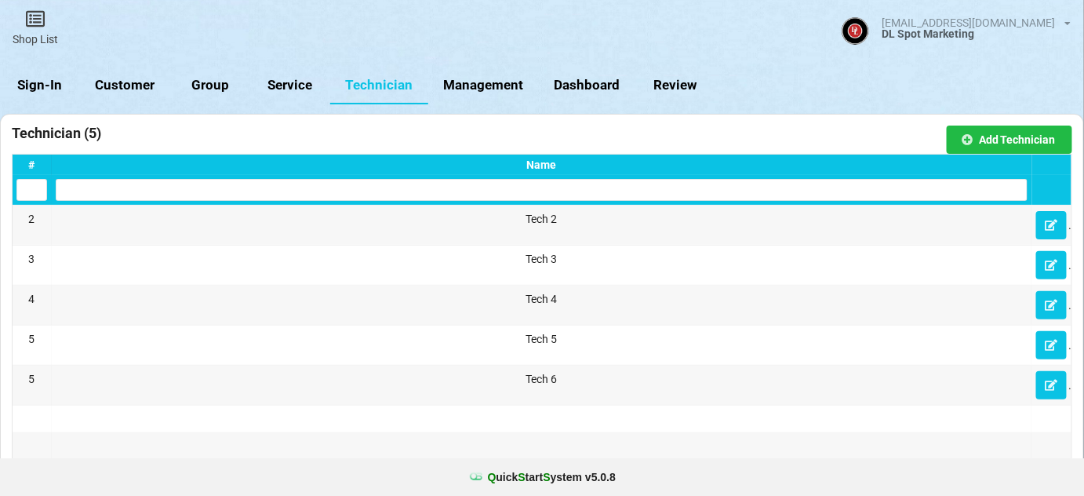
click at [495, 81] on link "Management" at bounding box center [483, 86] width 110 height 38
select select "25"
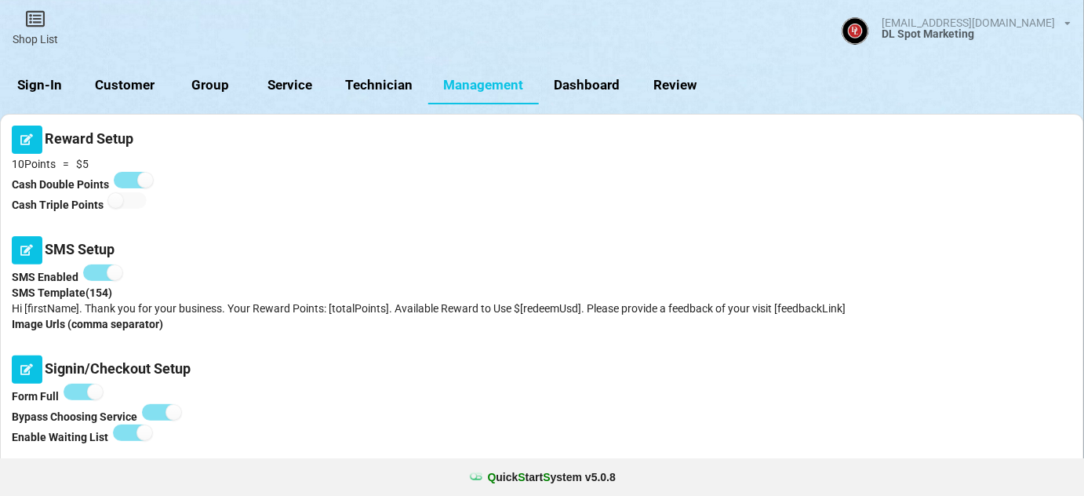
click at [41, 85] on link "Sign-In" at bounding box center [40, 86] width 80 height 38
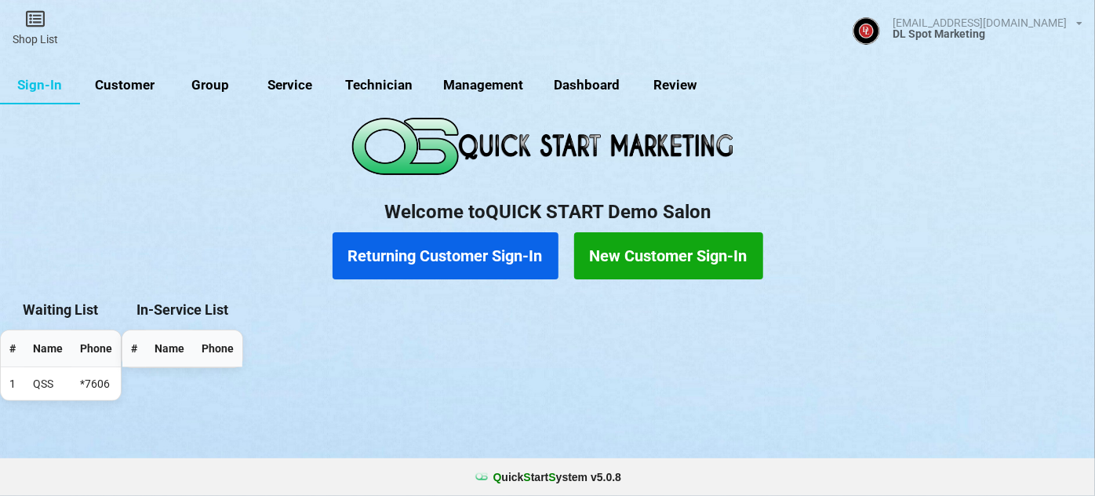
click at [139, 86] on link "Customer" at bounding box center [125, 86] width 90 height 38
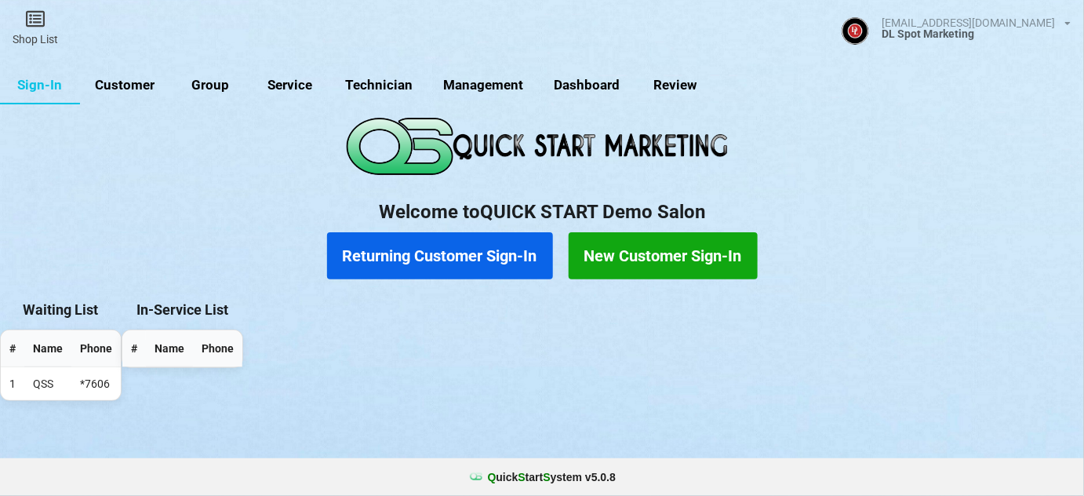
select select "25"
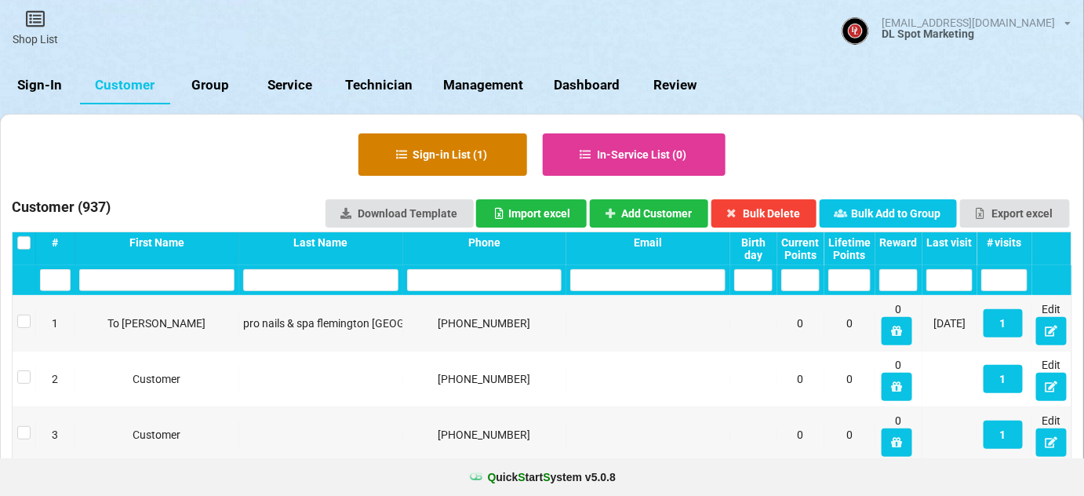
click at [441, 144] on button "Sign-in List ( 1 )" at bounding box center [442, 154] width 169 height 42
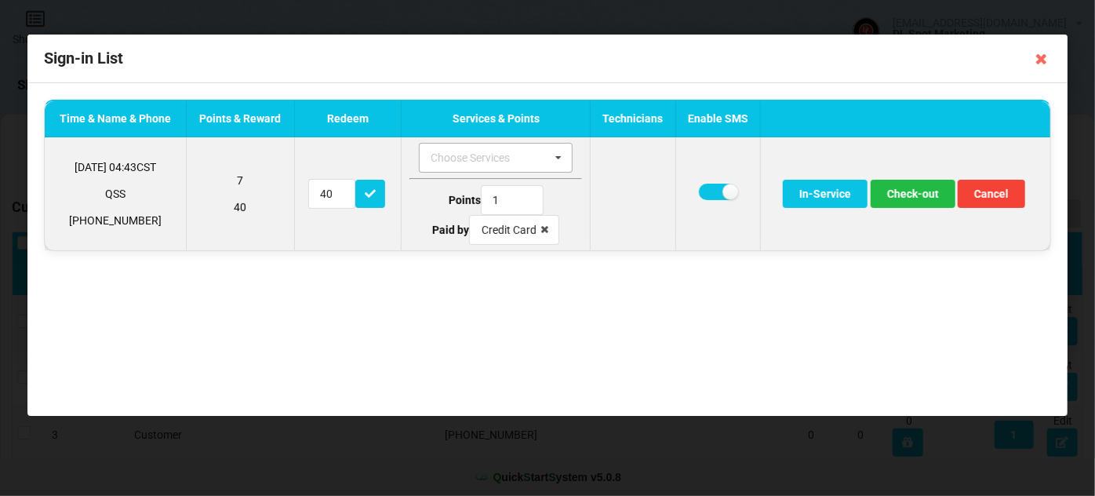
click at [560, 151] on icon at bounding box center [559, 158] width 24 height 29
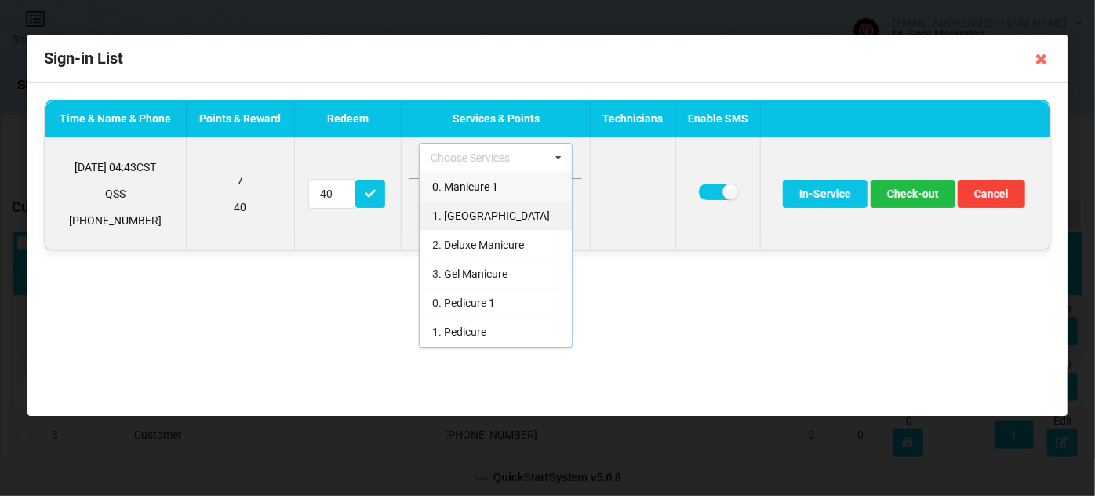
click at [469, 209] on span "1. [GEOGRAPHIC_DATA]" at bounding box center [491, 215] width 118 height 13
type input "20"
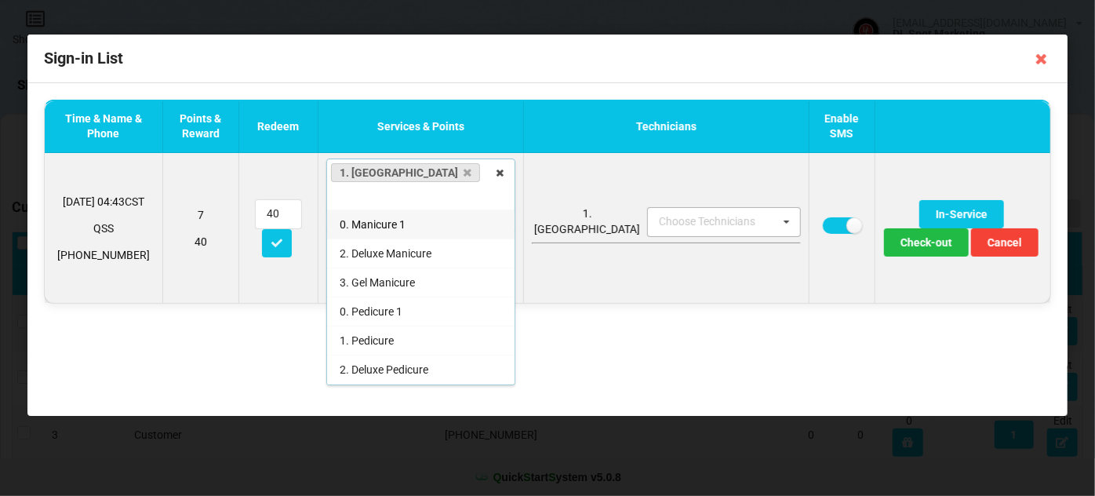
click at [774, 212] on icon at bounding box center [786, 222] width 24 height 29
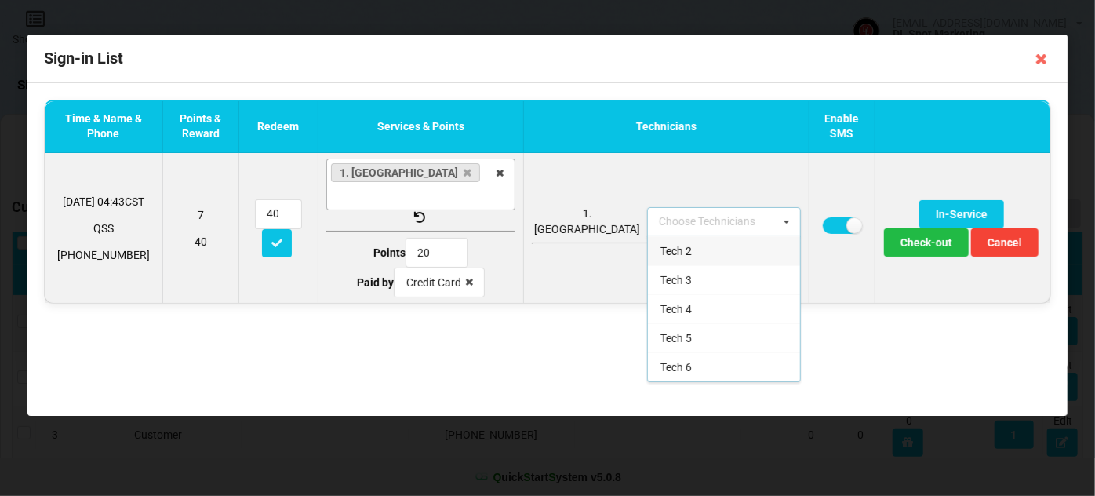
click at [650, 242] on div "Tech 2" at bounding box center [724, 250] width 152 height 29
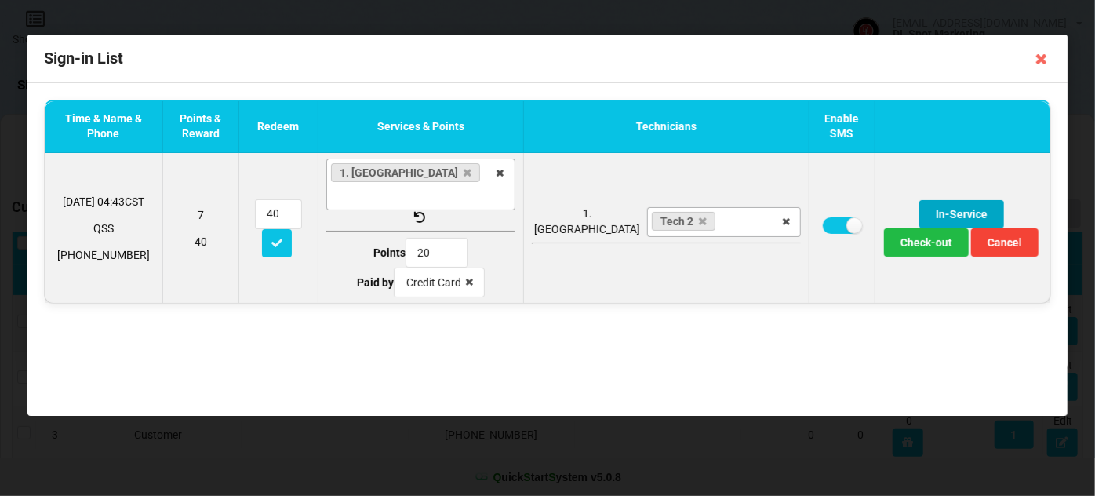
click at [919, 200] on button "In-Service" at bounding box center [961, 214] width 85 height 28
click at [823, 218] on label at bounding box center [842, 225] width 38 height 16
checkbox input "false"
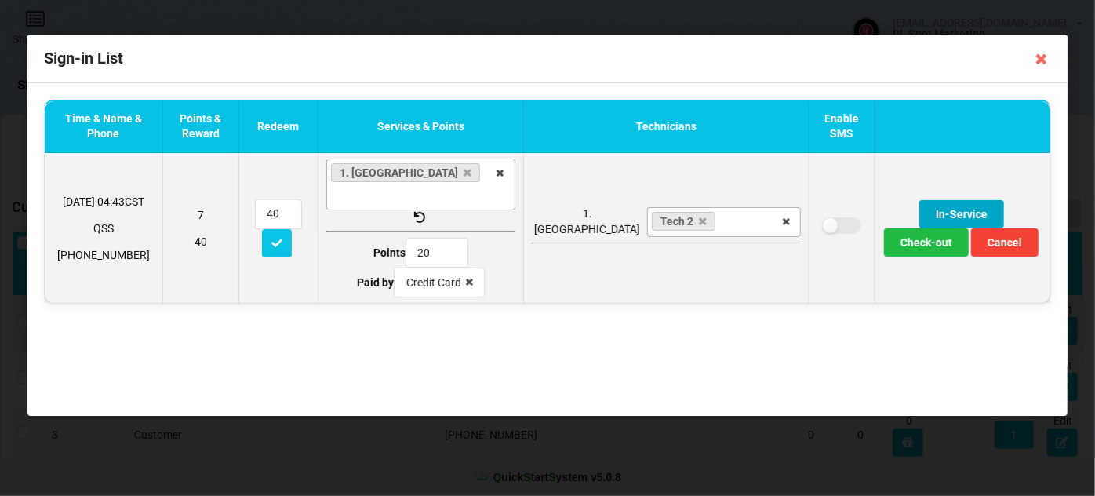
click at [919, 200] on button "In-Service" at bounding box center [961, 214] width 85 height 28
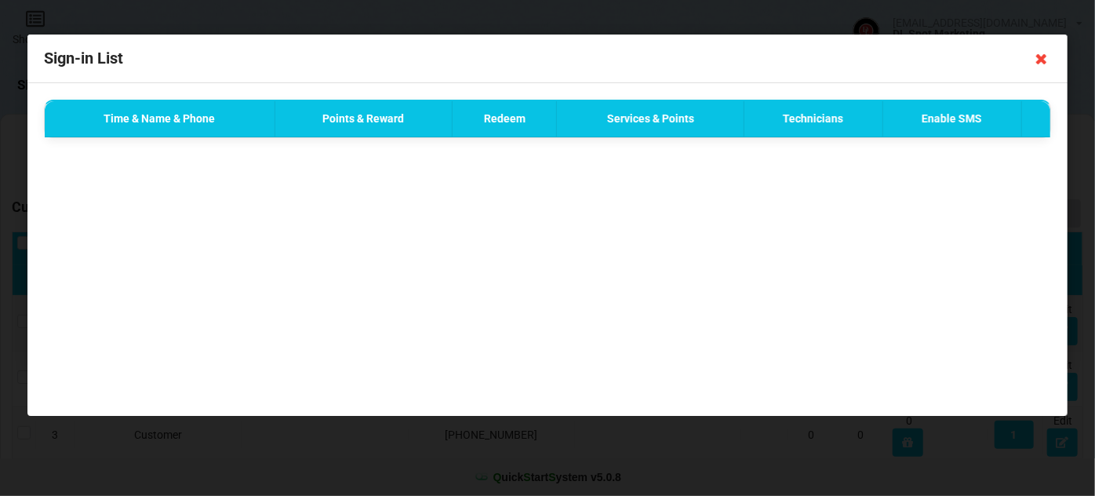
click at [1042, 64] on icon at bounding box center [1041, 58] width 25 height 25
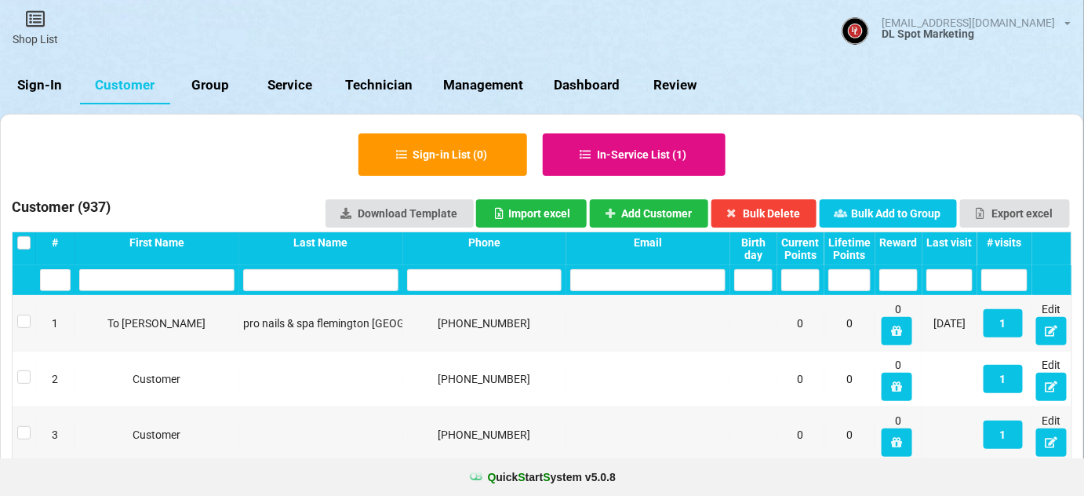
click at [671, 162] on button "In-Service List ( 1 )" at bounding box center [635, 154] width 184 height 42
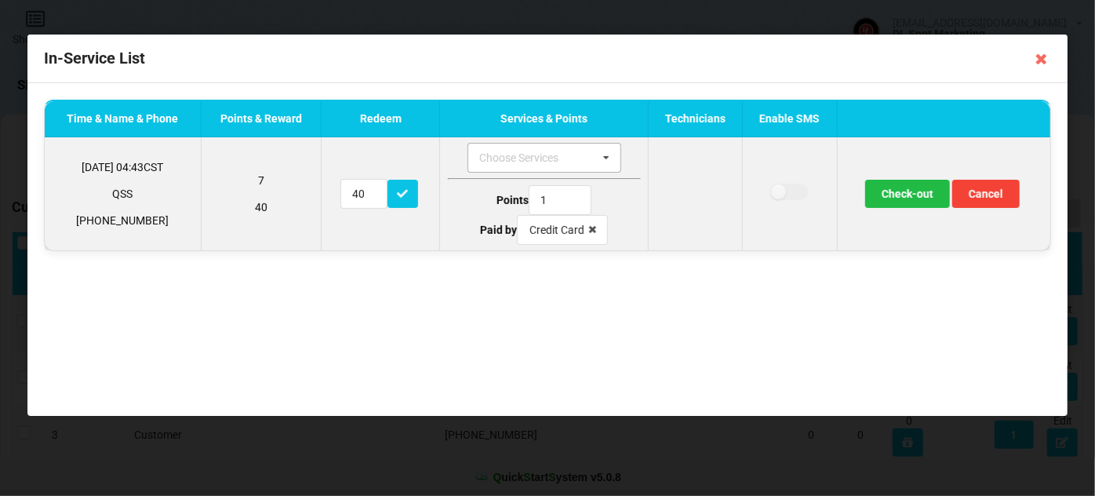
click at [610, 159] on icon at bounding box center [607, 158] width 24 height 29
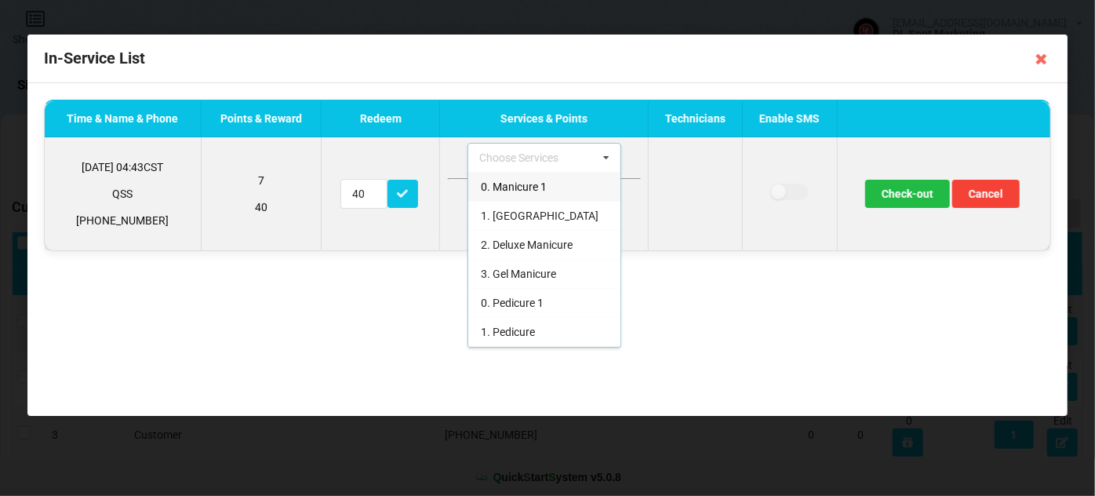
drag, startPoint x: 543, startPoint y: 189, endPoint x: 553, endPoint y: 189, distance: 10.2
click at [544, 189] on span "0. Manicure 1" at bounding box center [514, 186] width 66 height 13
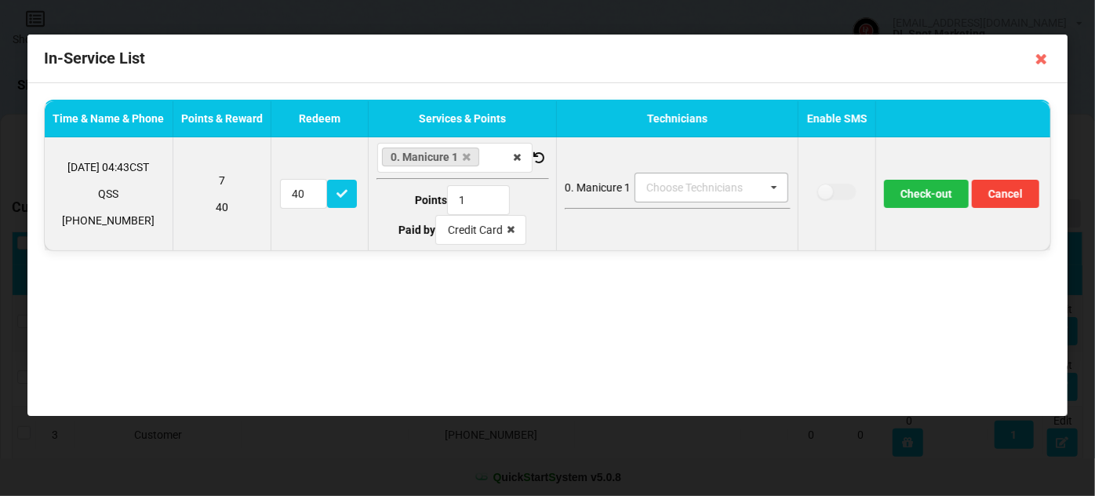
click at [776, 186] on icon at bounding box center [774, 187] width 24 height 29
click at [700, 221] on div "Tech 2" at bounding box center [711, 216] width 152 height 29
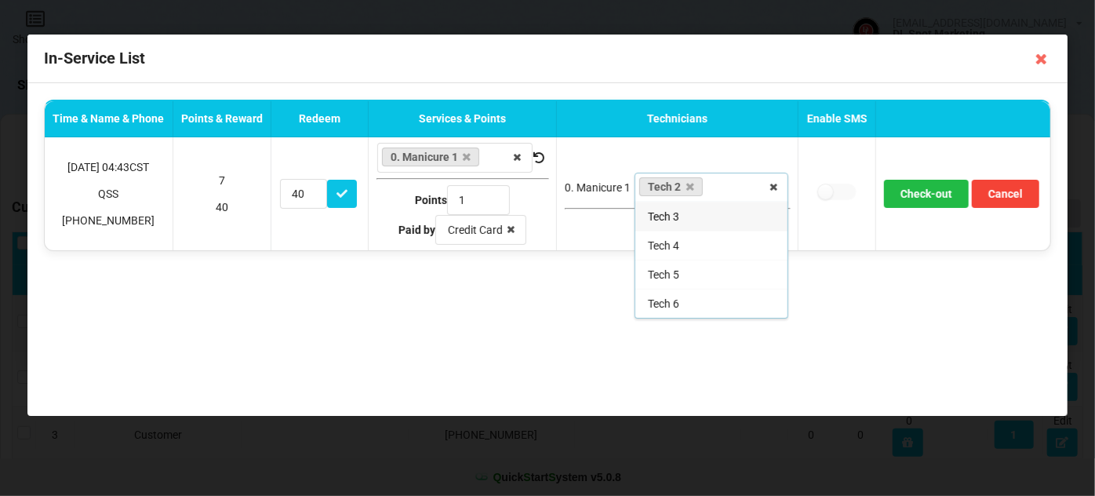
click at [900, 284] on div "Time & Name & Phone Points & Reward Redeem Services & Points Technicians Enable…" at bounding box center [547, 249] width 1040 height 333
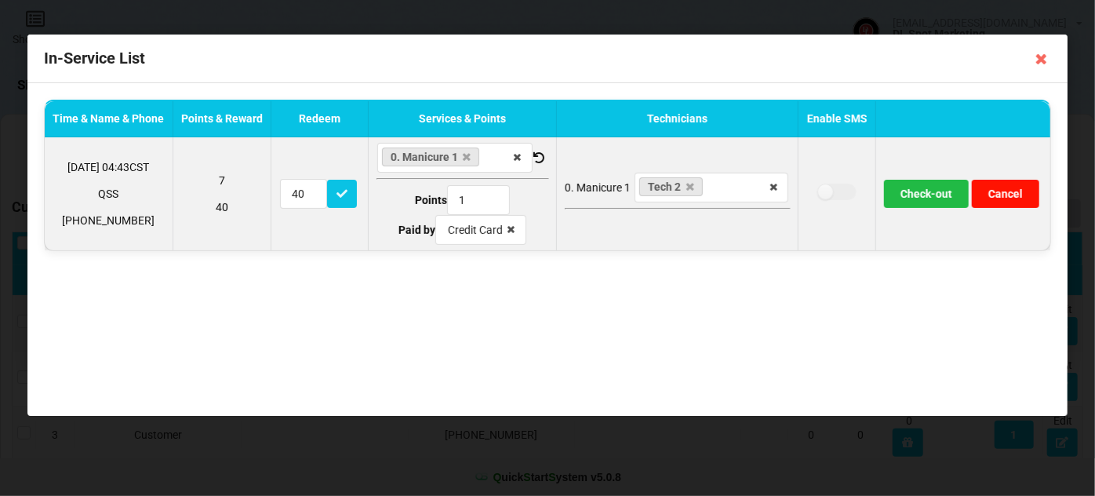
click at [1010, 185] on button "Cancel" at bounding box center [1005, 194] width 67 height 28
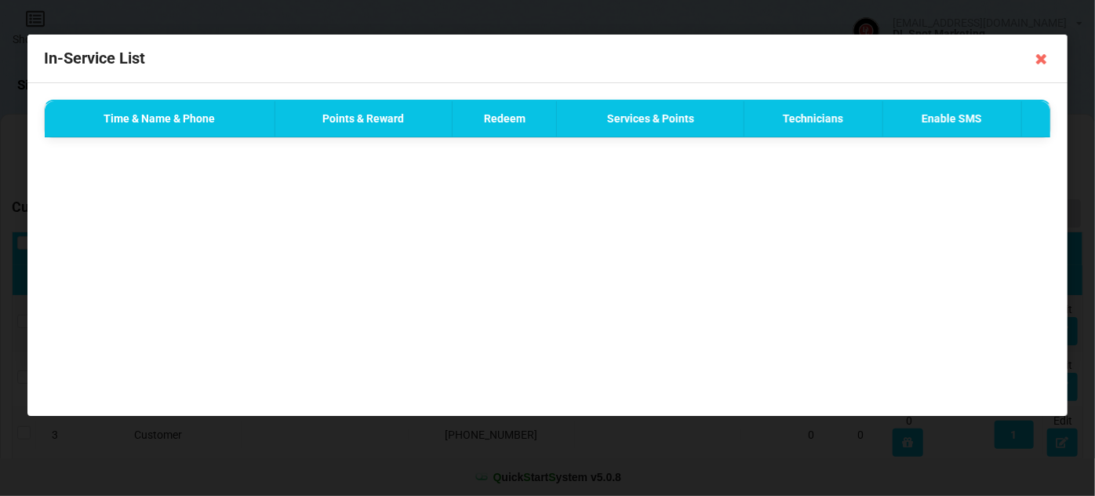
click at [1042, 62] on icon at bounding box center [1041, 58] width 25 height 25
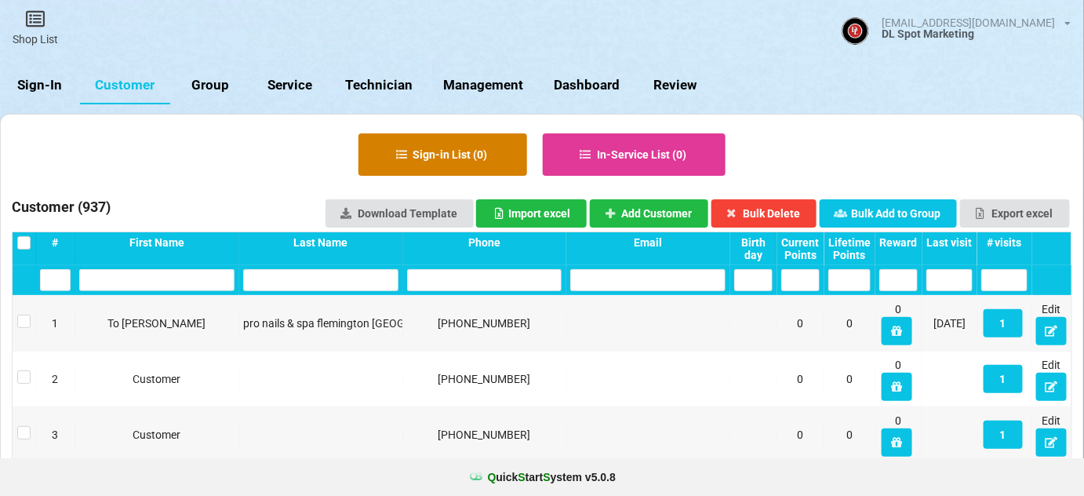
click at [444, 152] on button "Sign-in List ( 0 )" at bounding box center [442, 154] width 169 height 42
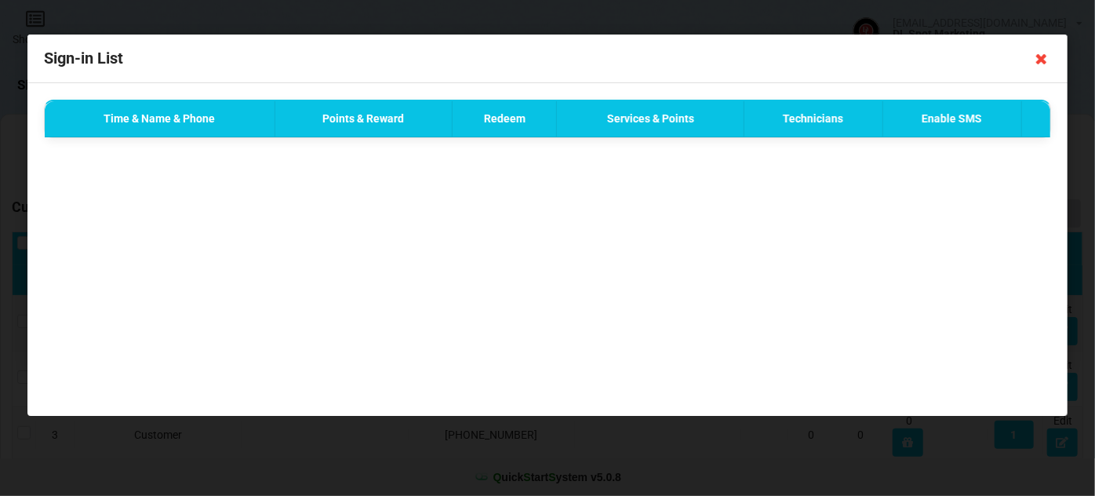
click at [1039, 53] on icon at bounding box center [1041, 58] width 25 height 25
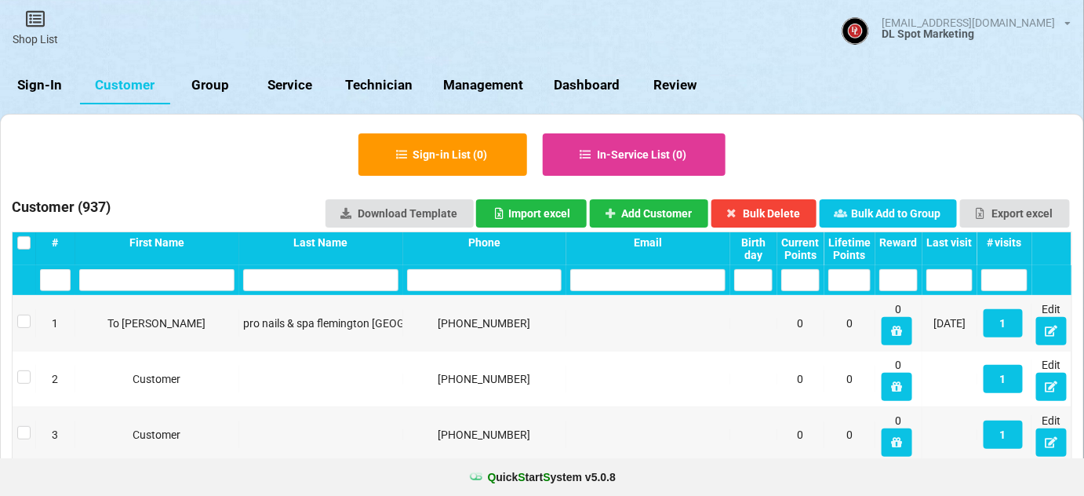
click at [54, 90] on link "Sign-In" at bounding box center [74, 96] width 75 height 35
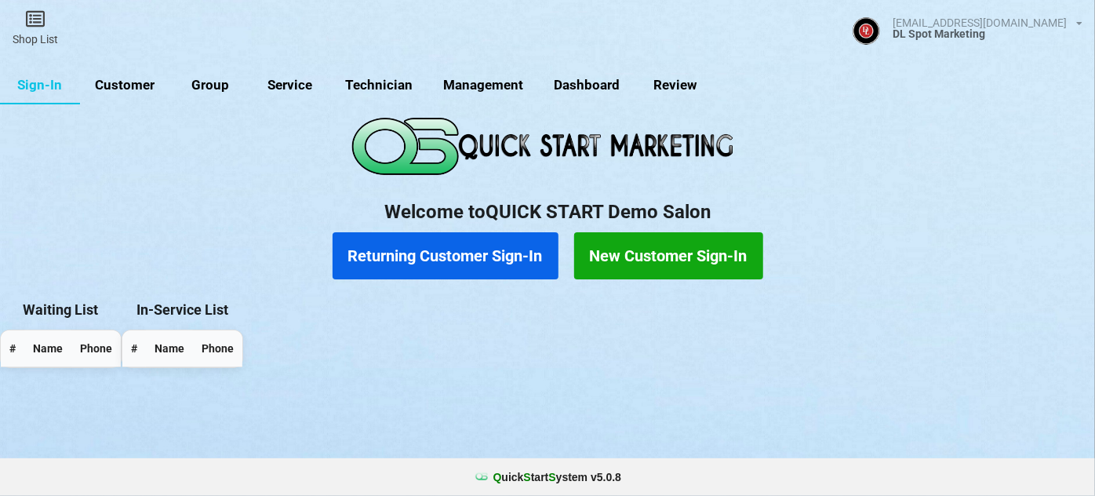
click at [422, 252] on button "Returning Customer Sign-In" at bounding box center [446, 255] width 226 height 47
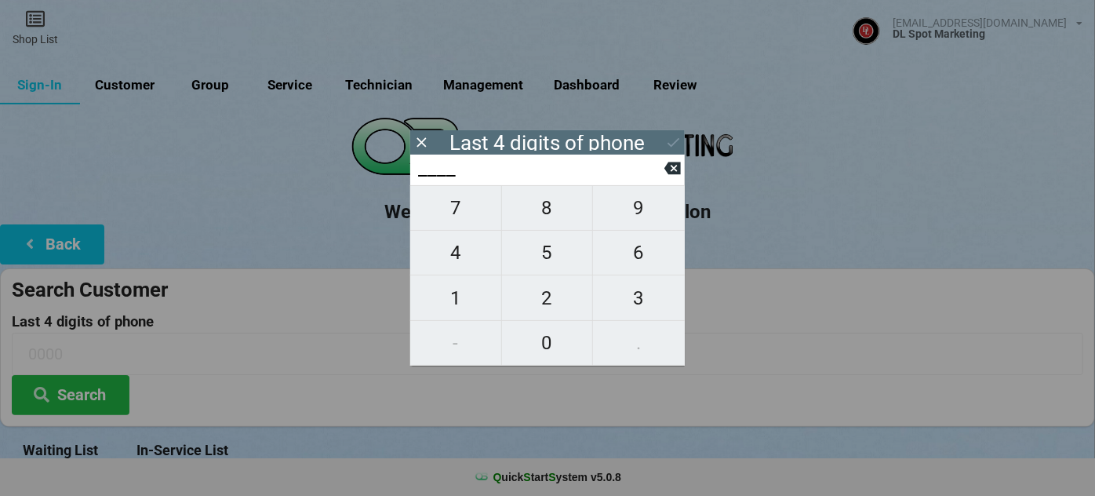
type input "7___"
type input "76__"
type input "767_"
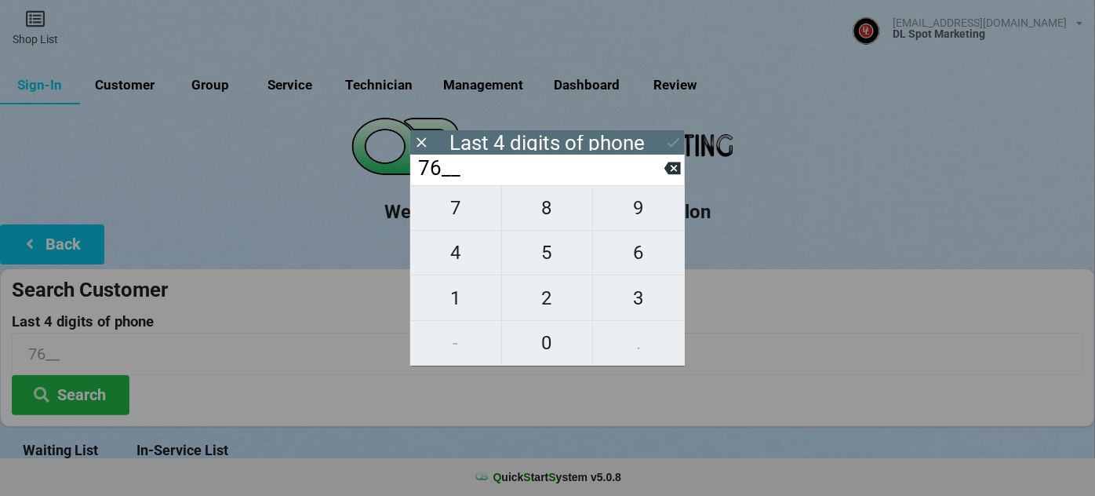
type input "767_"
type input "760_"
type input "7606"
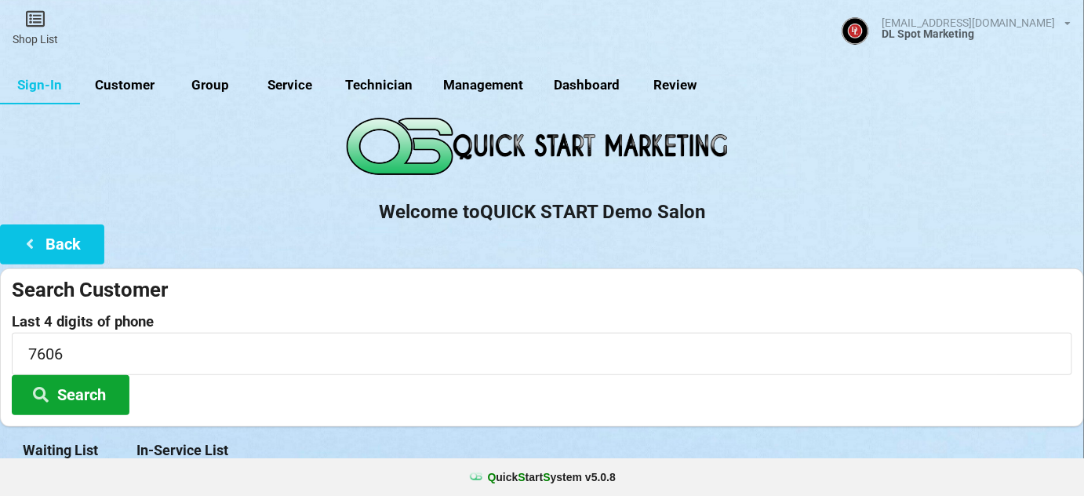
click at [99, 397] on button "Search" at bounding box center [71, 395] width 118 height 40
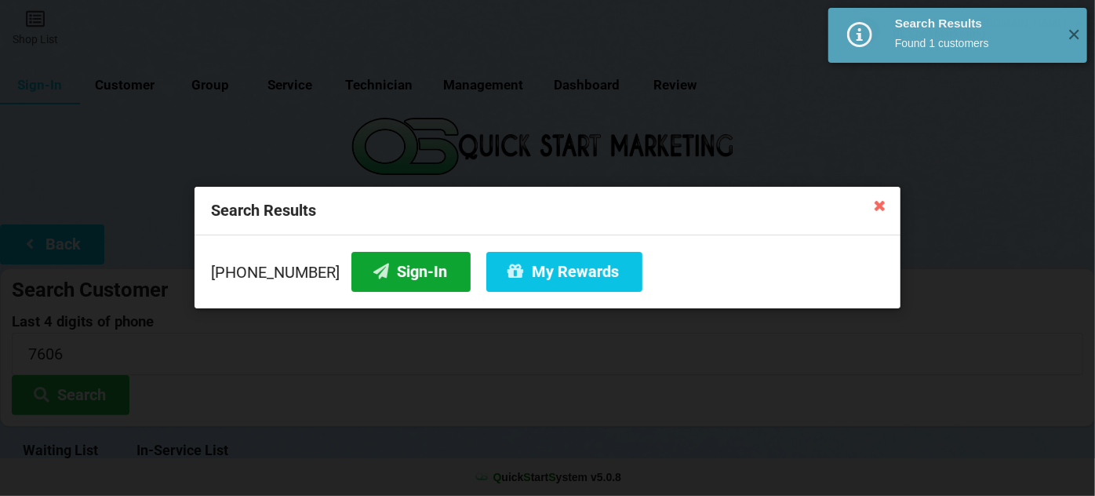
click at [394, 278] on button "Sign-In" at bounding box center [410, 272] width 119 height 40
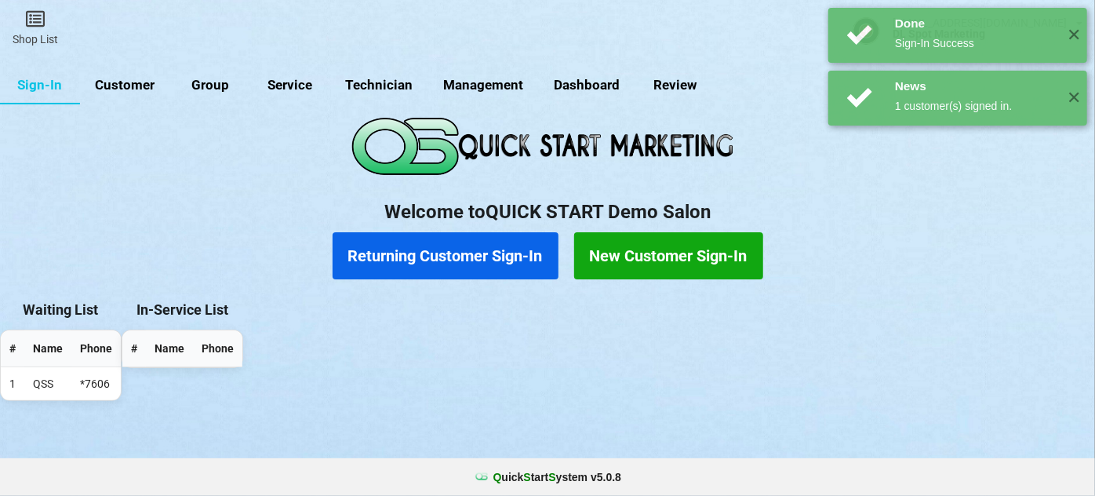
click at [122, 81] on link "Customer" at bounding box center [125, 86] width 90 height 38
select select "25"
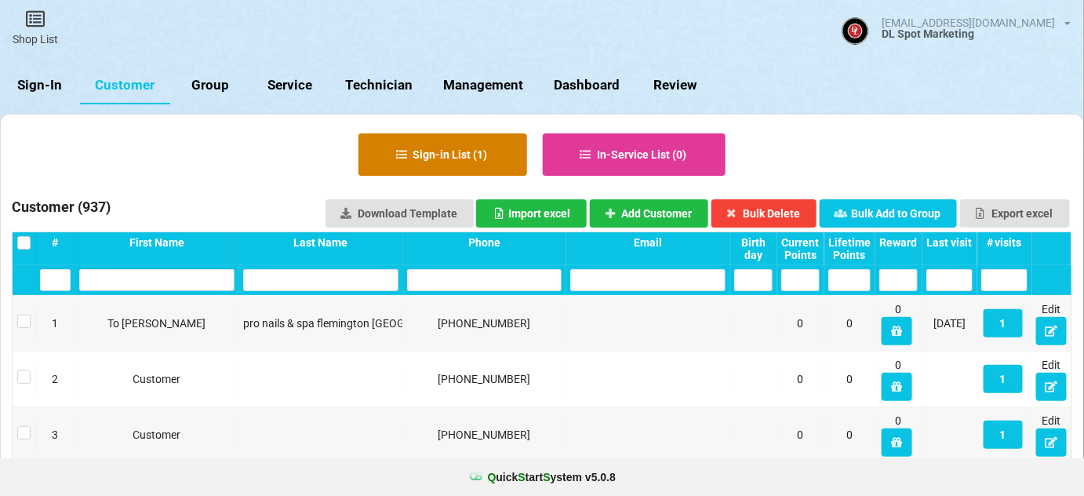
click at [479, 200] on button "Sign-in List ( 1 )" at bounding box center [501, 208] width 70 height 17
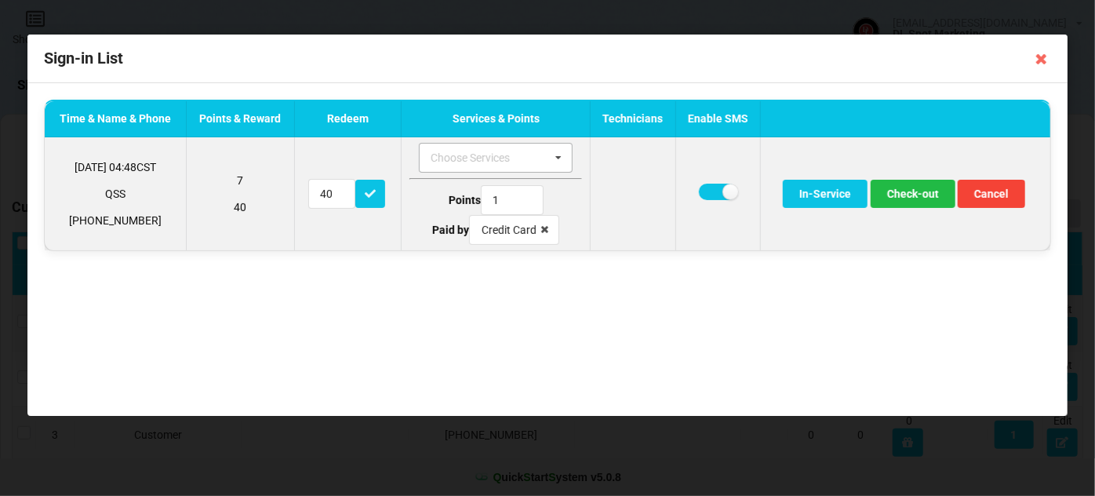
click at [562, 156] on icon at bounding box center [559, 158] width 24 height 29
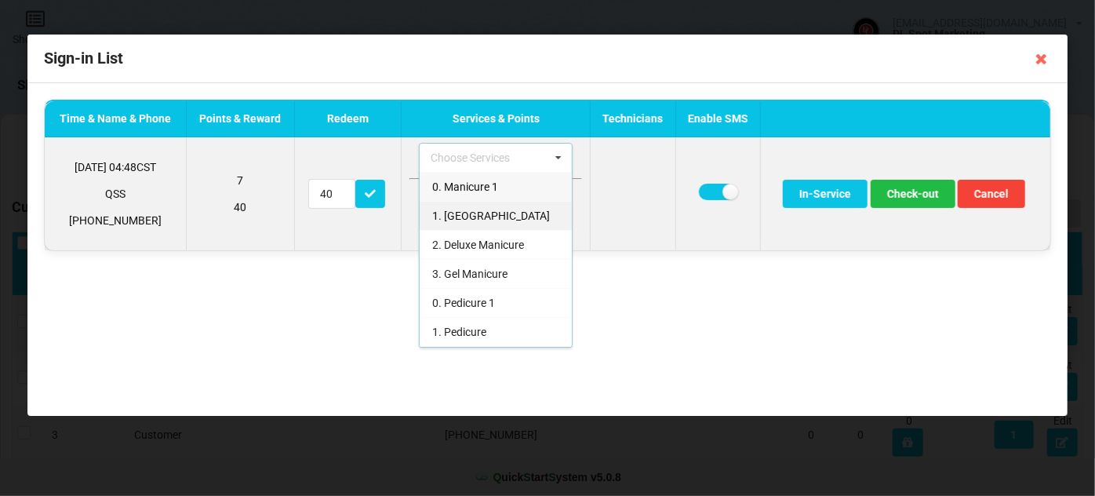
click at [497, 214] on div "1. [GEOGRAPHIC_DATA]" at bounding box center [496, 215] width 152 height 29
type input "20"
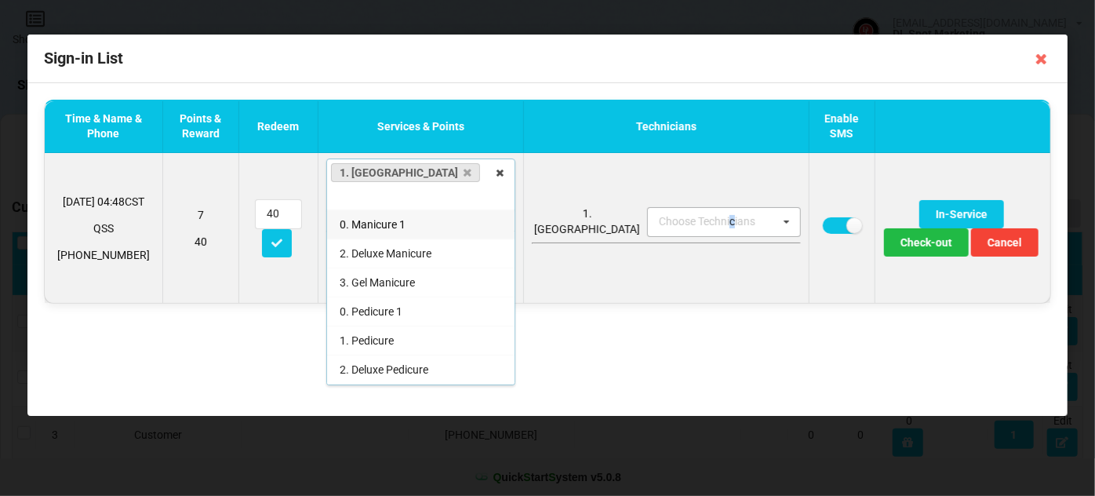
click at [678, 213] on div "Choose Technicians" at bounding box center [716, 222] width 123 height 18
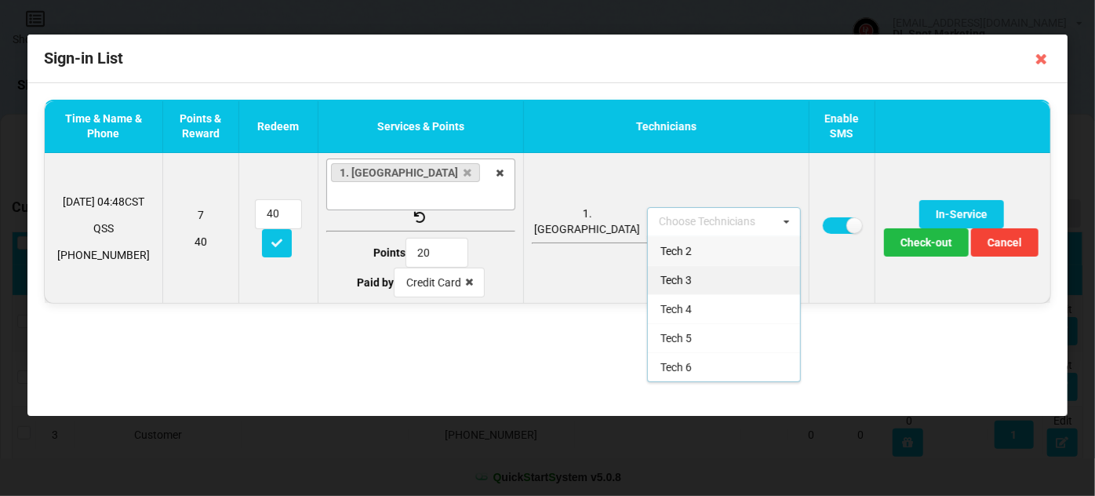
click at [648, 265] on div "Tech 3" at bounding box center [724, 279] width 152 height 29
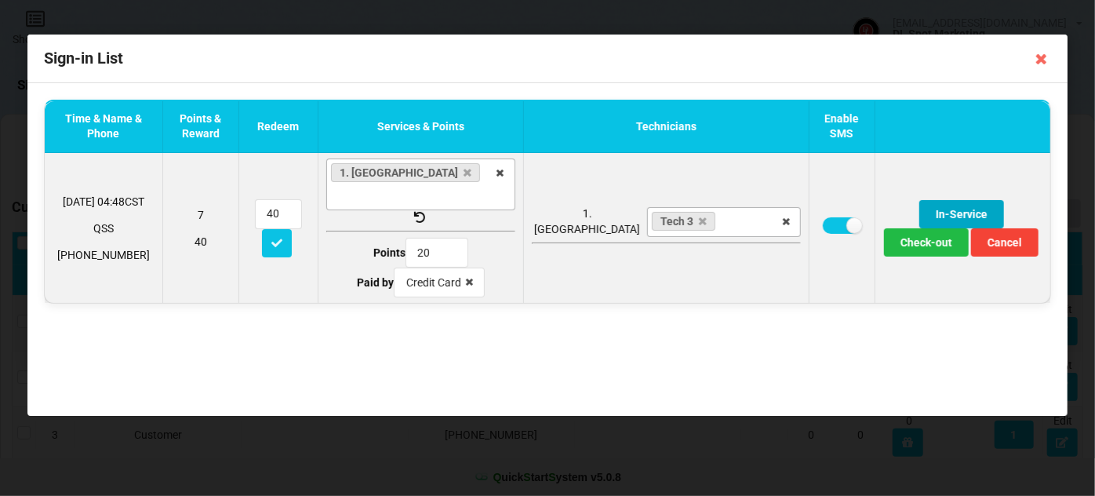
click at [919, 200] on button "In-Service" at bounding box center [961, 214] width 85 height 28
click at [919, 202] on button "In-Service" at bounding box center [961, 214] width 85 height 28
click at [823, 217] on label at bounding box center [842, 225] width 38 height 16
checkbox input "false"
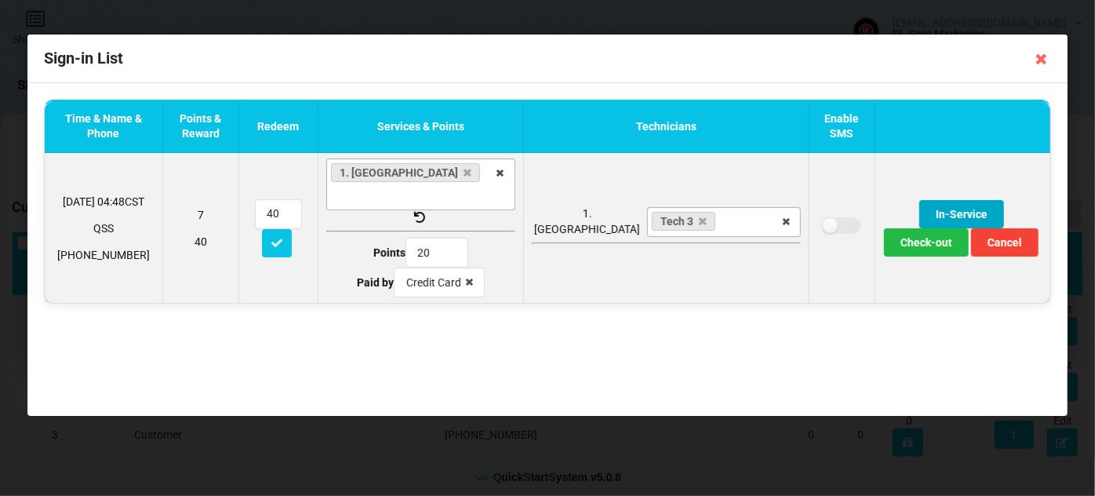
click at [919, 200] on button "In-Service" at bounding box center [961, 214] width 85 height 28
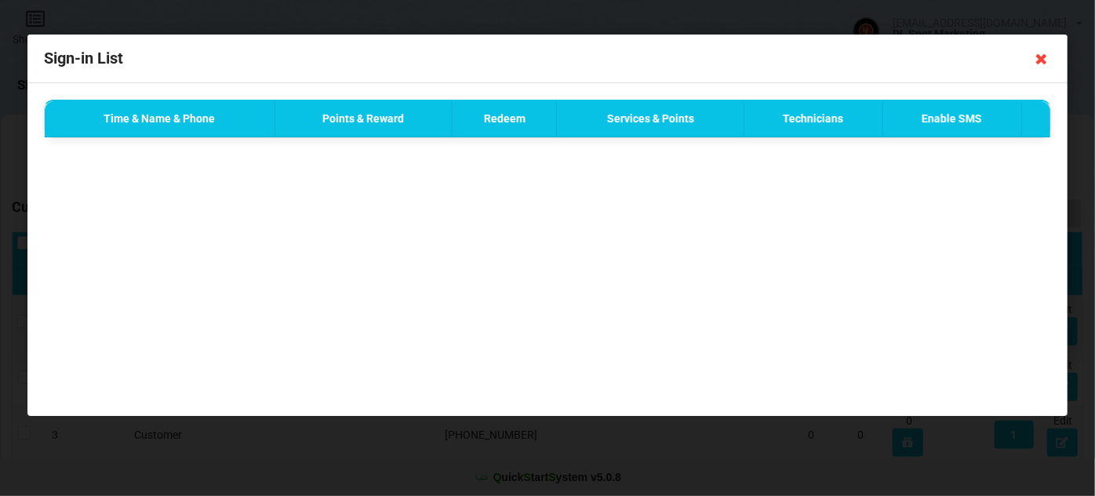
click at [1043, 59] on icon at bounding box center [1041, 58] width 25 height 25
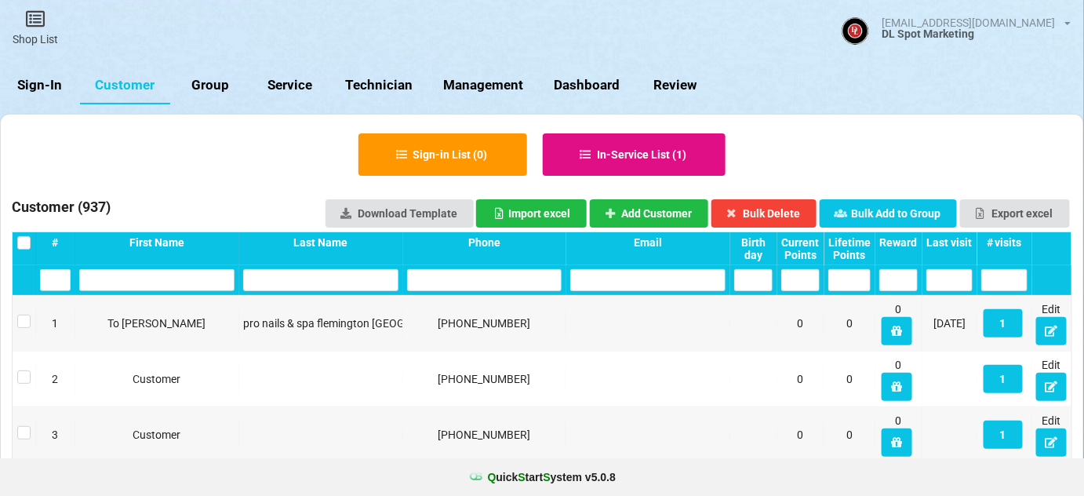
click at [666, 159] on button "In-Service List ( 1 )" at bounding box center [635, 154] width 184 height 42
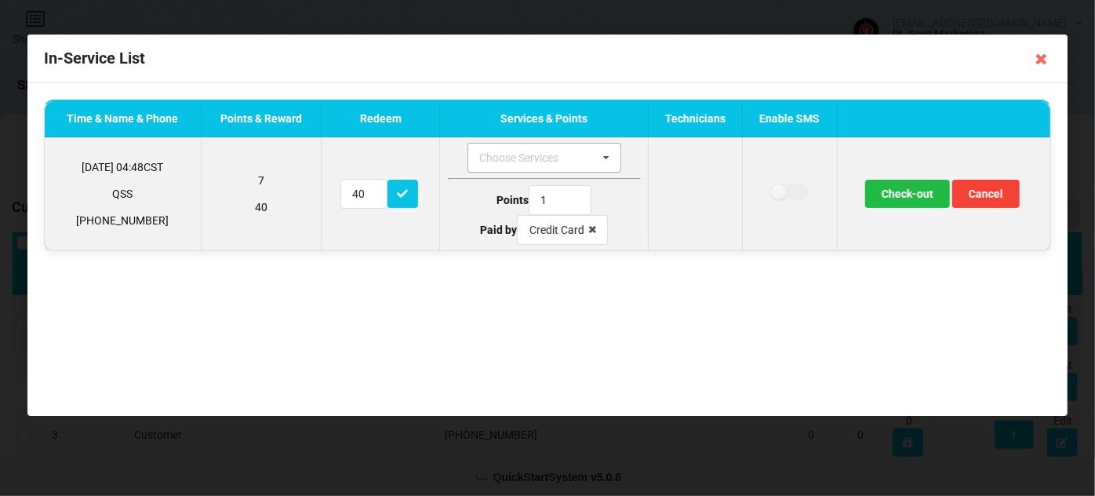
click at [615, 160] on icon at bounding box center [607, 158] width 24 height 29
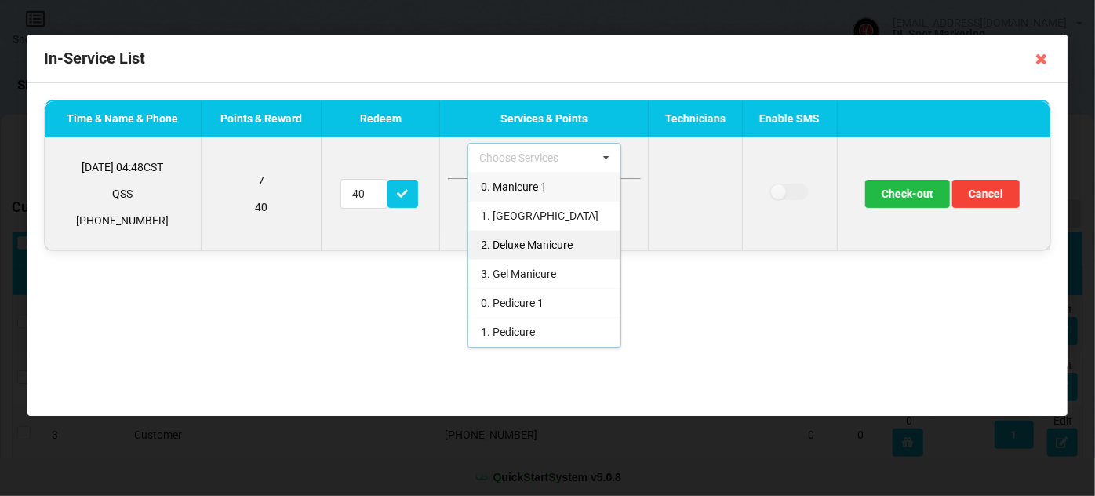
click at [522, 219] on span "1. [GEOGRAPHIC_DATA]" at bounding box center [540, 215] width 118 height 13
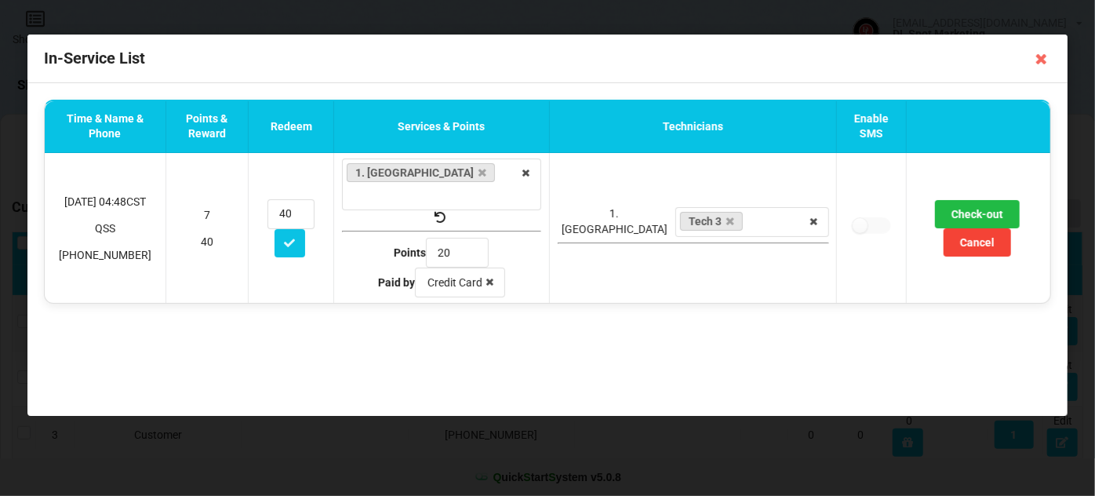
click at [646, 289] on div "Time & Name & Phone Points & Reward Redeem Services & Points Technicians Enable…" at bounding box center [547, 249] width 1040 height 333
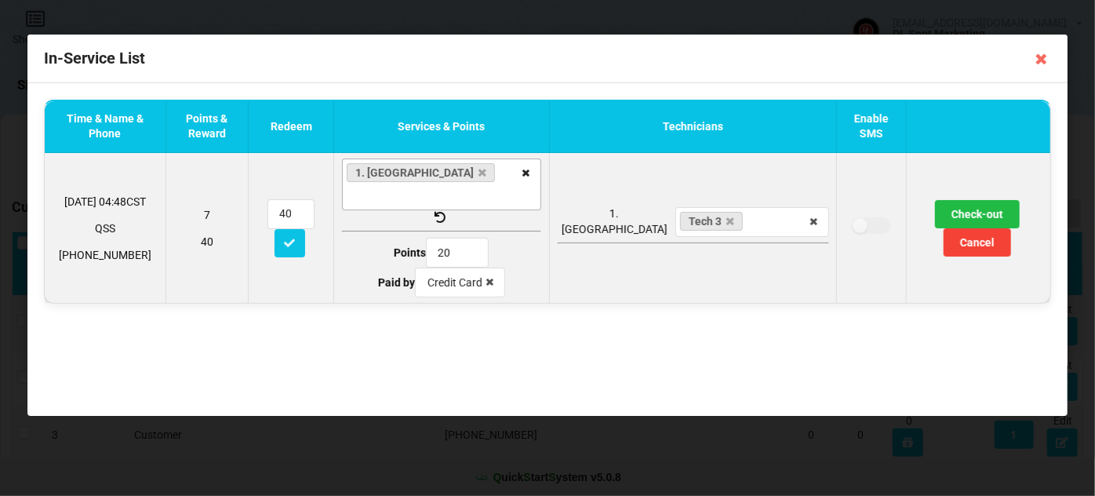
click at [519, 159] on icon at bounding box center [526, 173] width 24 height 29
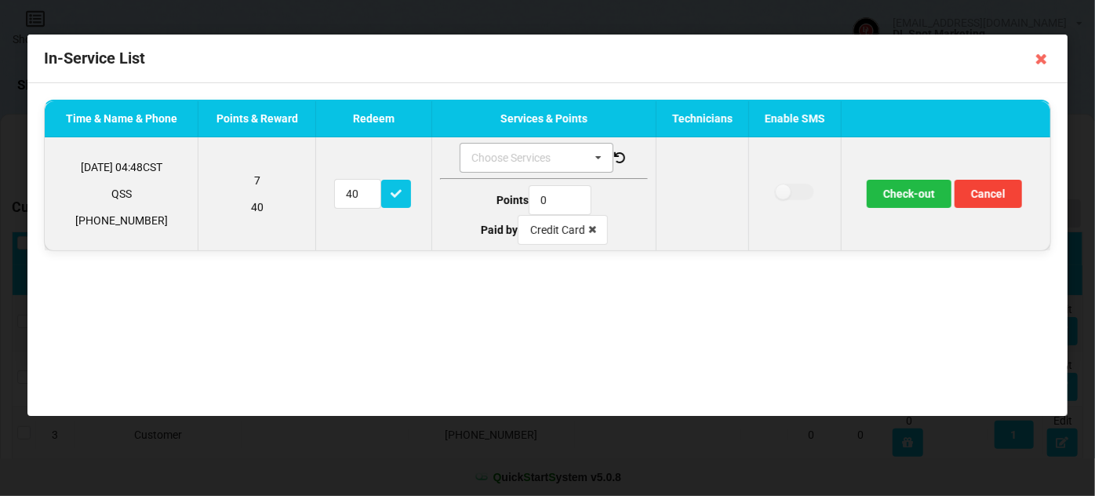
click at [512, 160] on div "Choose Services" at bounding box center [520, 158] width 106 height 18
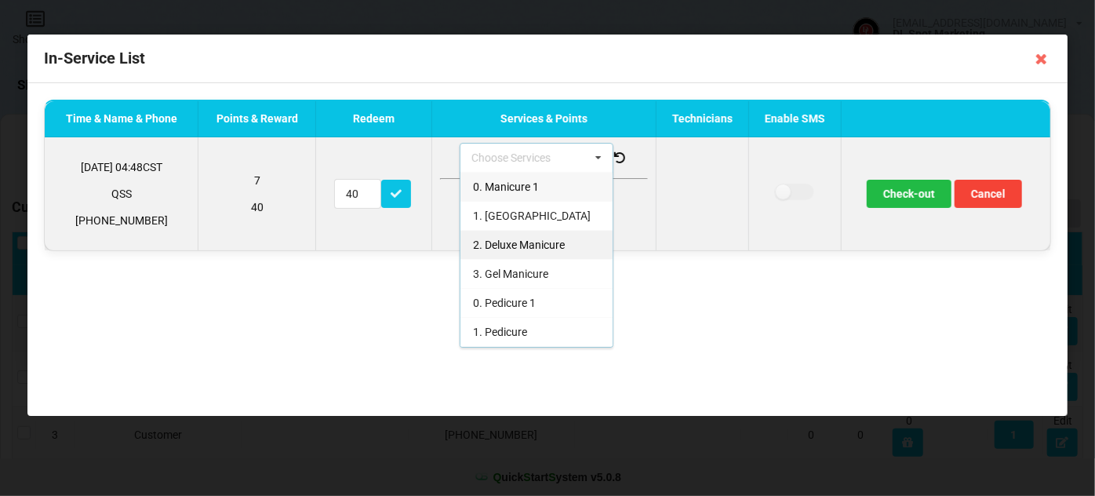
click at [497, 244] on span "2. Deluxe Manicure" at bounding box center [519, 244] width 92 height 13
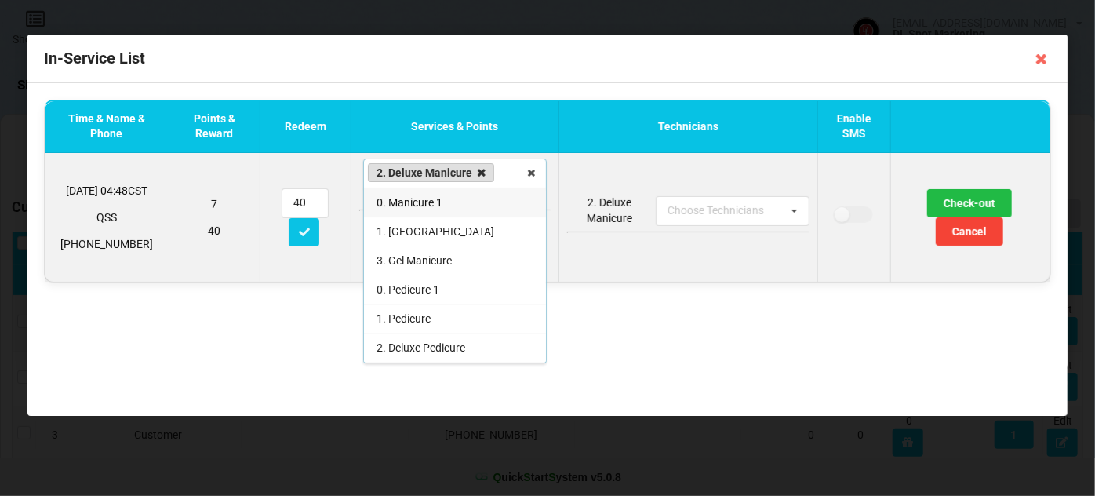
click at [478, 173] on icon at bounding box center [482, 173] width 8 height 10
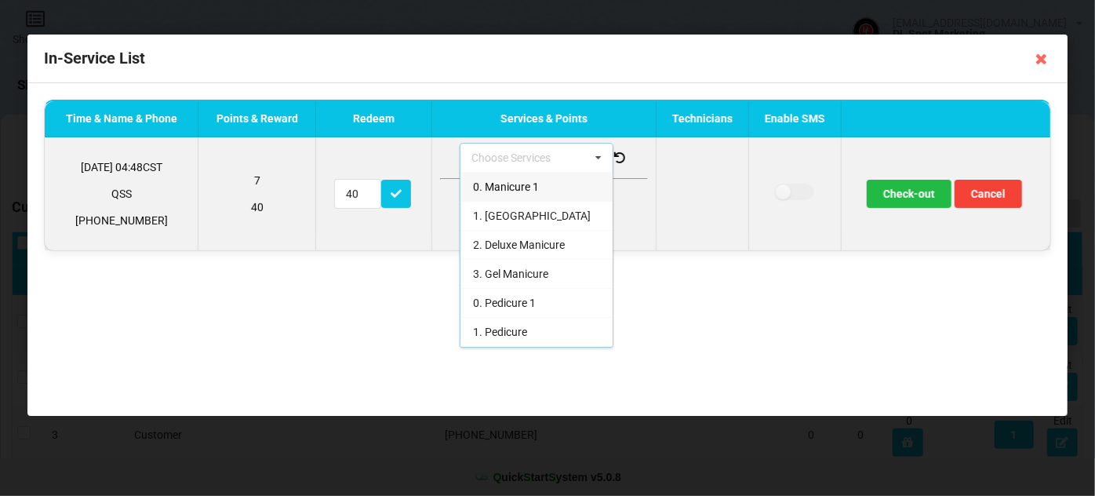
click at [504, 184] on span "0. Manicure 1" at bounding box center [506, 186] width 66 height 13
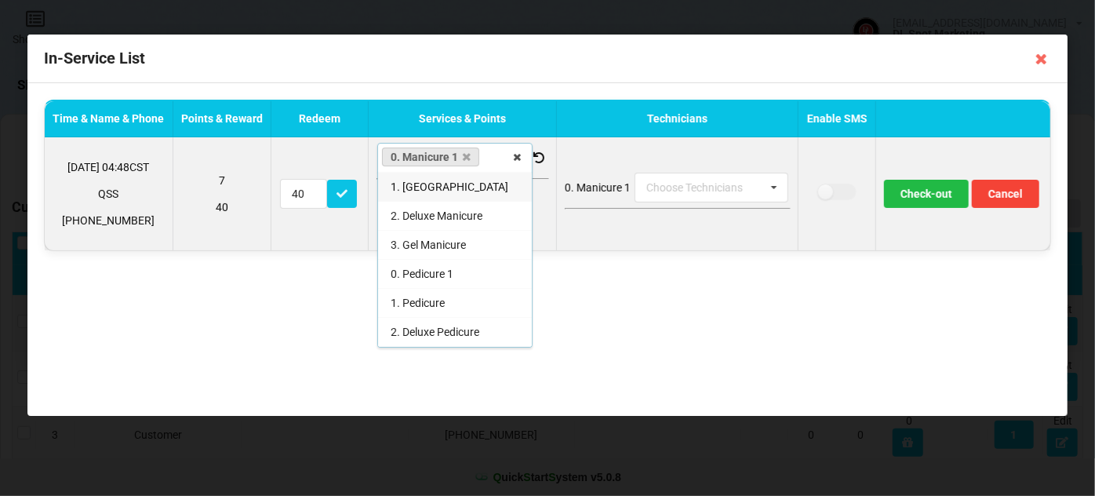
click at [457, 192] on div "1. [GEOGRAPHIC_DATA]" at bounding box center [455, 186] width 154 height 29
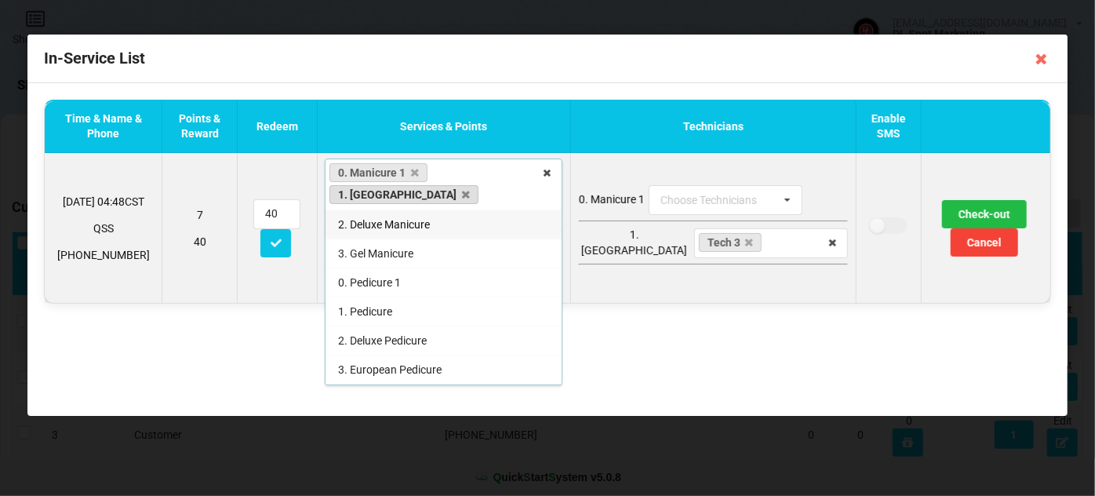
click at [478, 185] on link "1. [GEOGRAPHIC_DATA]" at bounding box center [403, 194] width 149 height 19
click at [393, 175] on link "0. Manicure 1" at bounding box center [378, 172] width 98 height 19
click at [419, 171] on icon at bounding box center [415, 173] width 8 height 10
type input "20"
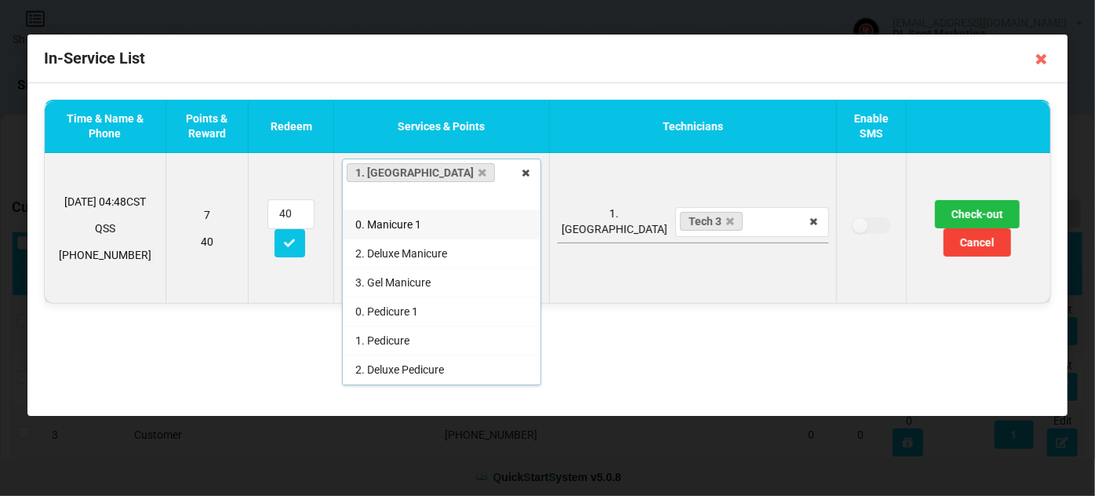
click at [678, 253] on div "Time & Name & Phone Points & Reward Redeem Services & Points Technicians Enable…" at bounding box center [547, 249] width 1040 height 333
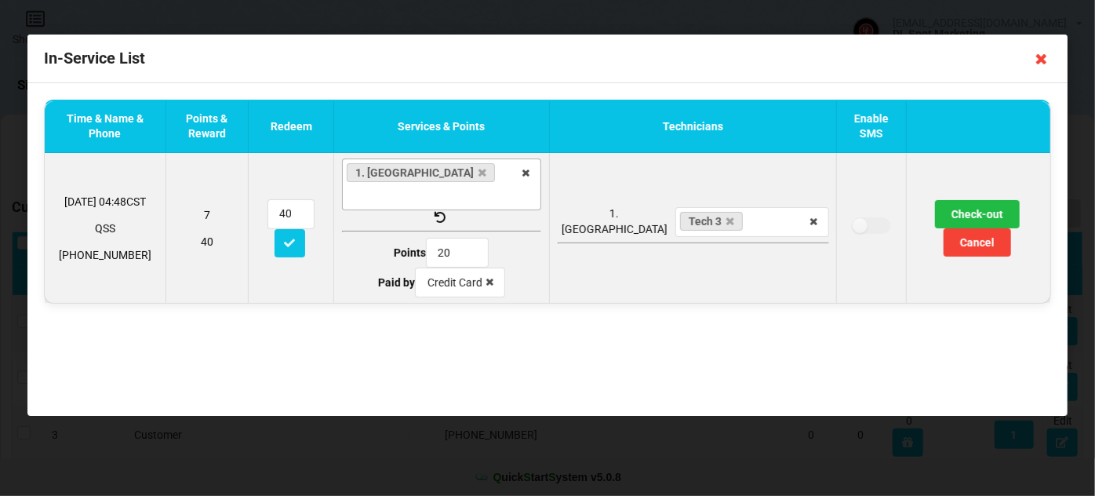
click at [1041, 61] on icon at bounding box center [1041, 58] width 25 height 25
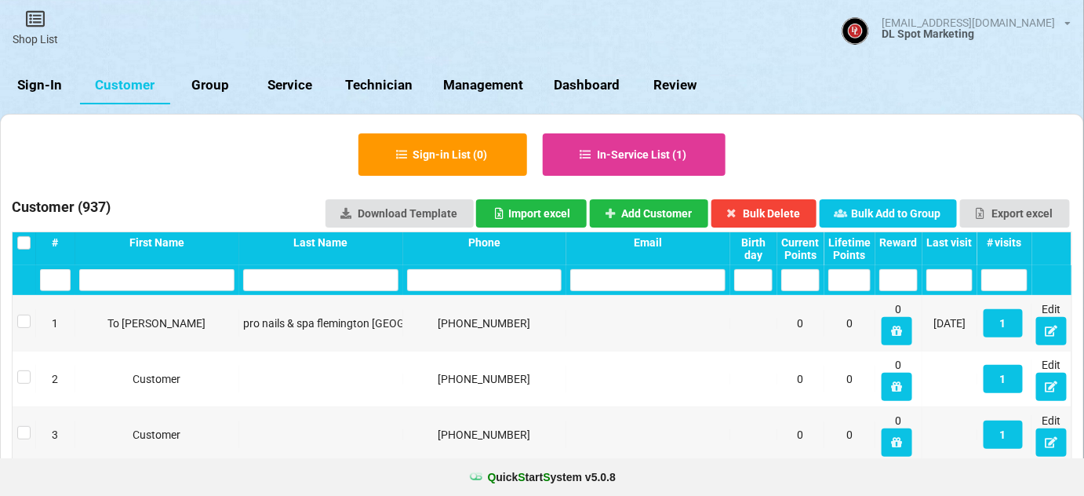
click at [52, 72] on link "Sign-In" at bounding box center [40, 86] width 80 height 38
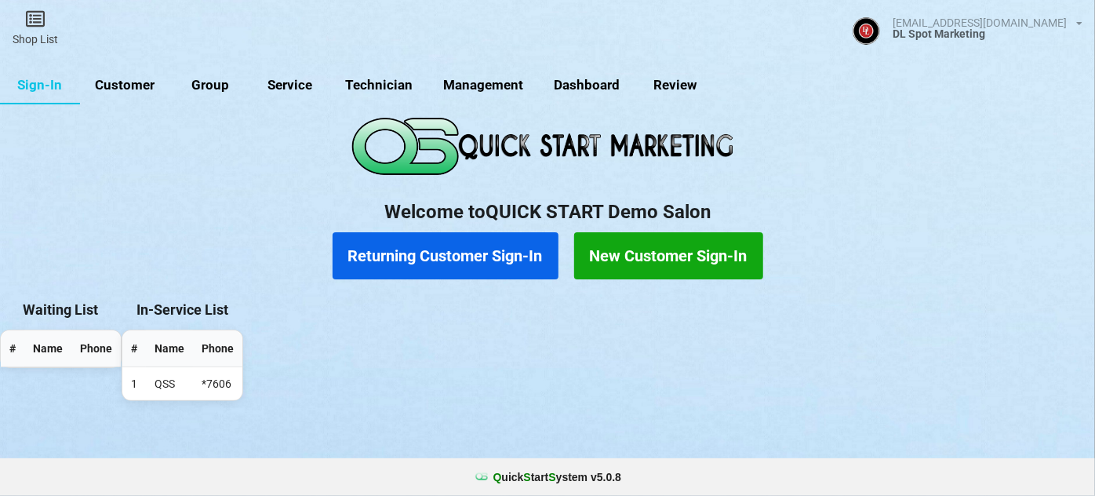
click at [115, 88] on link "Customer" at bounding box center [125, 86] width 90 height 38
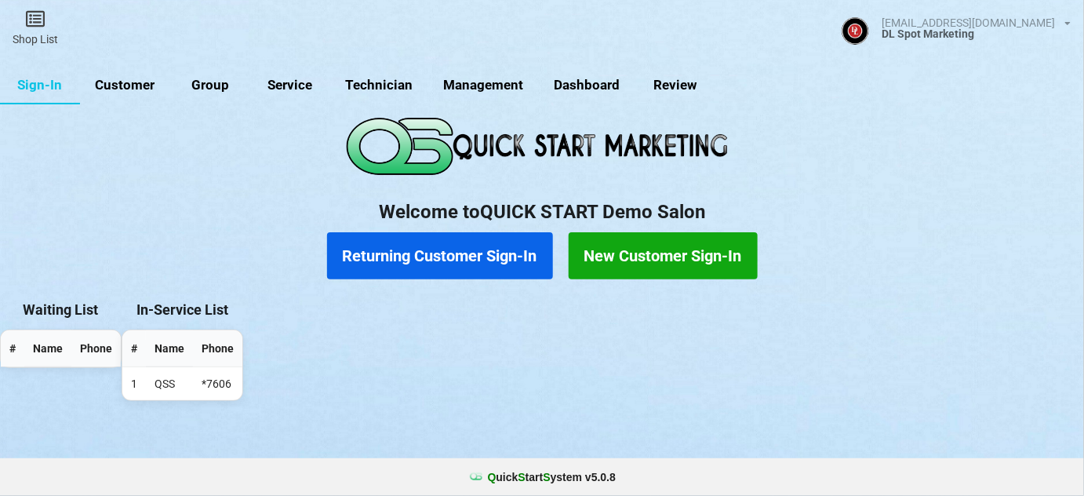
select select "25"
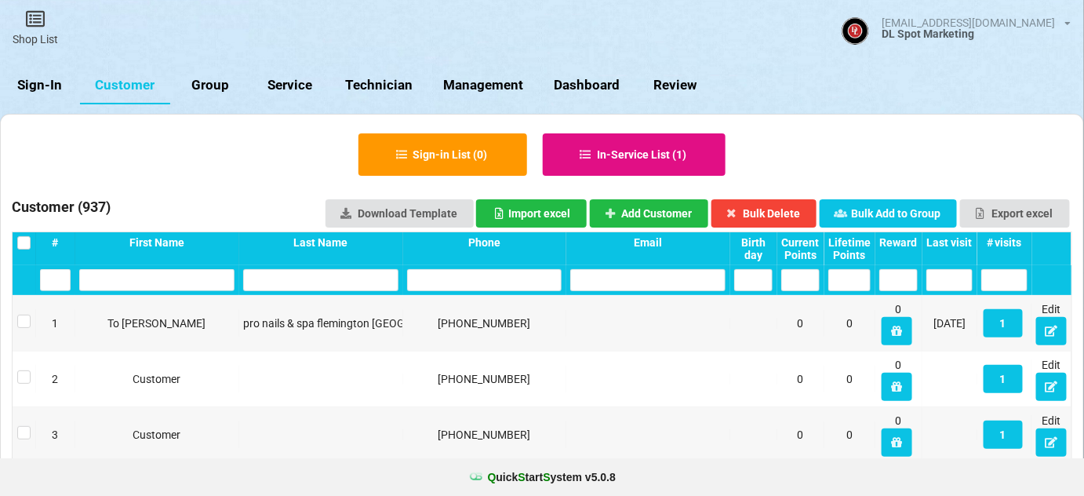
click at [616, 144] on button "In-Service List ( 1 )" at bounding box center [635, 154] width 184 height 42
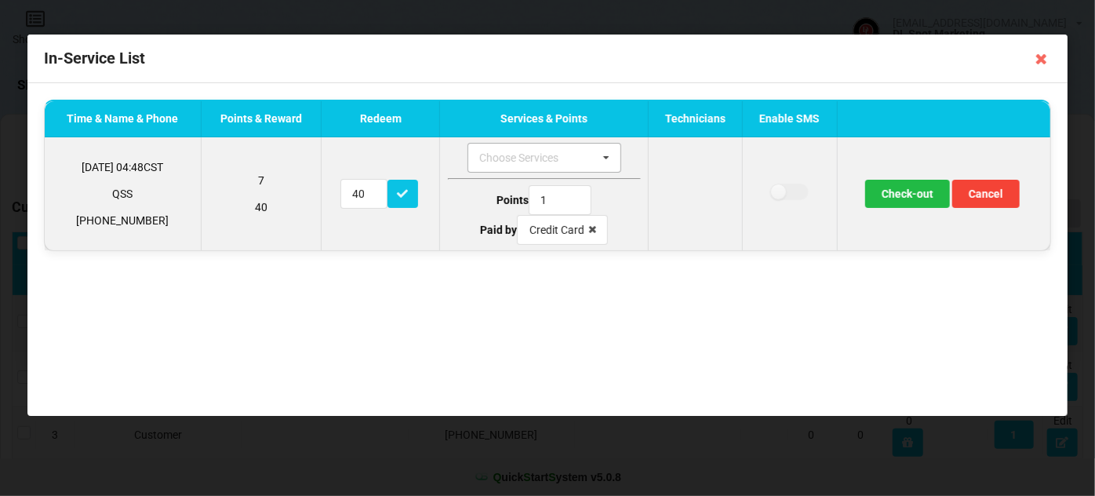
click at [598, 160] on icon at bounding box center [607, 158] width 24 height 29
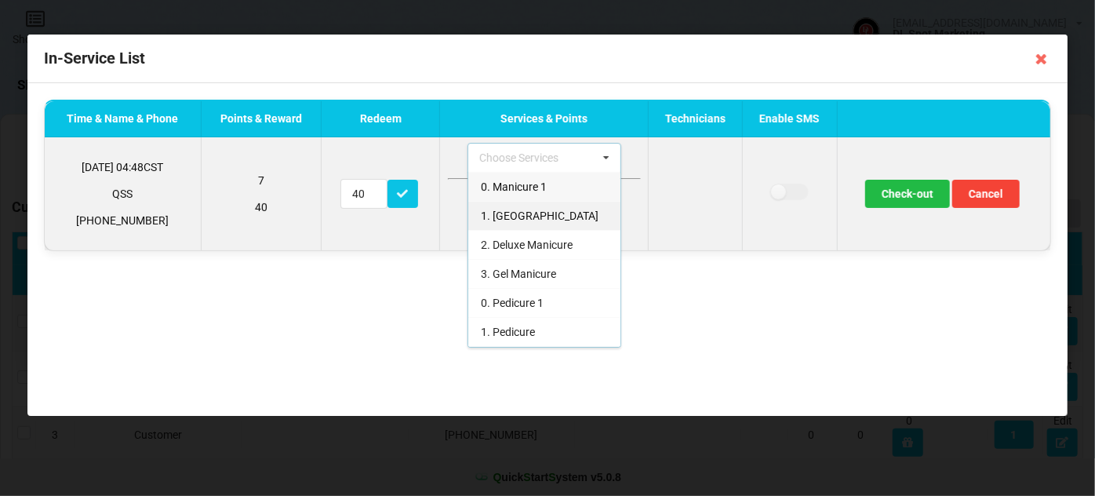
click at [504, 212] on span "1. [GEOGRAPHIC_DATA]" at bounding box center [540, 215] width 118 height 13
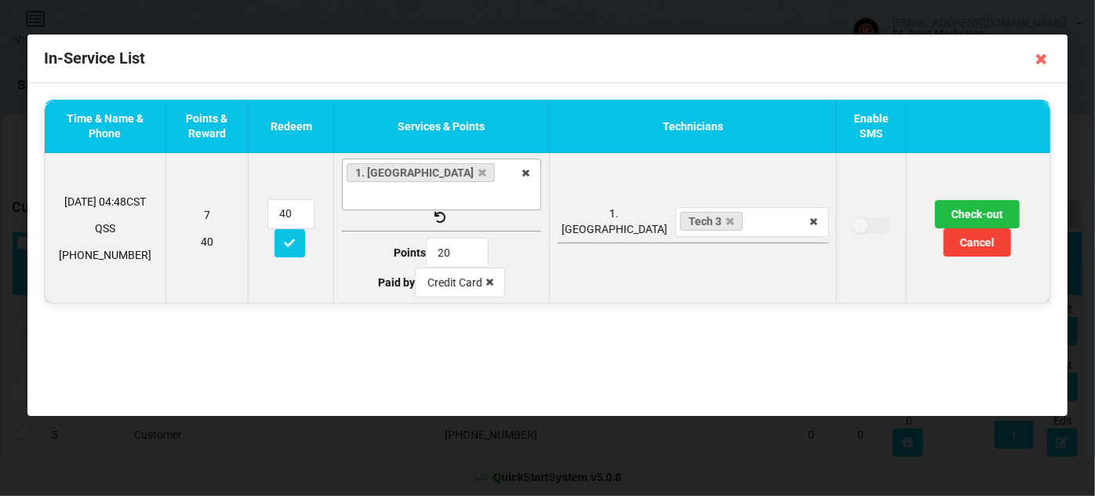
click at [447, 210] on icon at bounding box center [440, 215] width 13 height 11
type input "0"
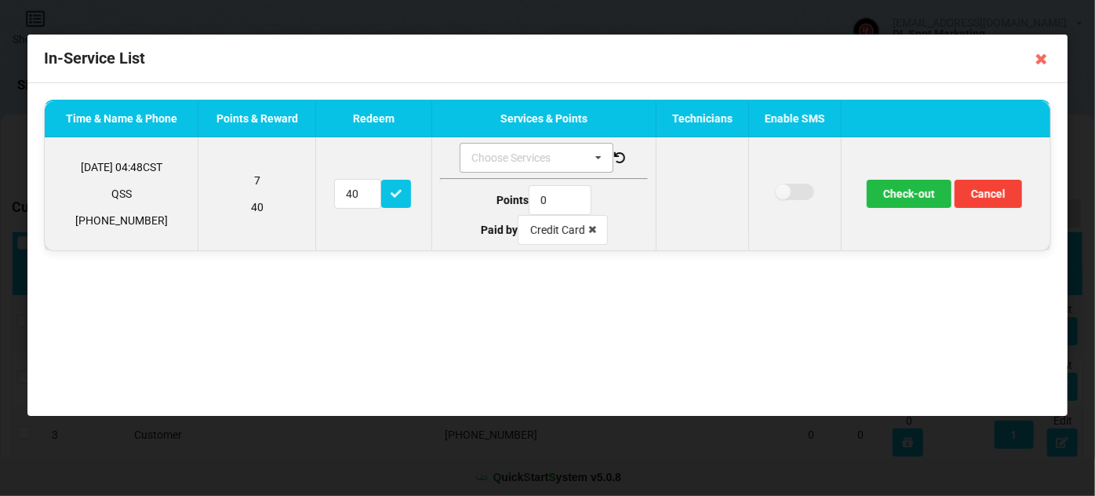
click at [801, 191] on label at bounding box center [795, 192] width 38 height 16
click at [786, 194] on label at bounding box center [795, 192] width 38 height 16
click at [802, 192] on label at bounding box center [795, 192] width 38 height 16
click at [807, 190] on label at bounding box center [795, 192] width 38 height 16
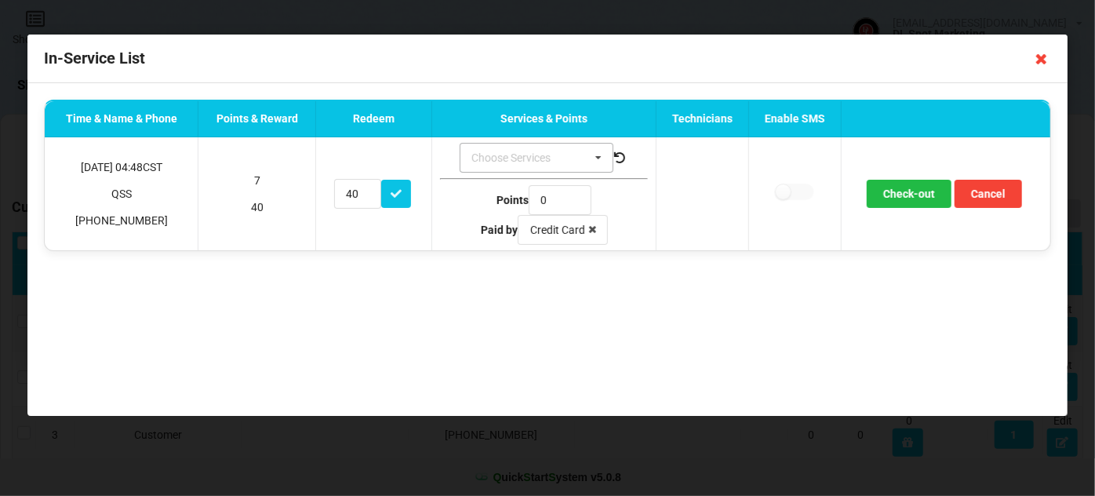
click at [1046, 58] on icon at bounding box center [1041, 58] width 25 height 25
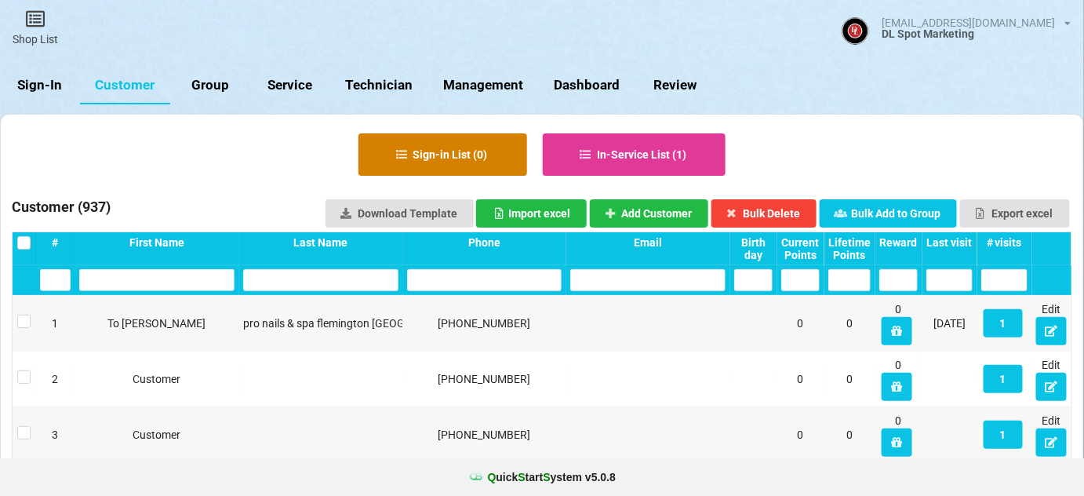
click at [437, 156] on button "Sign-in List ( 0 )" at bounding box center [442, 154] width 169 height 42
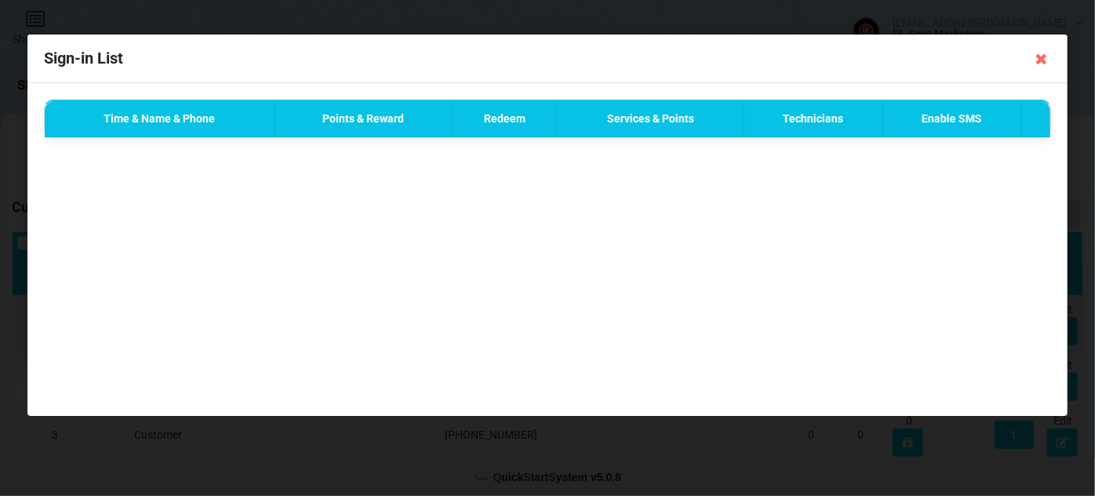
click at [968, 122] on th "Enable SMS" at bounding box center [951, 119] width 139 height 37
drag, startPoint x: 1048, startPoint y: 56, endPoint x: 992, endPoint y: 100, distance: 70.9
click at [1043, 60] on icon at bounding box center [1041, 58] width 25 height 25
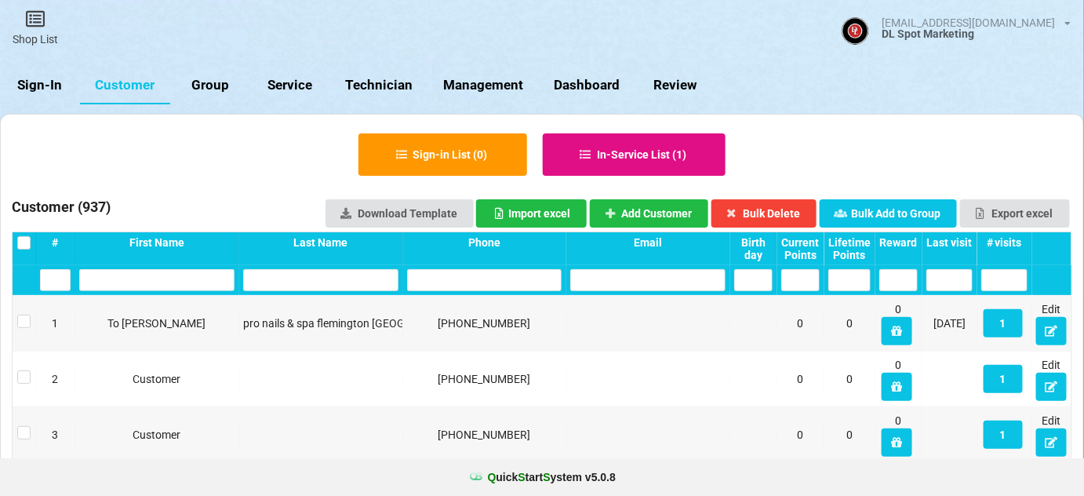
click at [658, 154] on button "In-Service List ( 1 )" at bounding box center [635, 154] width 184 height 42
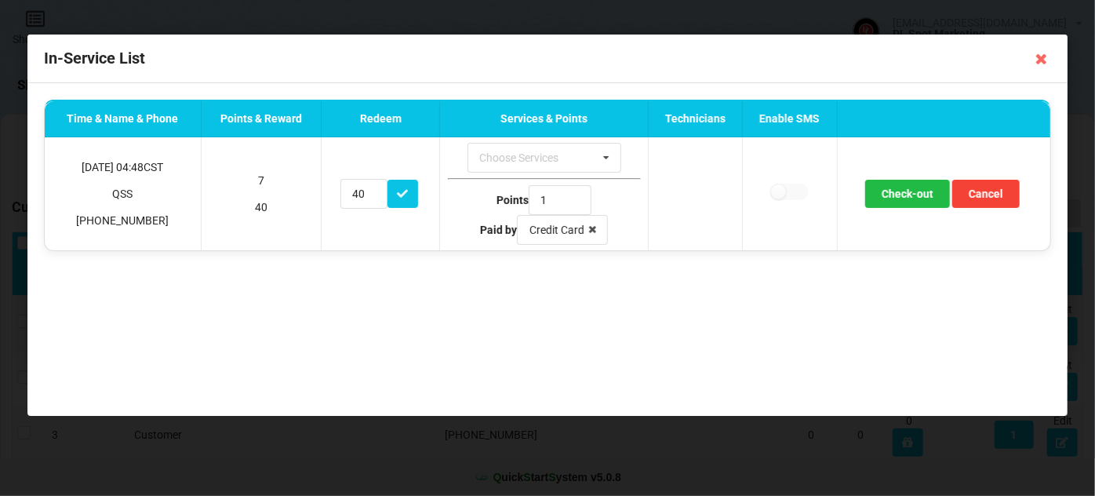
click at [798, 116] on th "Enable SMS" at bounding box center [789, 119] width 94 height 37
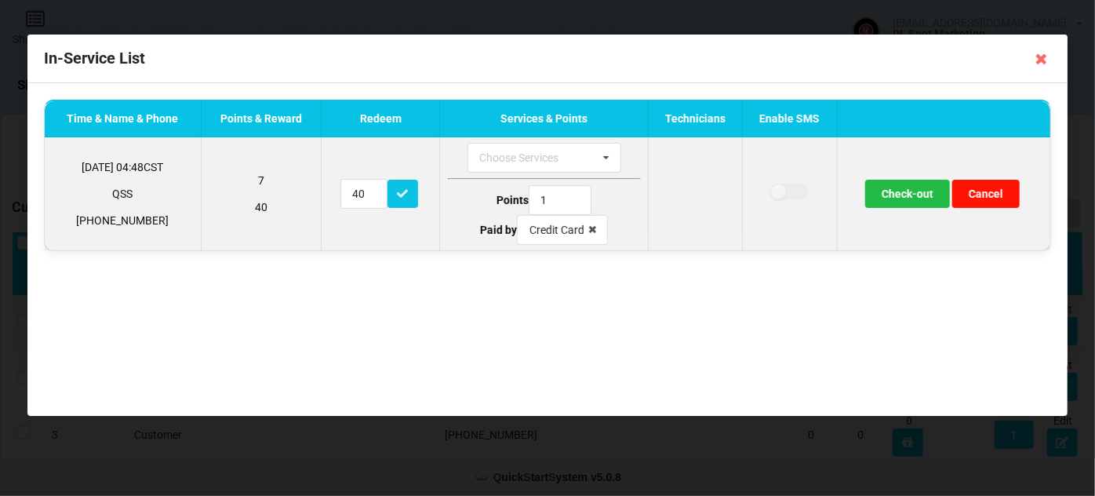
click at [979, 195] on button "Cancel" at bounding box center [985, 194] width 67 height 28
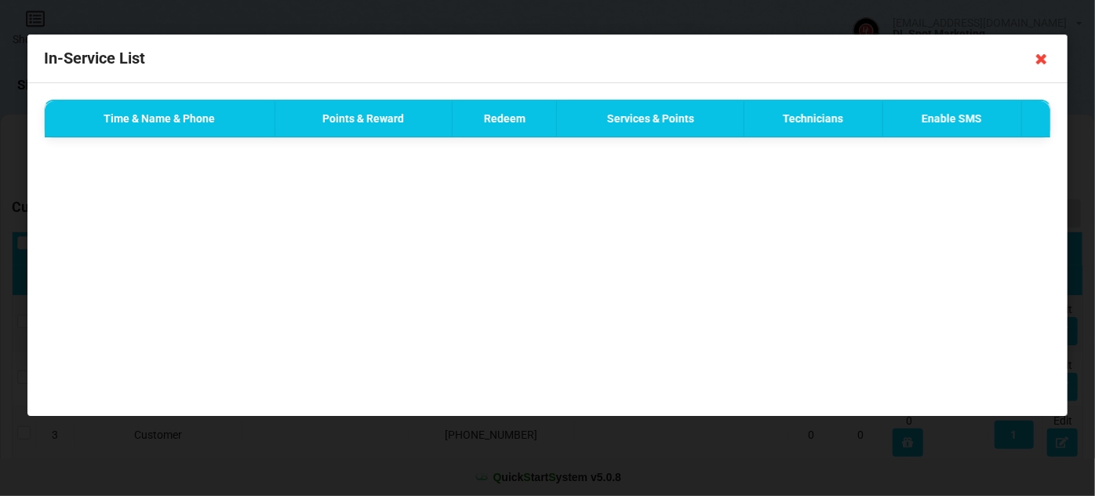
click at [1045, 60] on icon at bounding box center [1041, 58] width 25 height 25
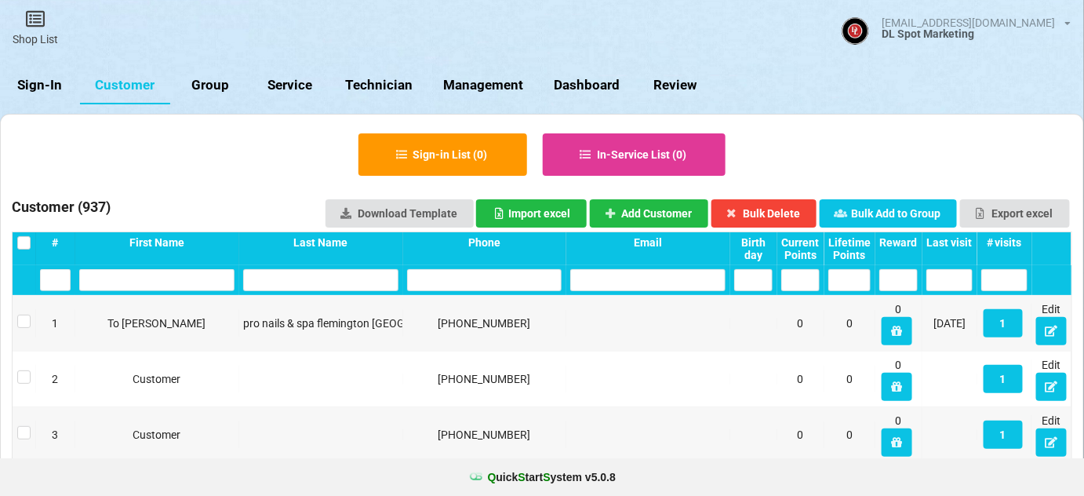
click at [57, 82] on link "Sign-In" at bounding box center [40, 86] width 80 height 38
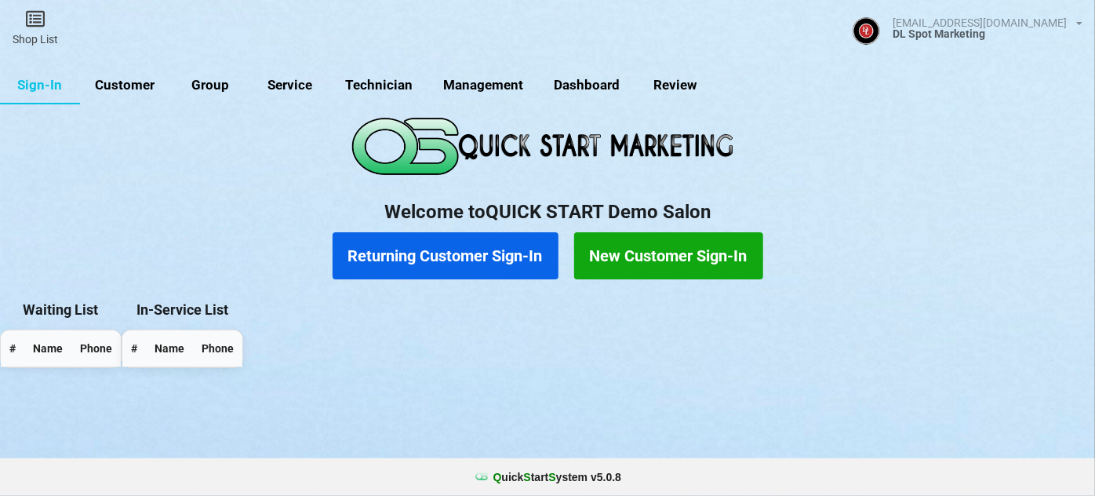
click at [146, 89] on link "Customer" at bounding box center [125, 86] width 90 height 38
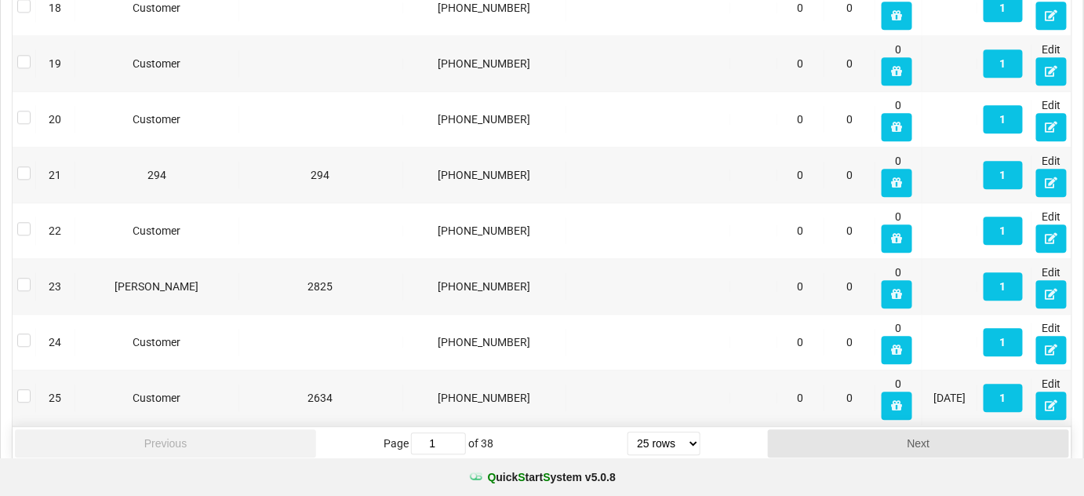
scroll to position [1269, 0]
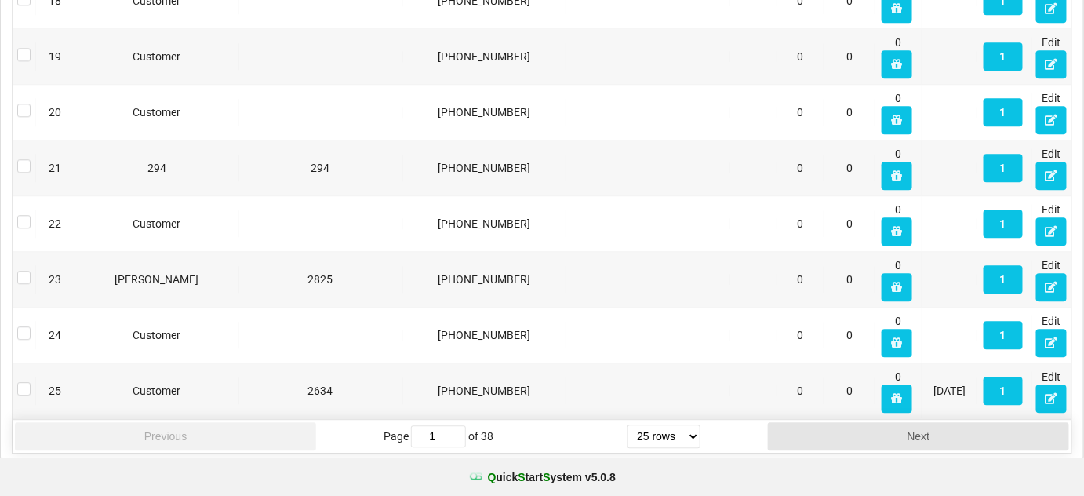
click at [695, 427] on select "5 rows 10 rows 20 rows 25 rows 50 rows 100 rows" at bounding box center [664, 436] width 73 height 24
select select "100"
click at [628, 443] on select "5 rows 10 rows 20 rows 25 rows 50 rows 100 rows" at bounding box center [656, 432] width 68 height 22
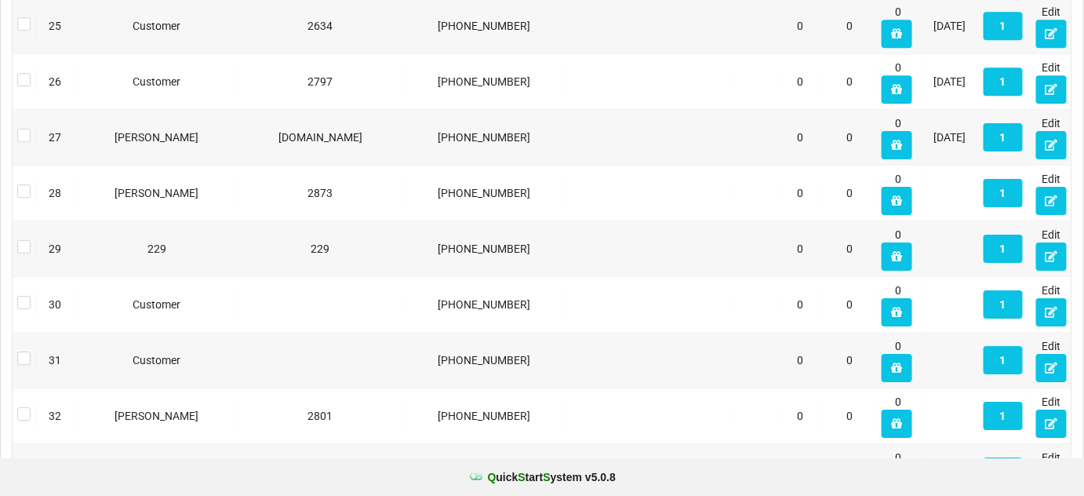
scroll to position [1650, 0]
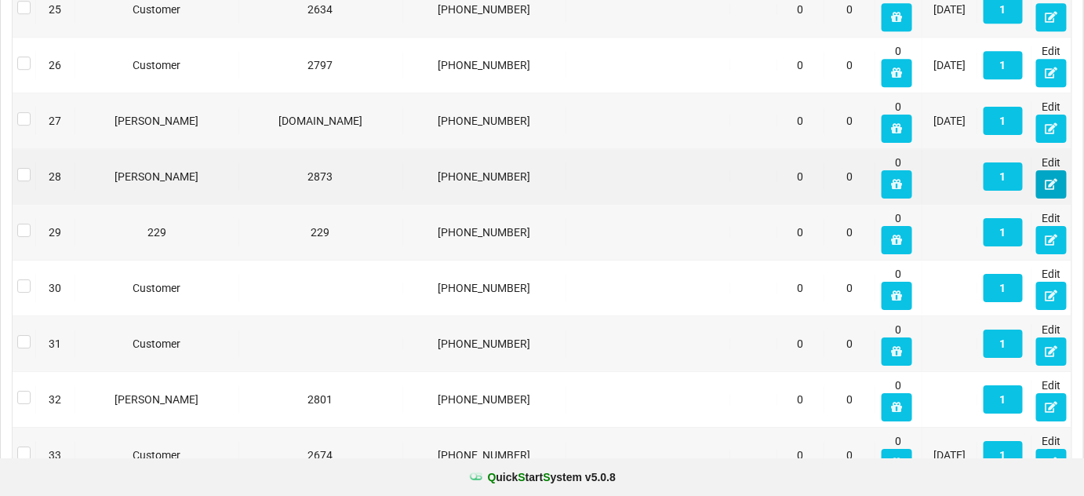
click at [1058, 184] on button at bounding box center [1051, 184] width 31 height 28
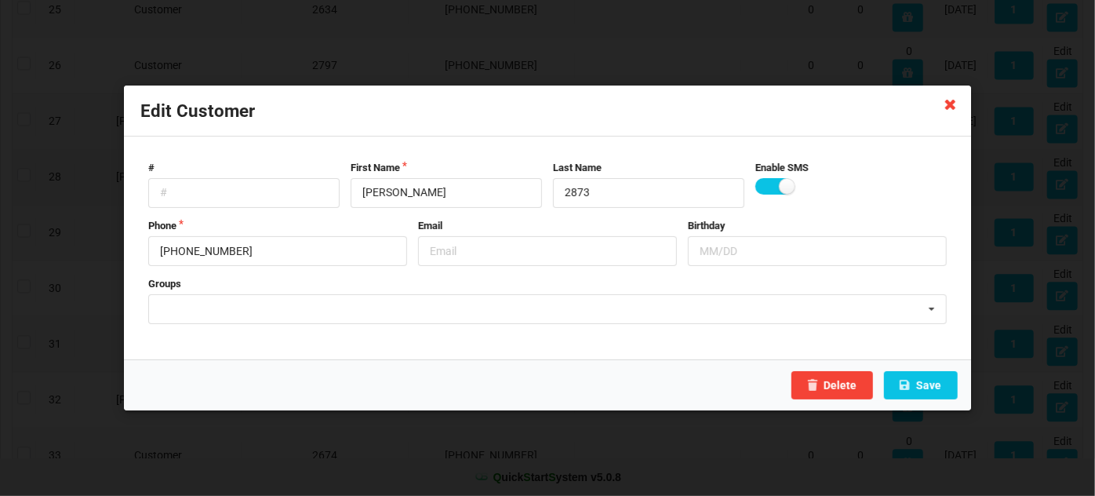
click at [951, 107] on icon at bounding box center [950, 103] width 25 height 25
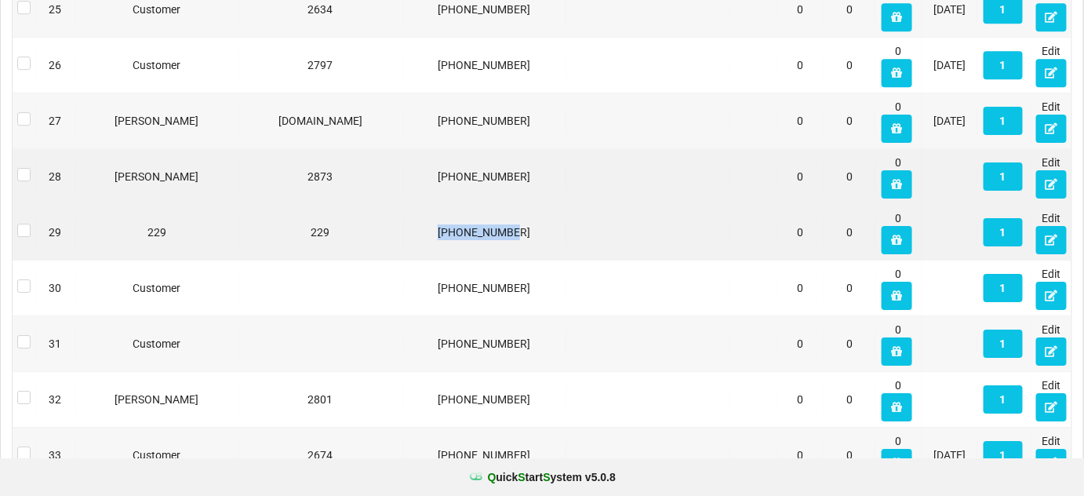
drag, startPoint x: 451, startPoint y: 224, endPoint x: 522, endPoint y: 224, distance: 71.4
click at [522, 224] on div "[PHONE_NUMBER]" at bounding box center [484, 232] width 155 height 16
copy div "[PHONE_NUMBER]"
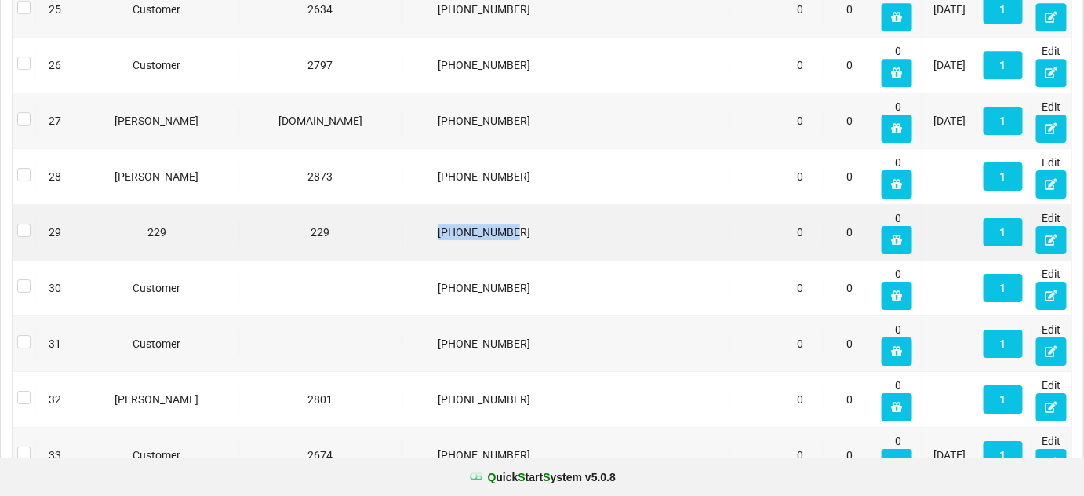
click at [486, 225] on div "[PHONE_NUMBER]" at bounding box center [484, 232] width 155 height 16
